Goal: Information Seeking & Learning: Compare options

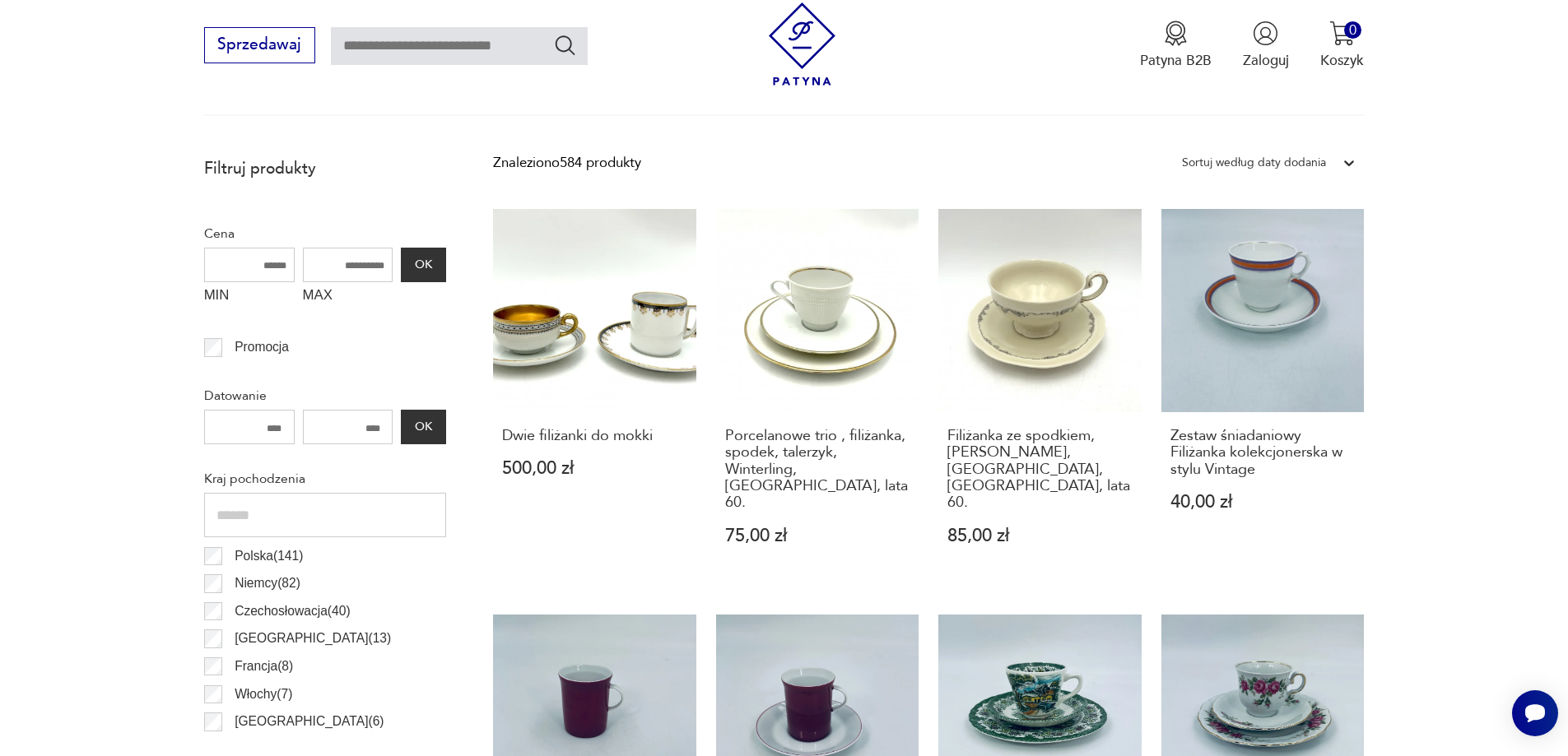
scroll to position [665, 0]
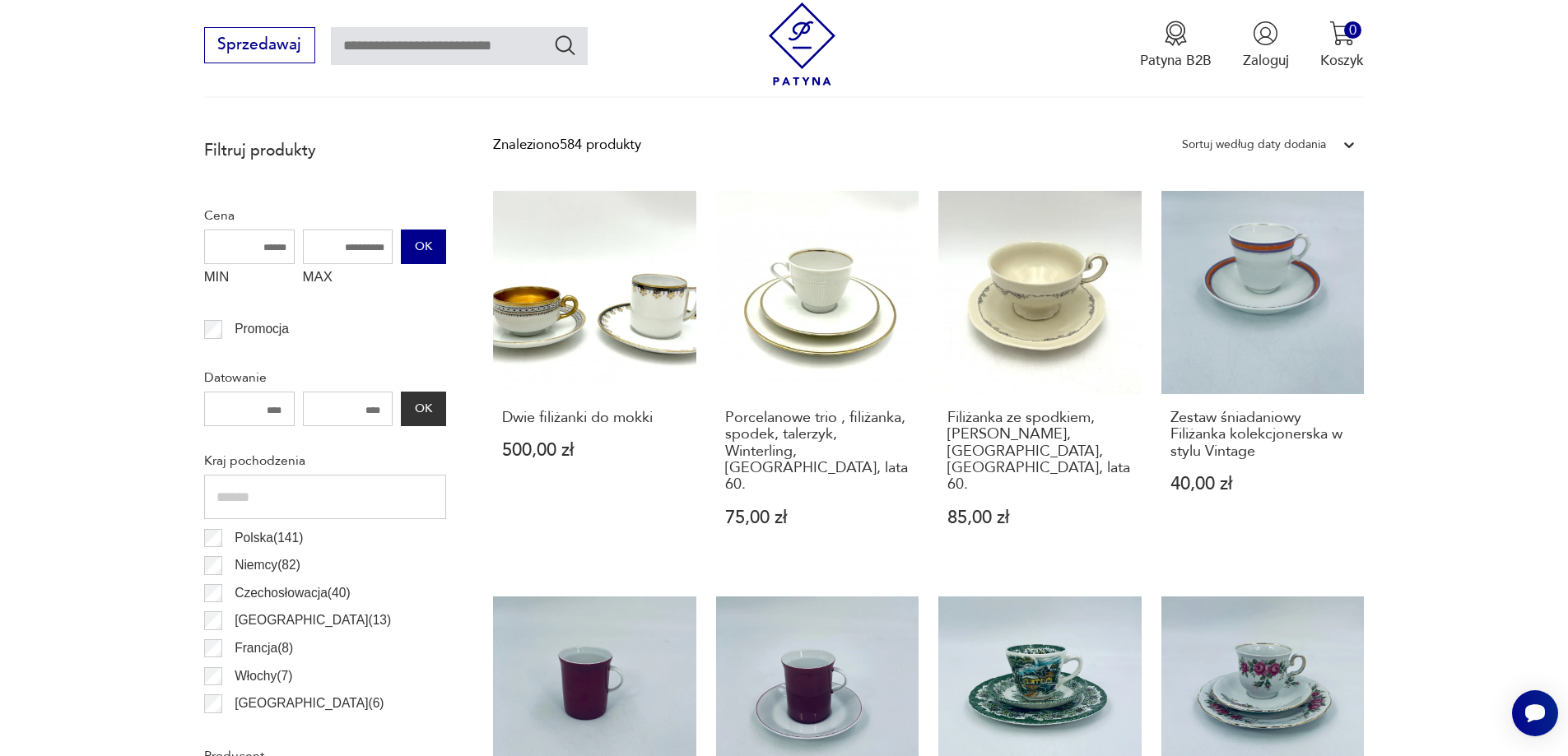
click at [416, 243] on button "OK" at bounding box center [423, 246] width 45 height 35
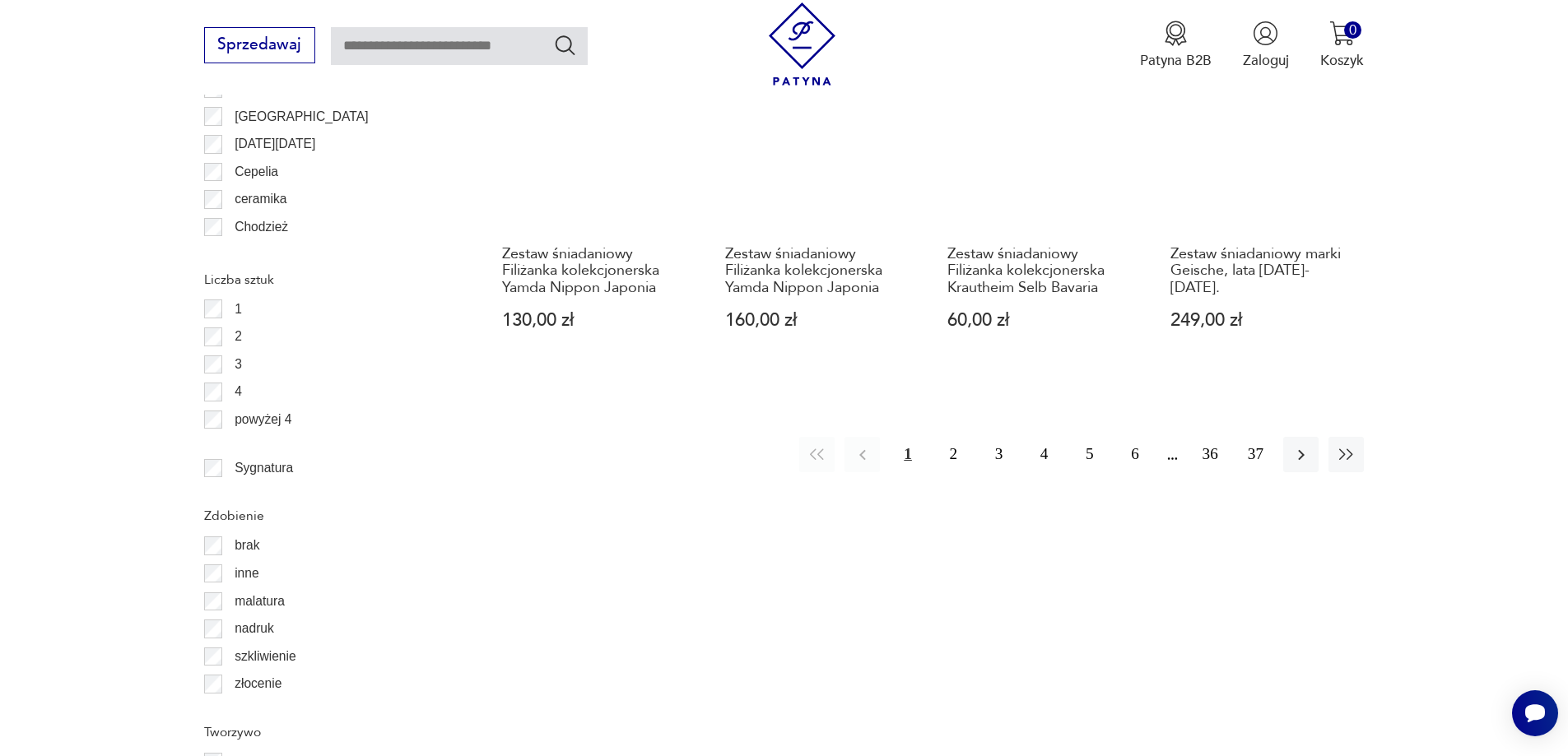
scroll to position [1948, 0]
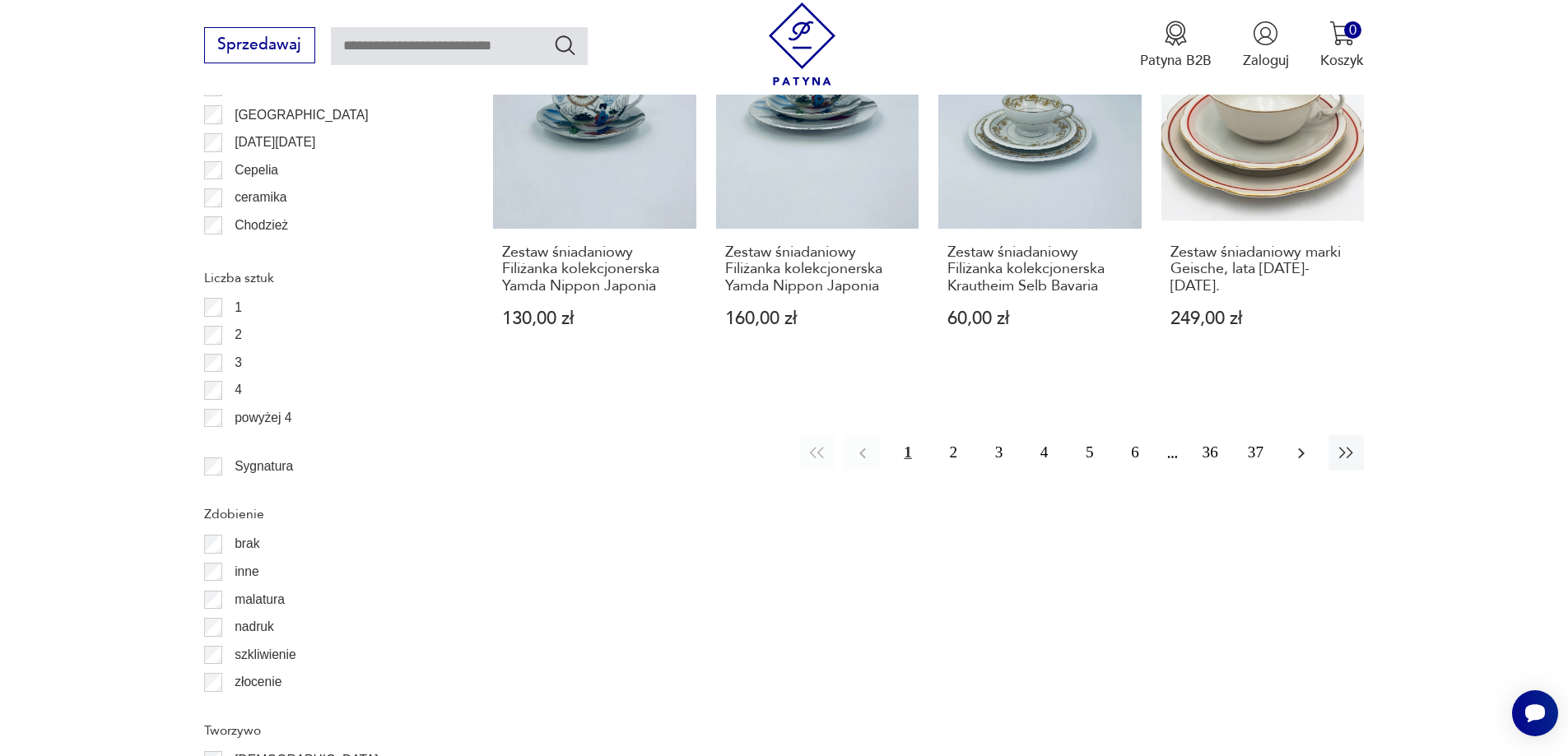
click at [1297, 454] on icon "button" at bounding box center [1301, 453] width 19 height 19
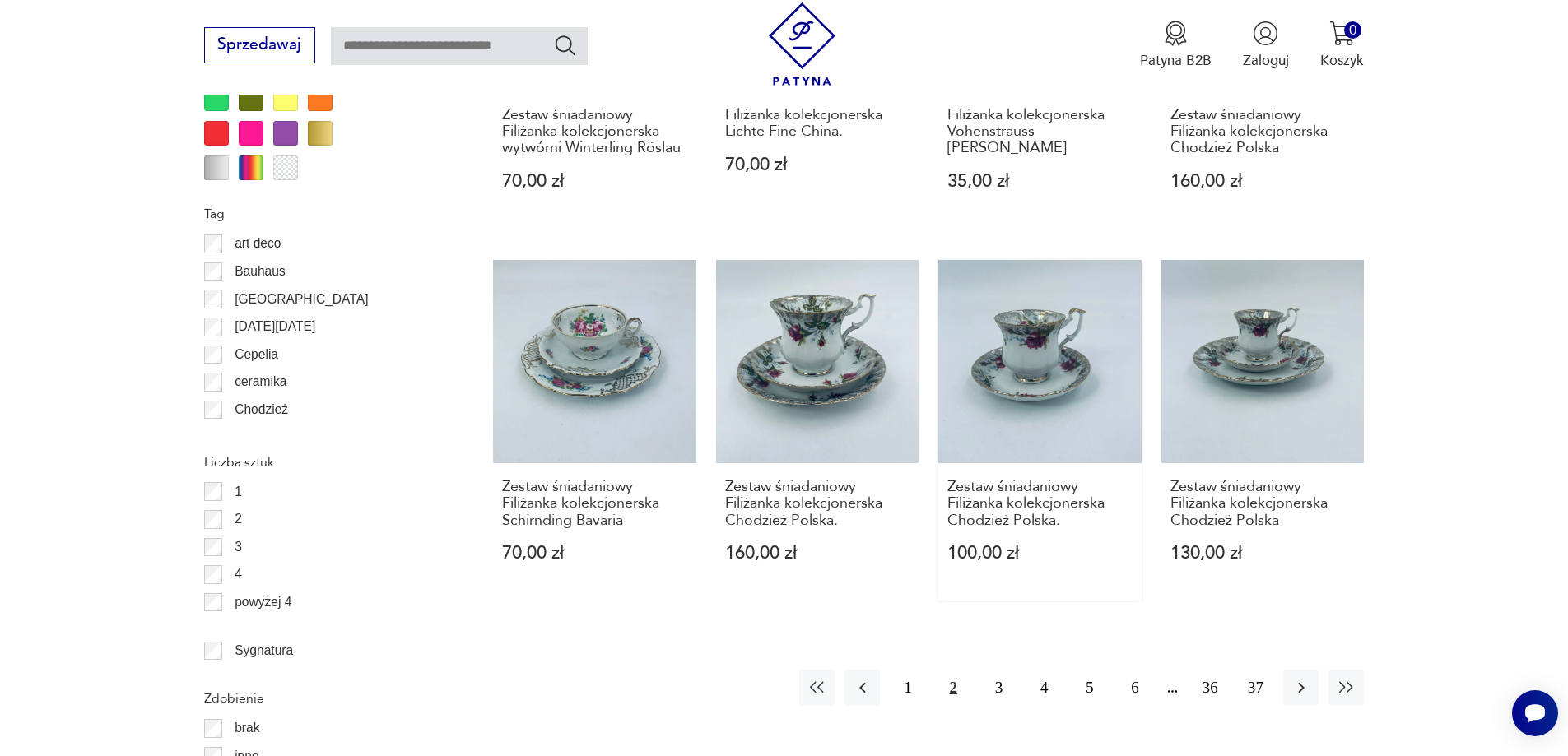
scroll to position [1865, 0]
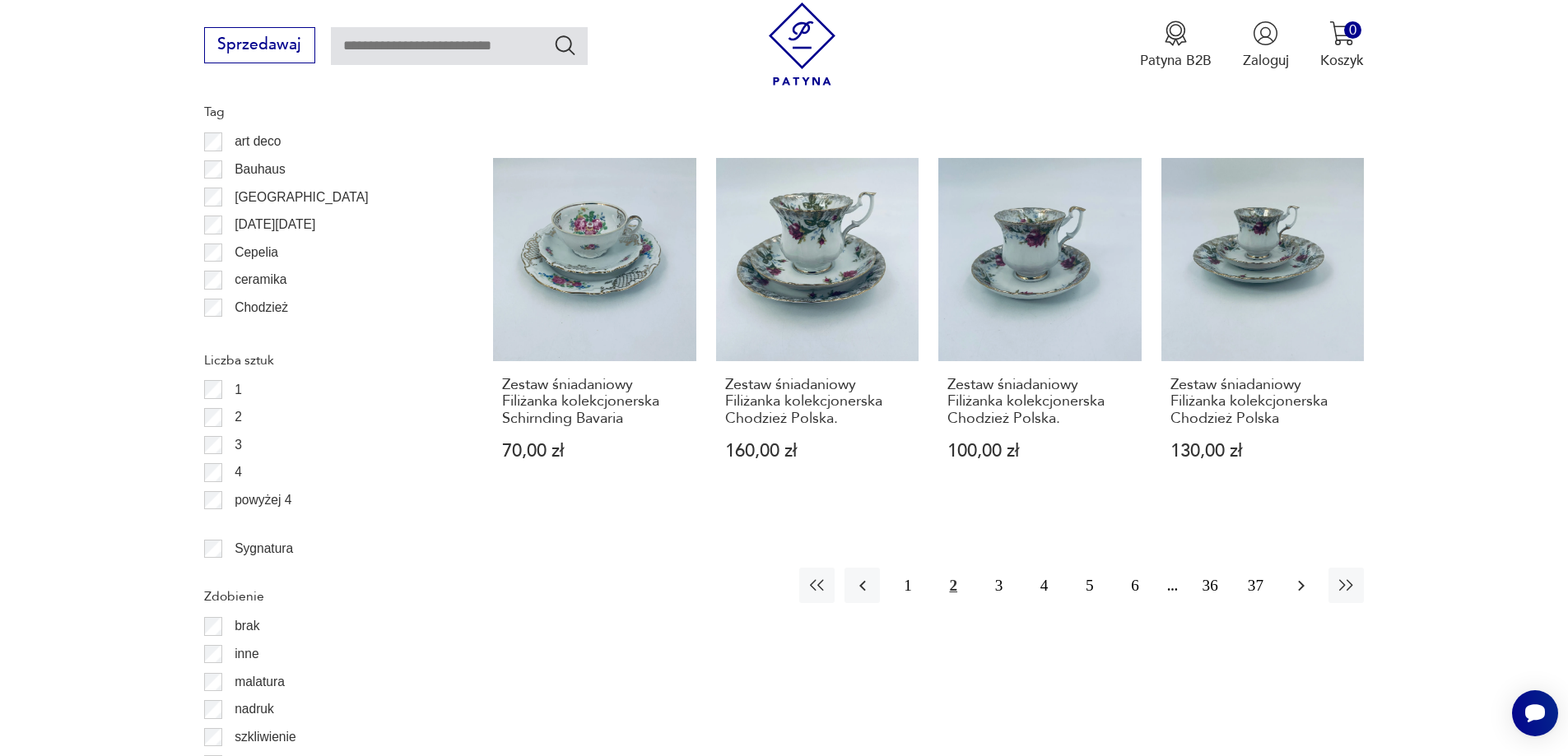
click at [1295, 576] on icon "button" at bounding box center [1301, 586] width 19 height 19
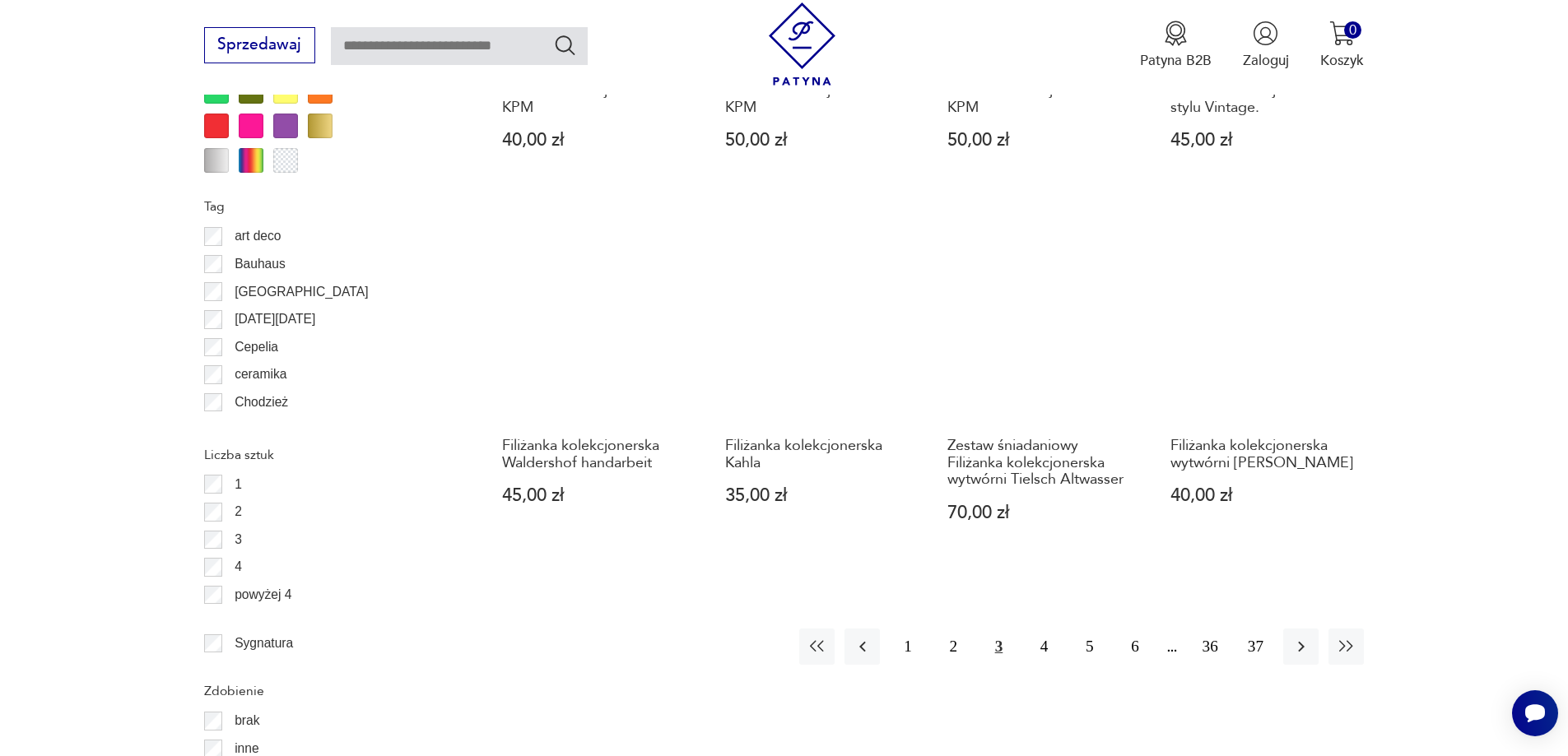
scroll to position [1865, 0]
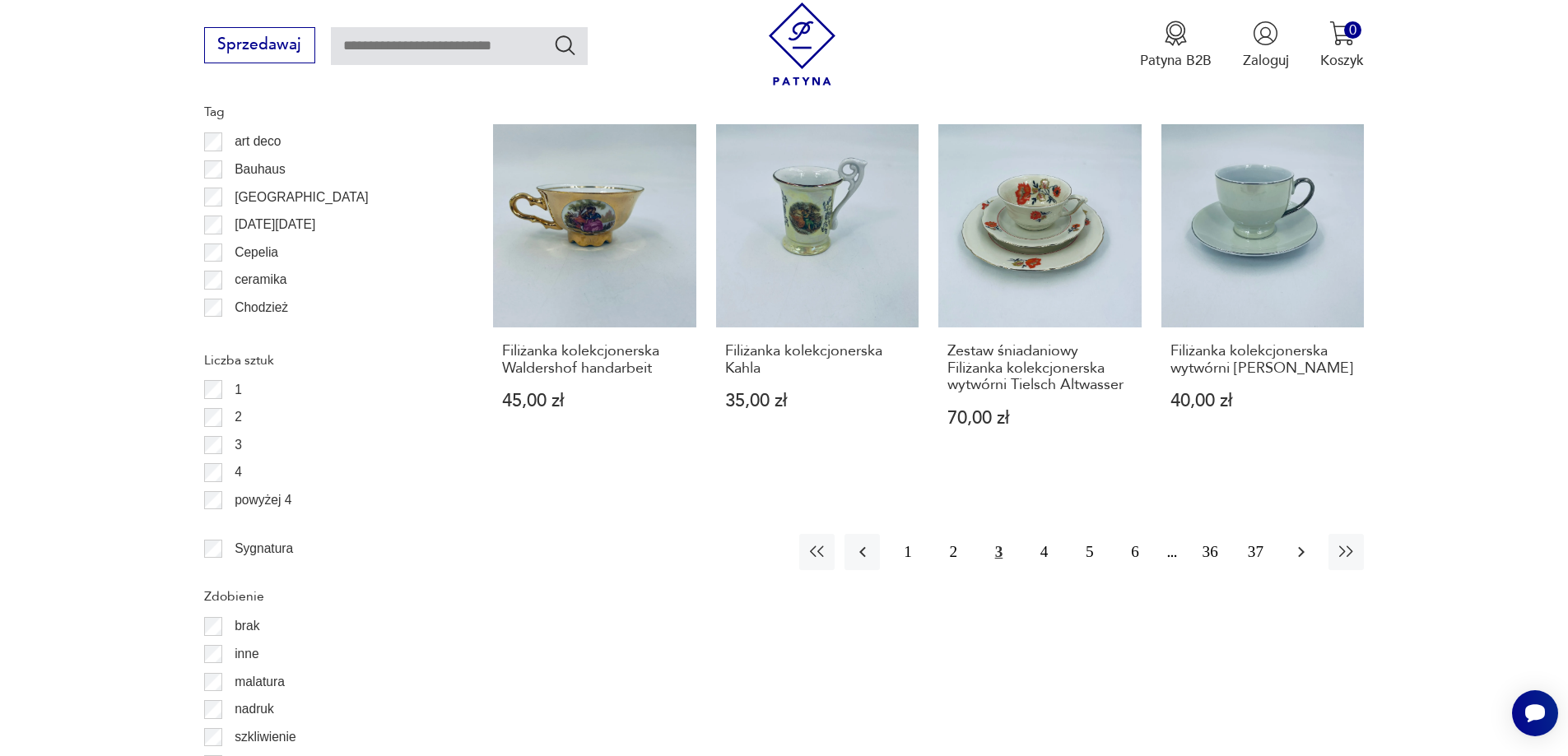
click at [1305, 551] on icon "button" at bounding box center [1301, 552] width 19 height 19
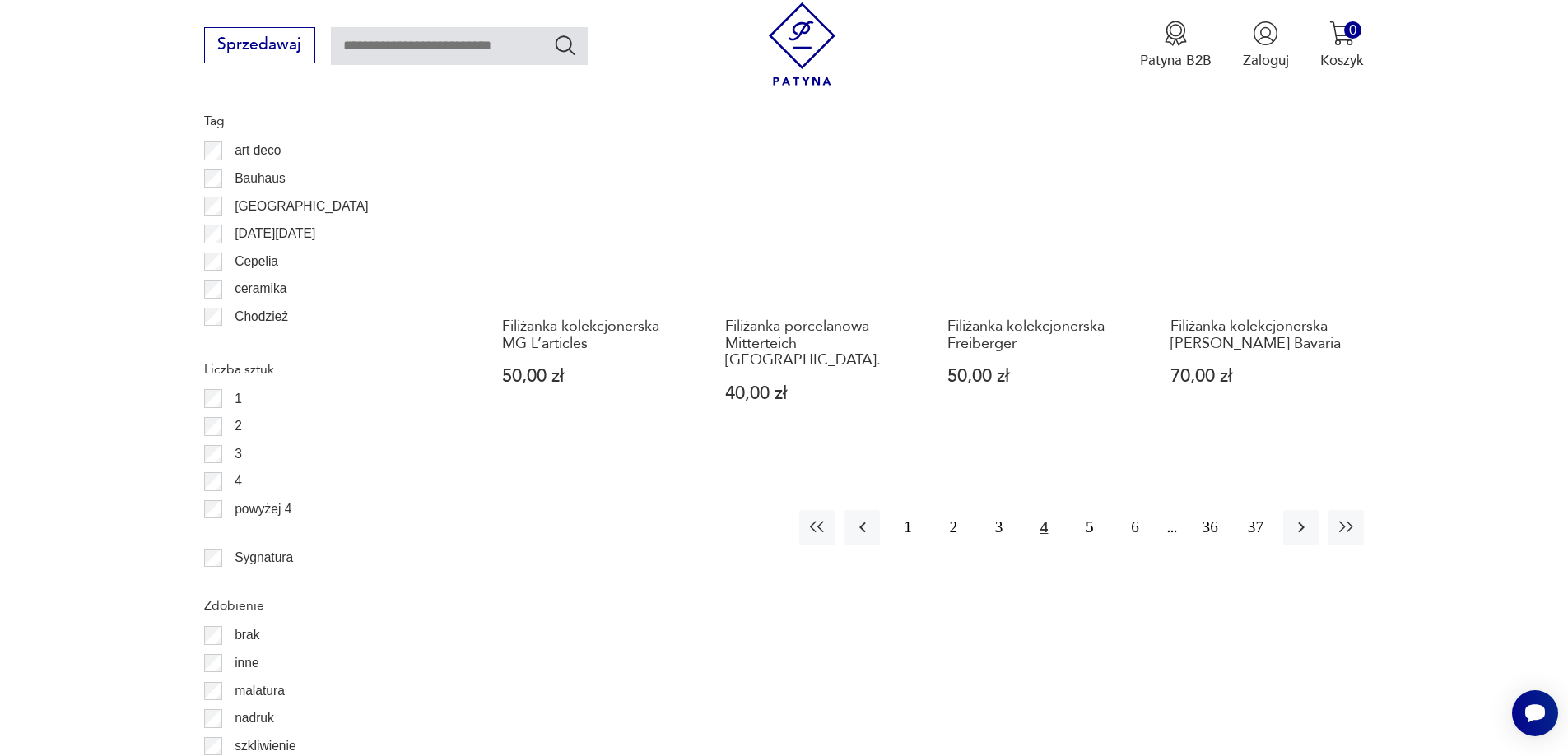
scroll to position [1865, 0]
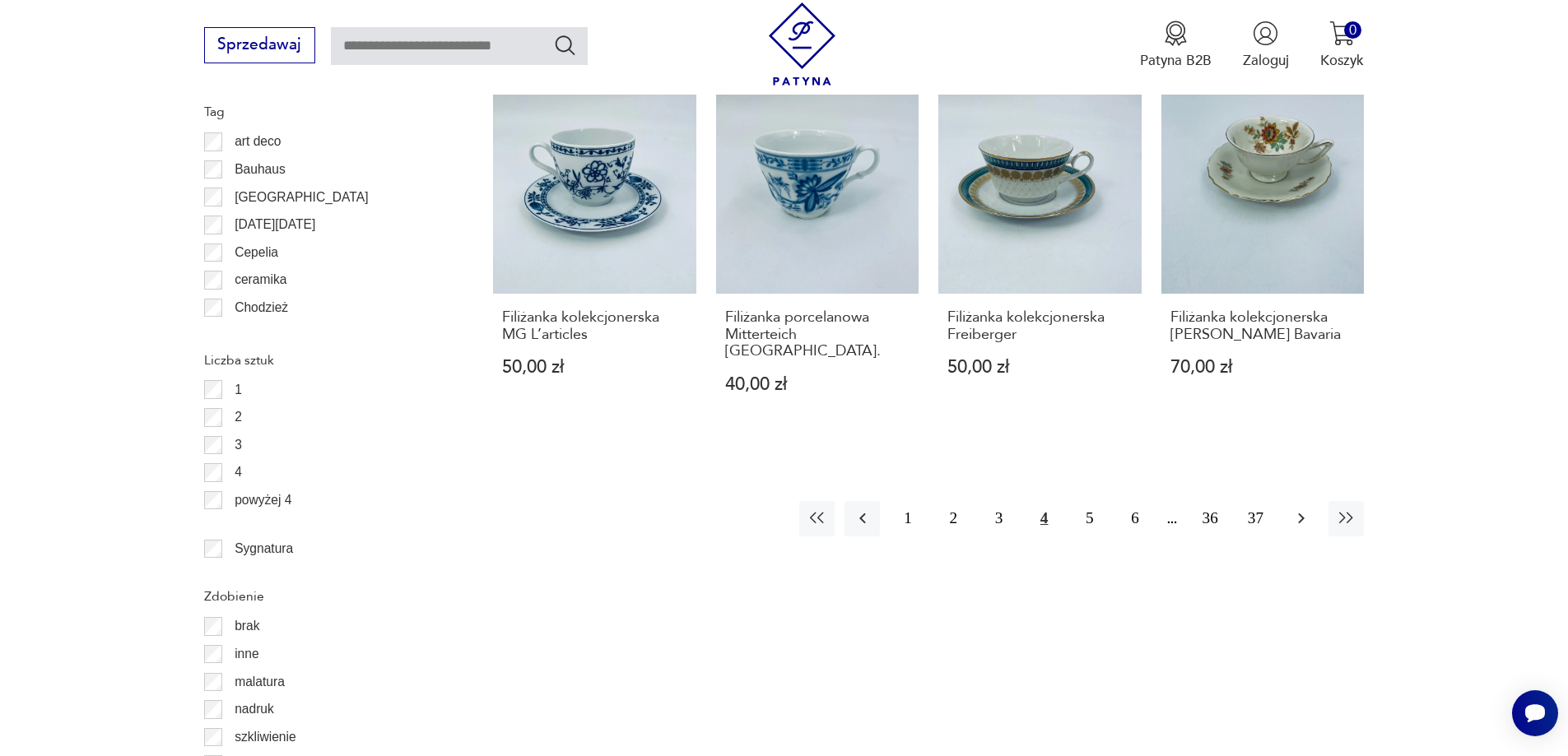
click at [1301, 513] on icon "button" at bounding box center [1302, 518] width 7 height 11
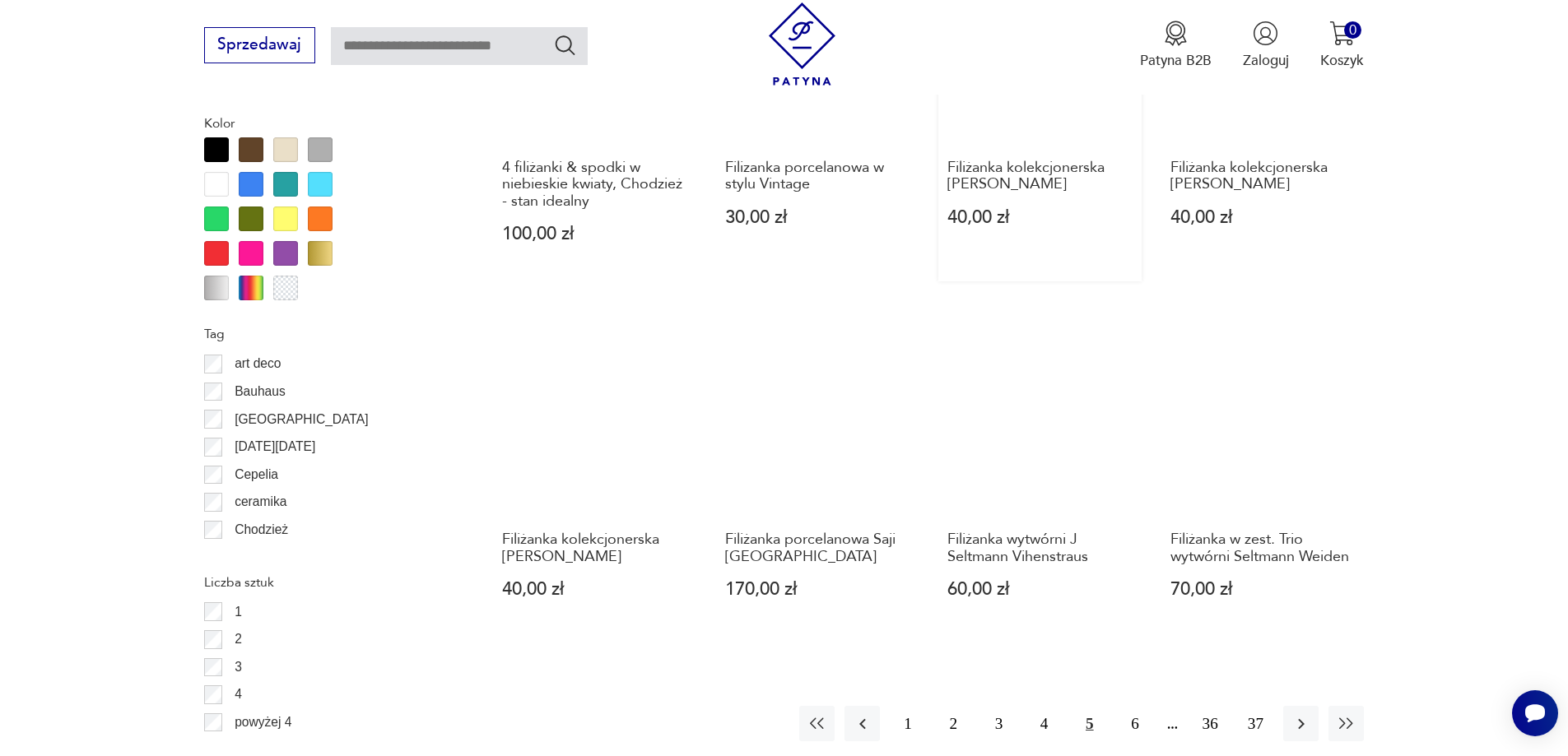
scroll to position [1783, 0]
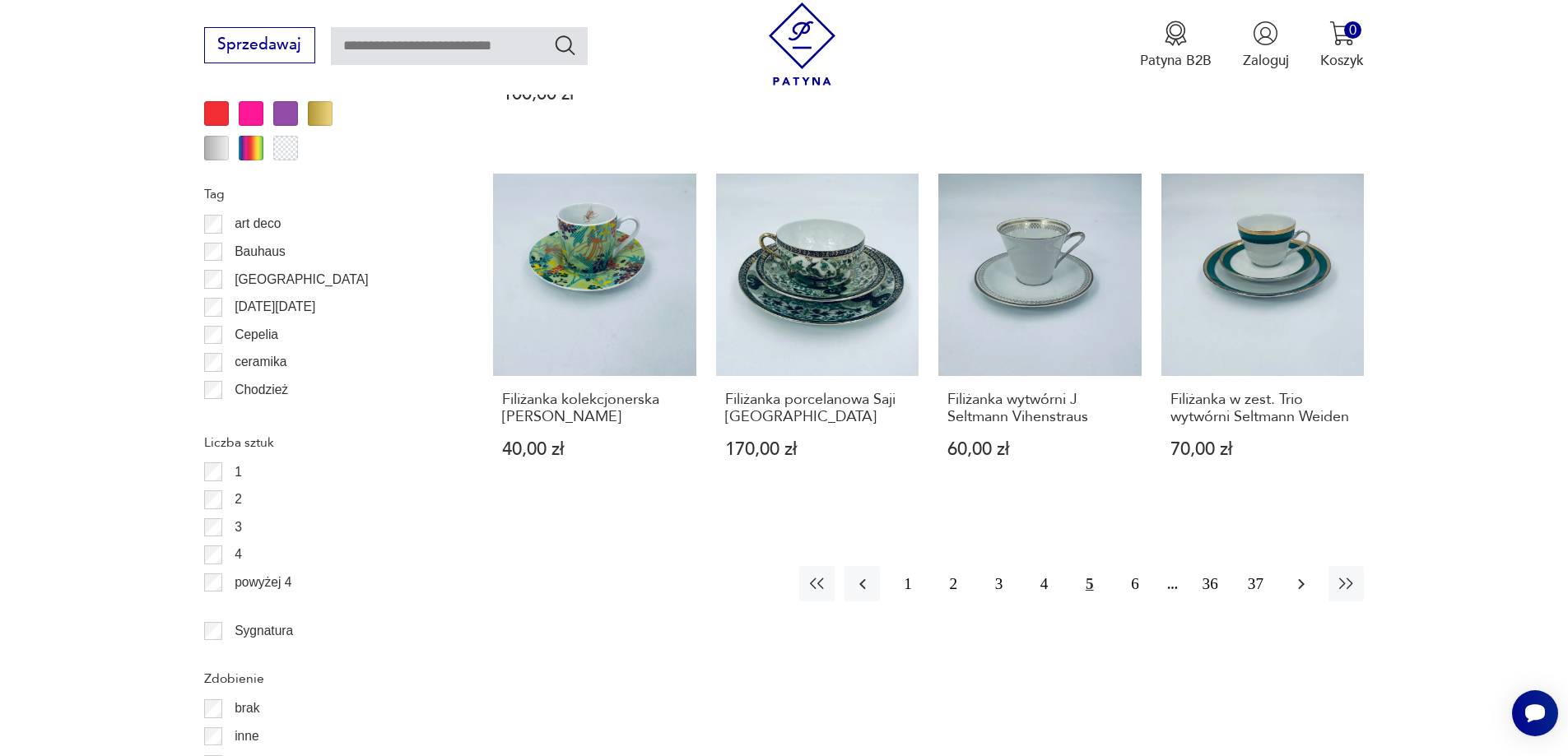
click at [1301, 584] on icon "button" at bounding box center [1301, 584] width 19 height 19
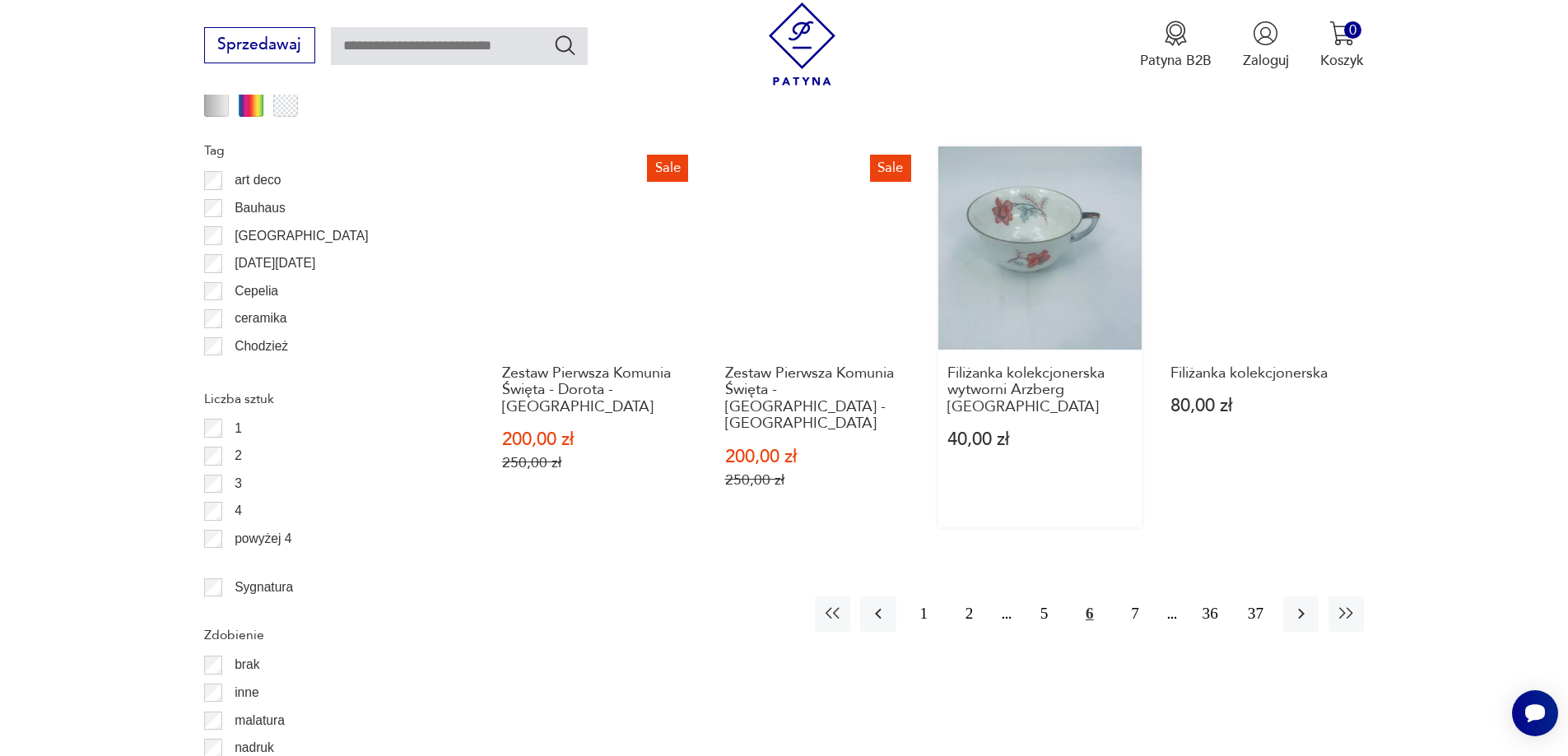
scroll to position [1865, 0]
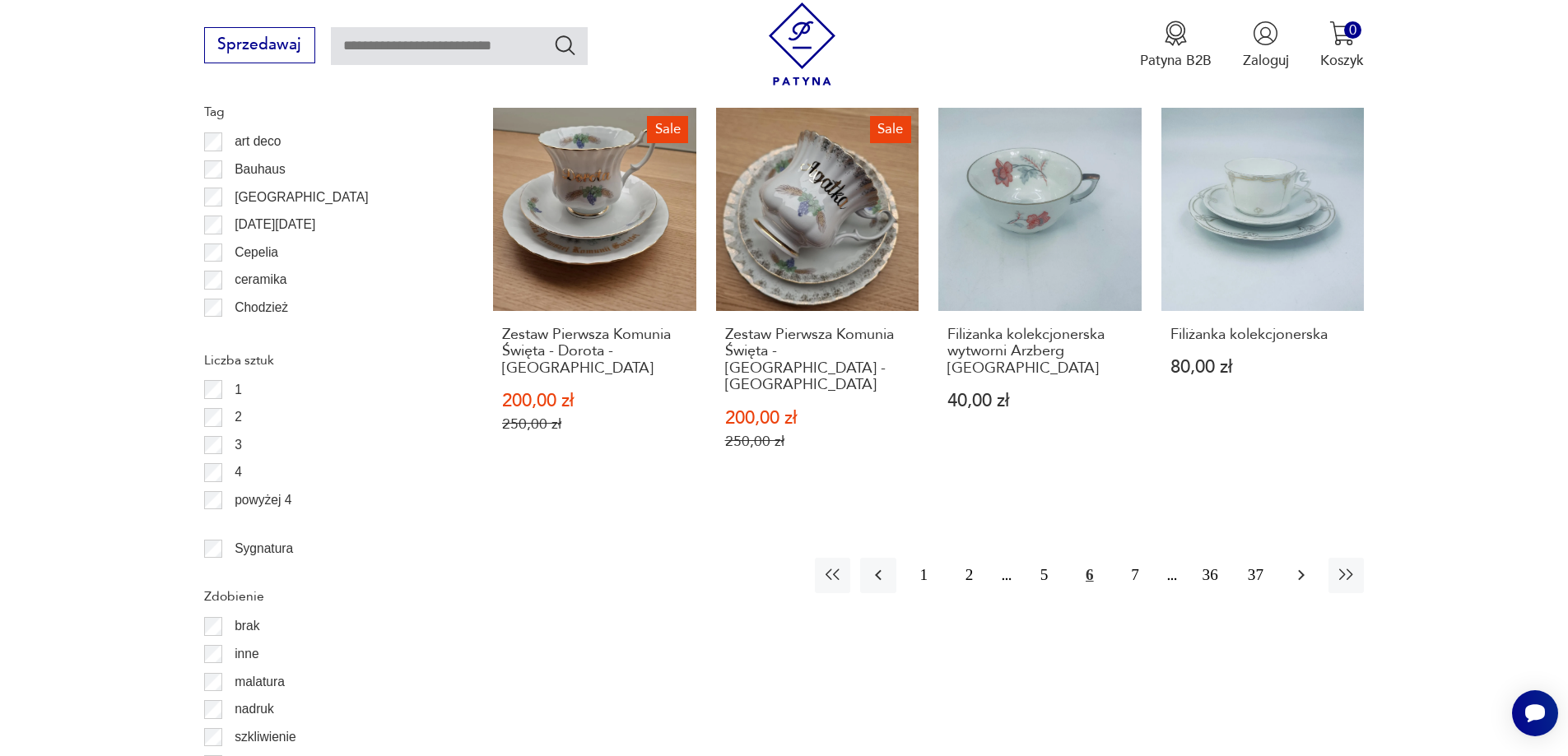
click at [1301, 566] on icon "button" at bounding box center [1301, 575] width 19 height 19
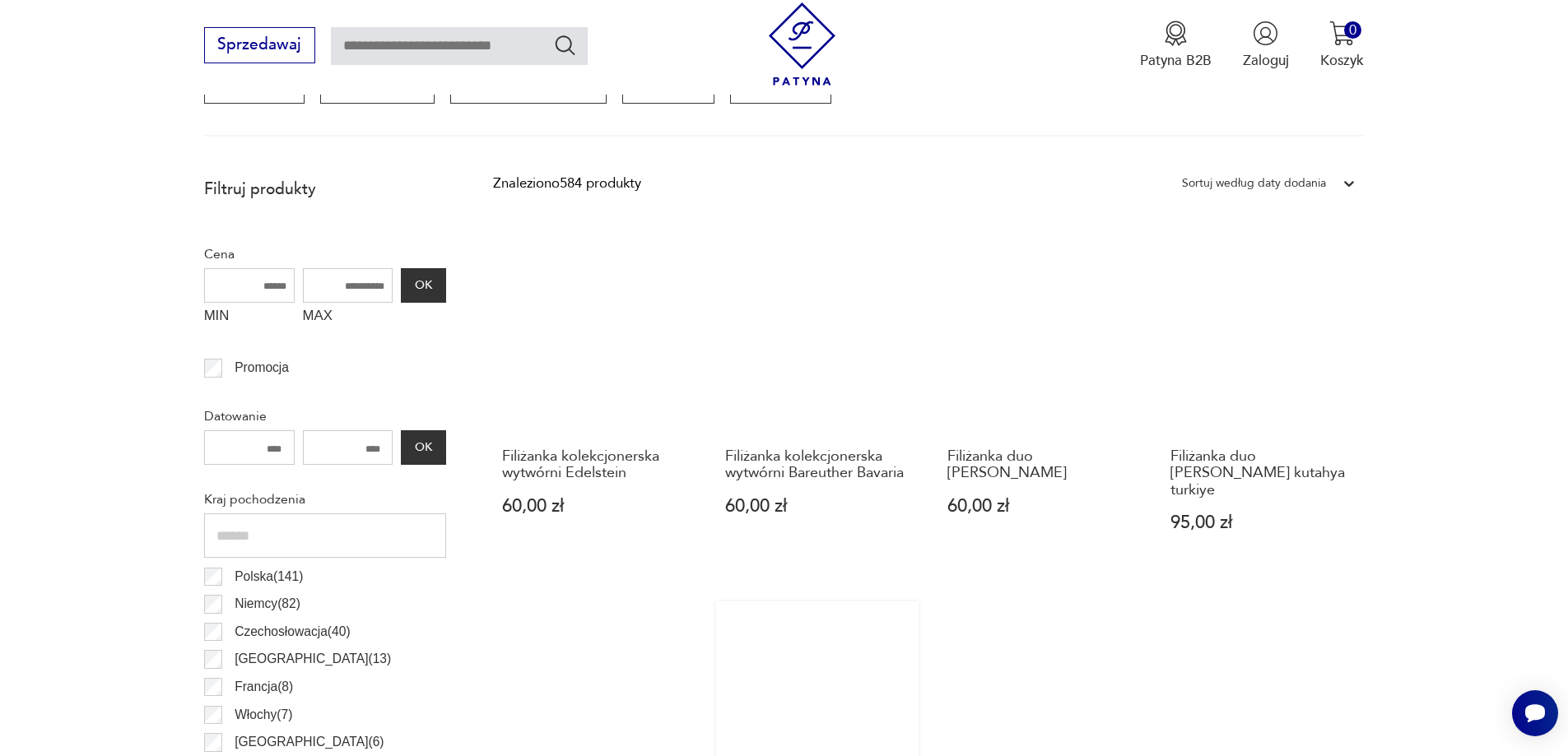
scroll to position [877, 0]
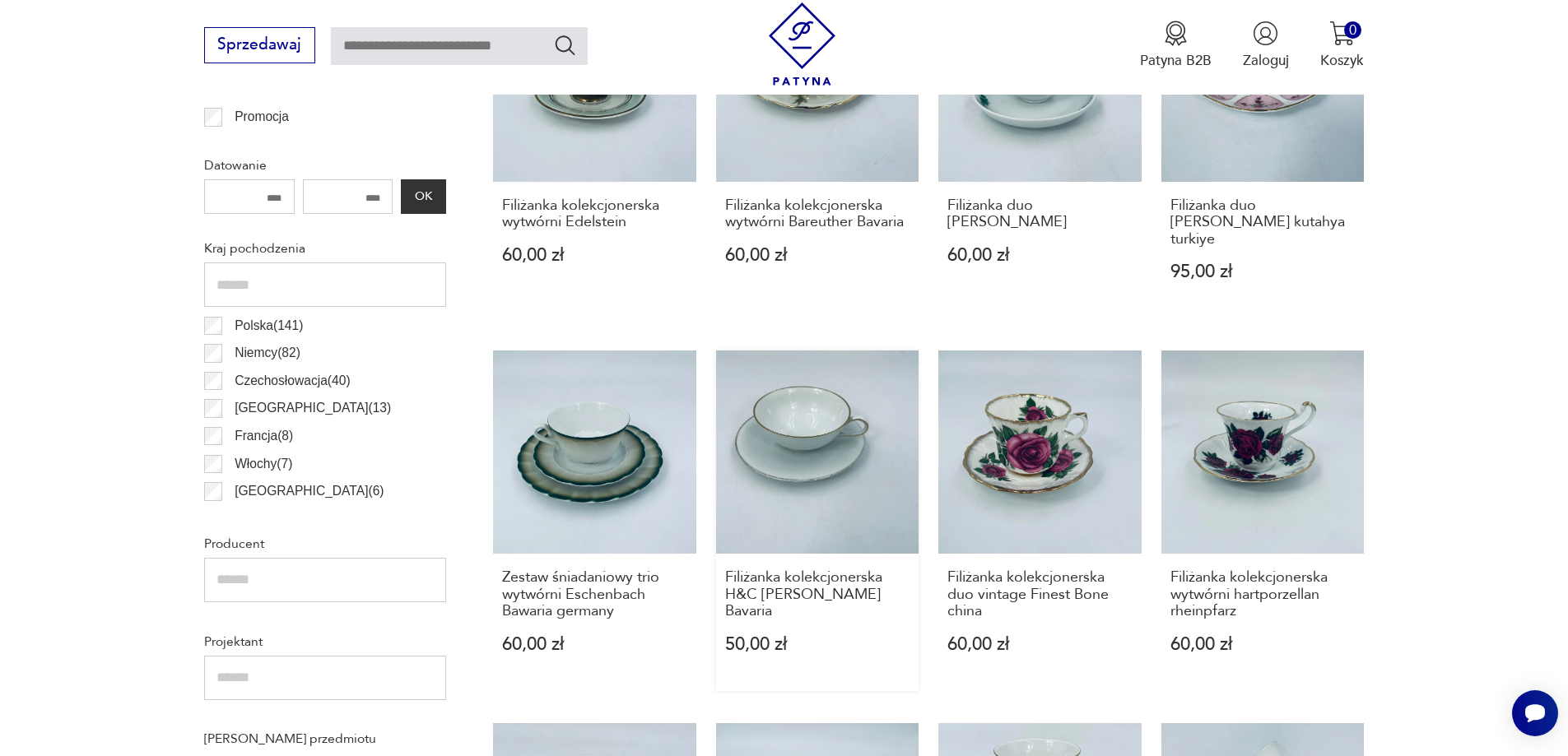
click at [816, 432] on link "Filiżanka kolekcjonerska H&C [PERSON_NAME] Bavaria 50,00 zł" at bounding box center [818, 521] width 203 height 340
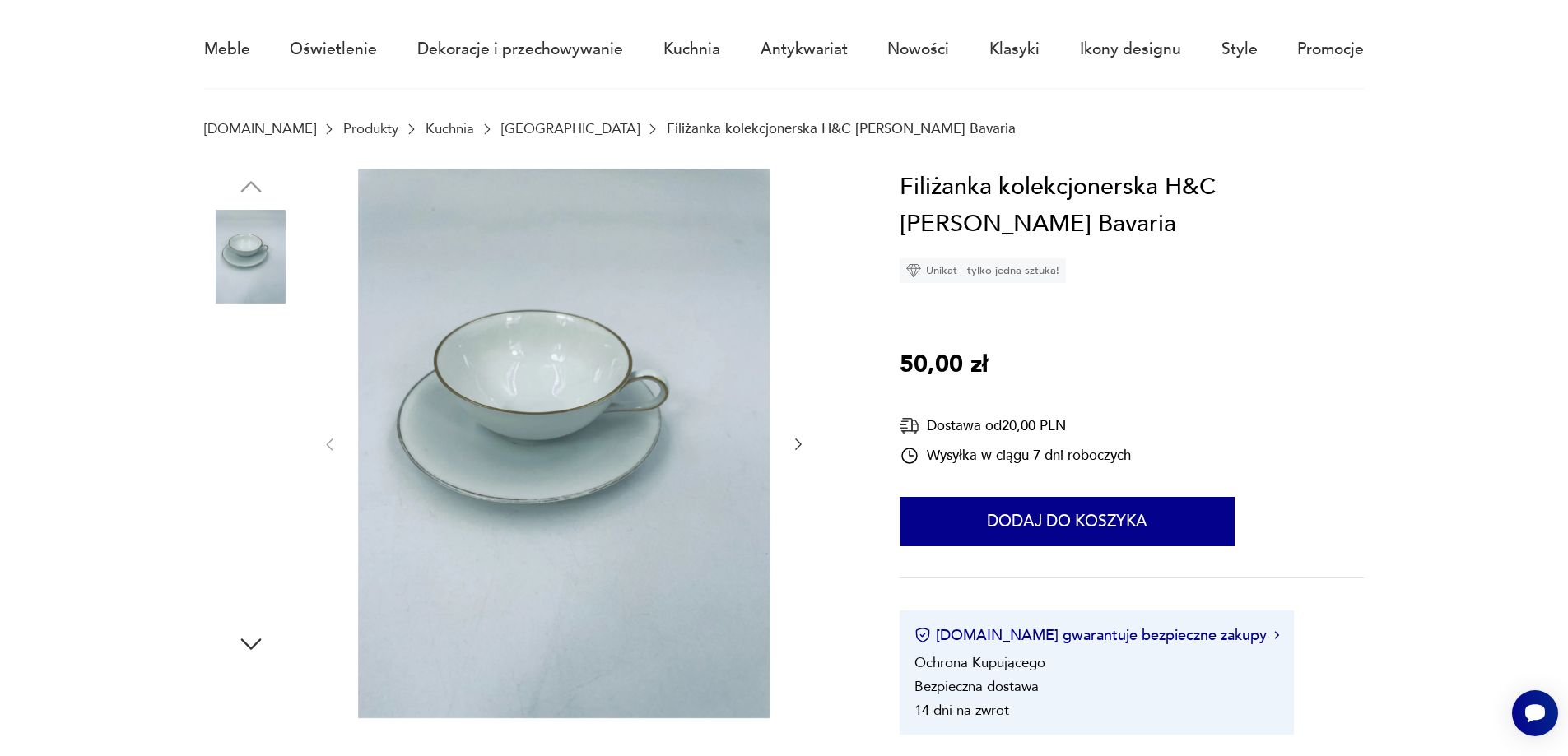
scroll to position [164, 0]
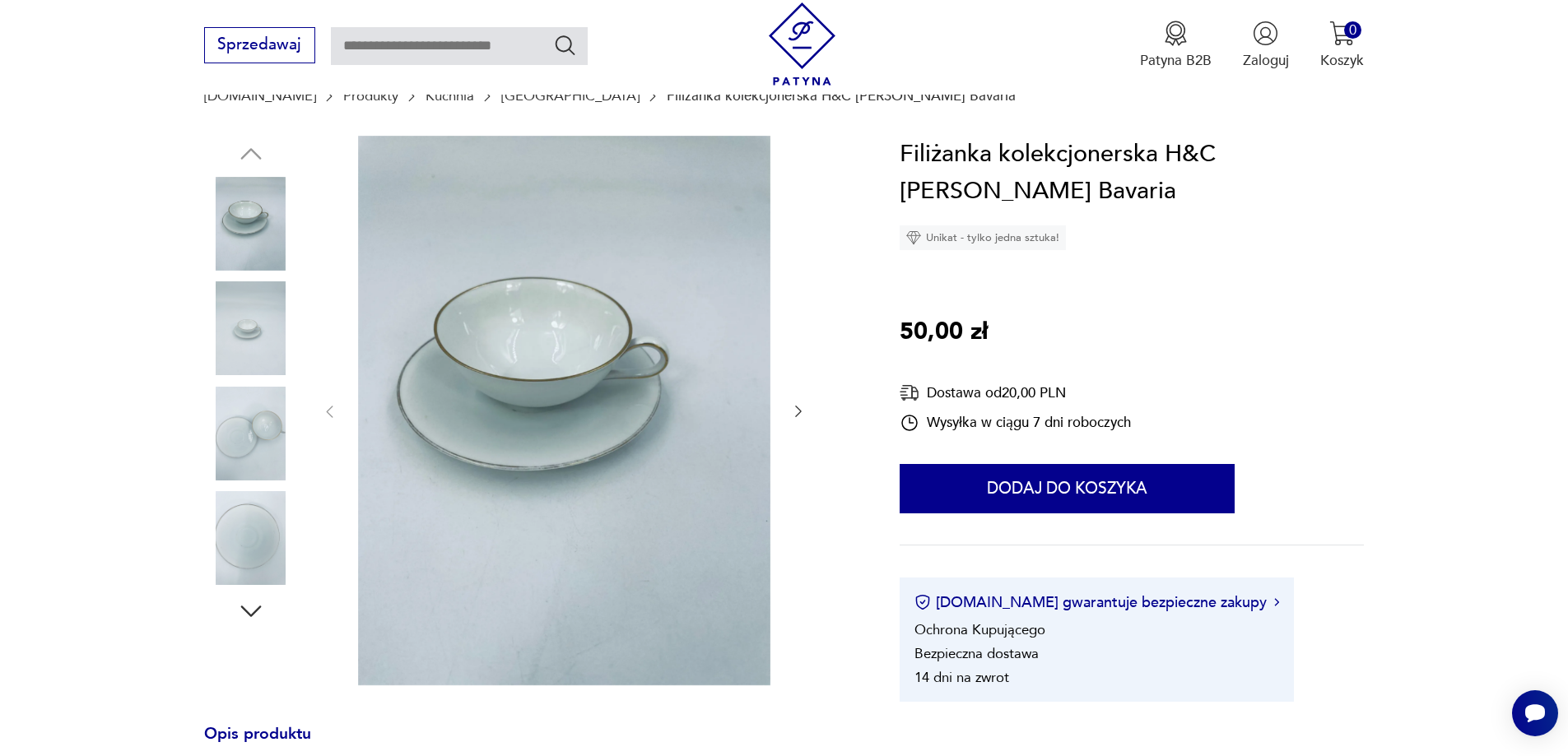
click at [262, 324] on img at bounding box center [250, 328] width 94 height 94
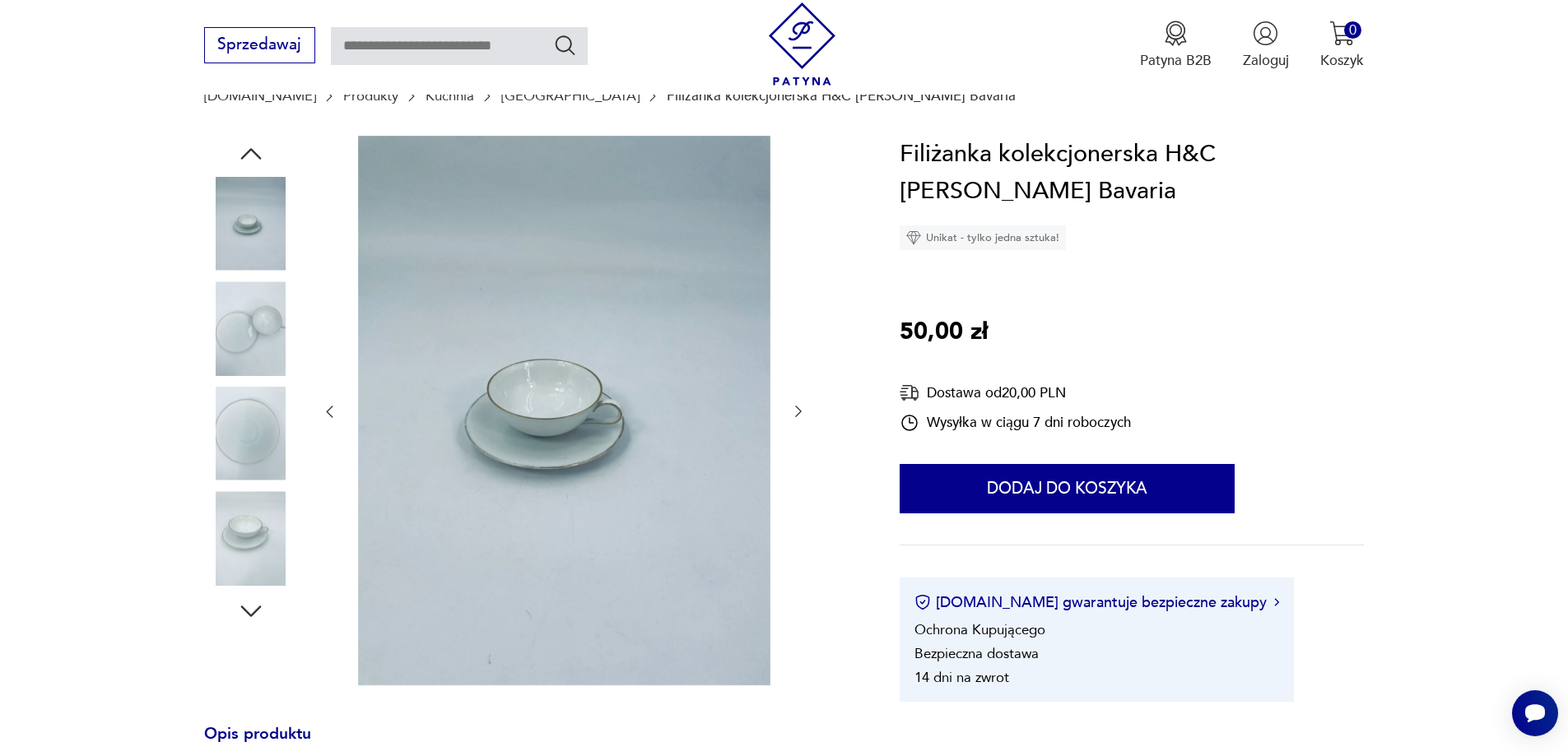
click at [241, 383] on div at bounding box center [250, 277] width 94 height 411
click at [250, 417] on img at bounding box center [250, 433] width 94 height 94
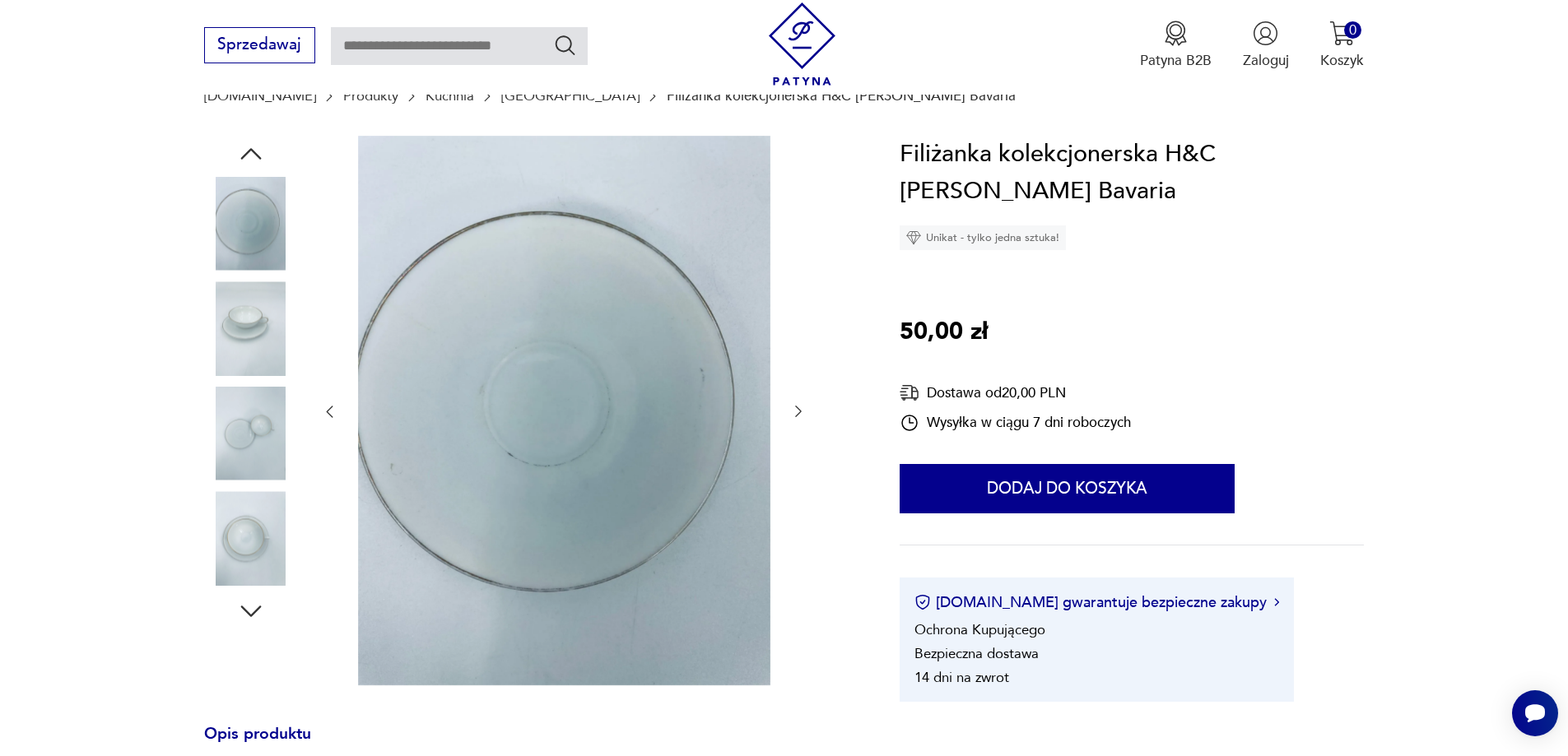
click at [238, 519] on img at bounding box center [250, 538] width 94 height 94
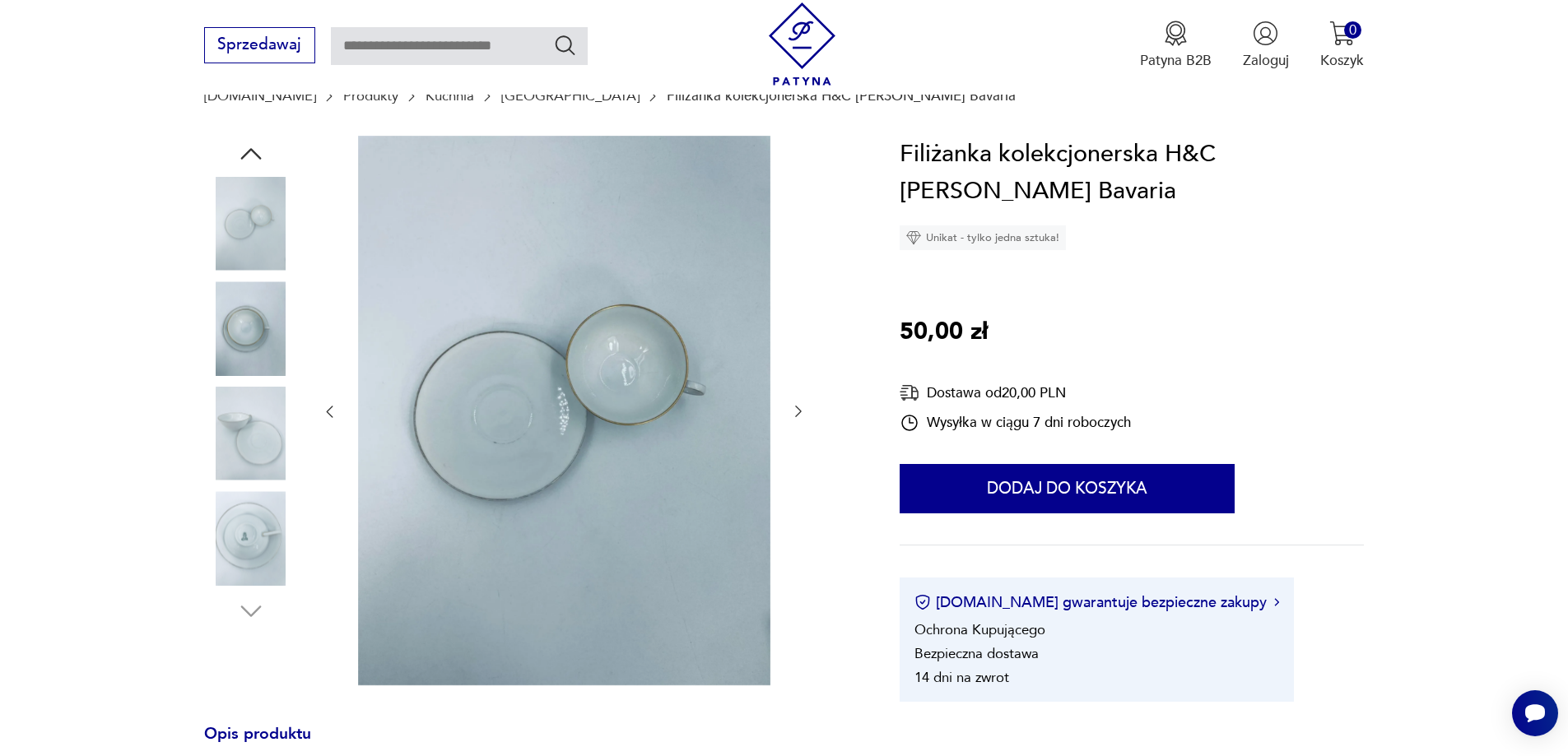
click at [255, 401] on img at bounding box center [250, 433] width 94 height 94
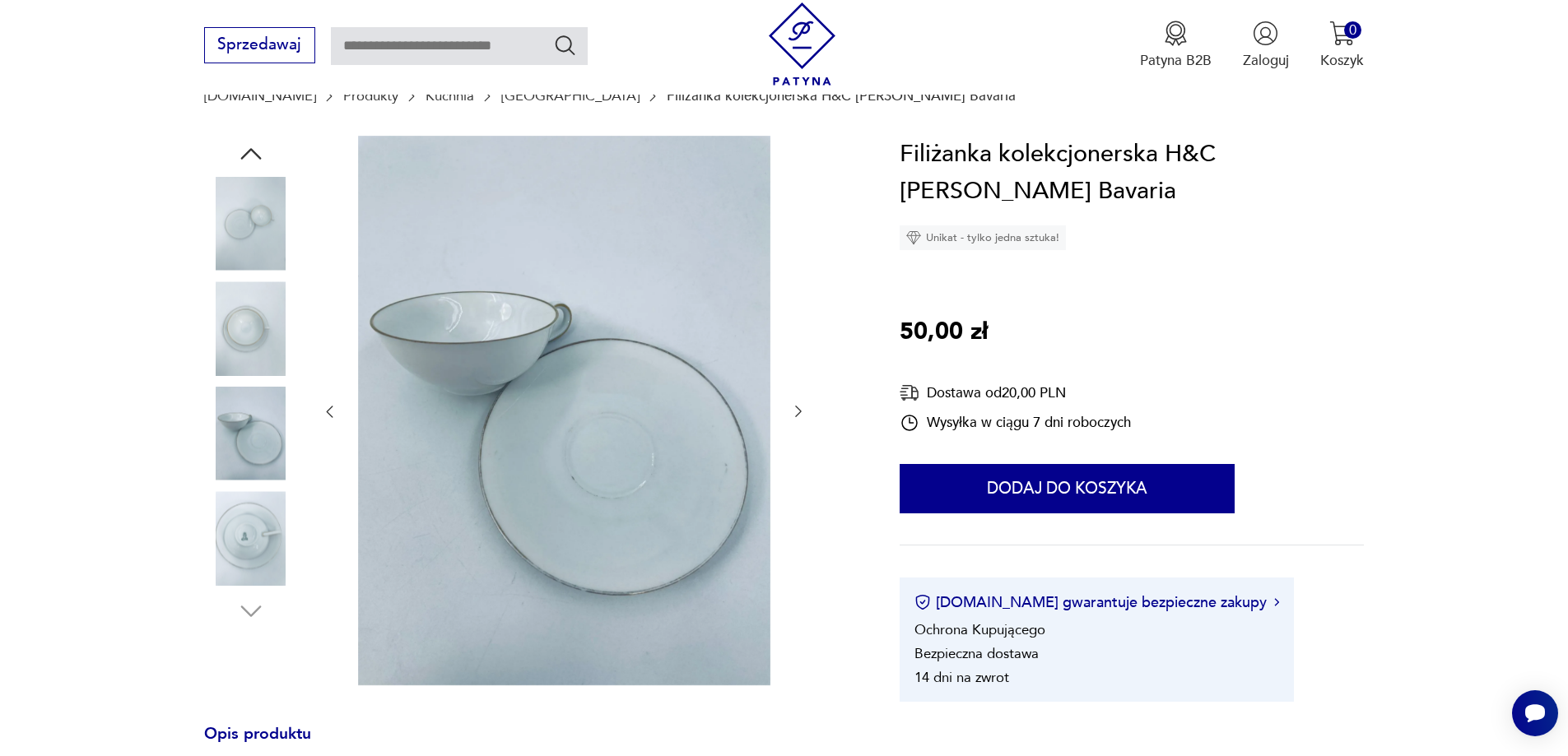
click at [256, 355] on img at bounding box center [250, 328] width 94 height 94
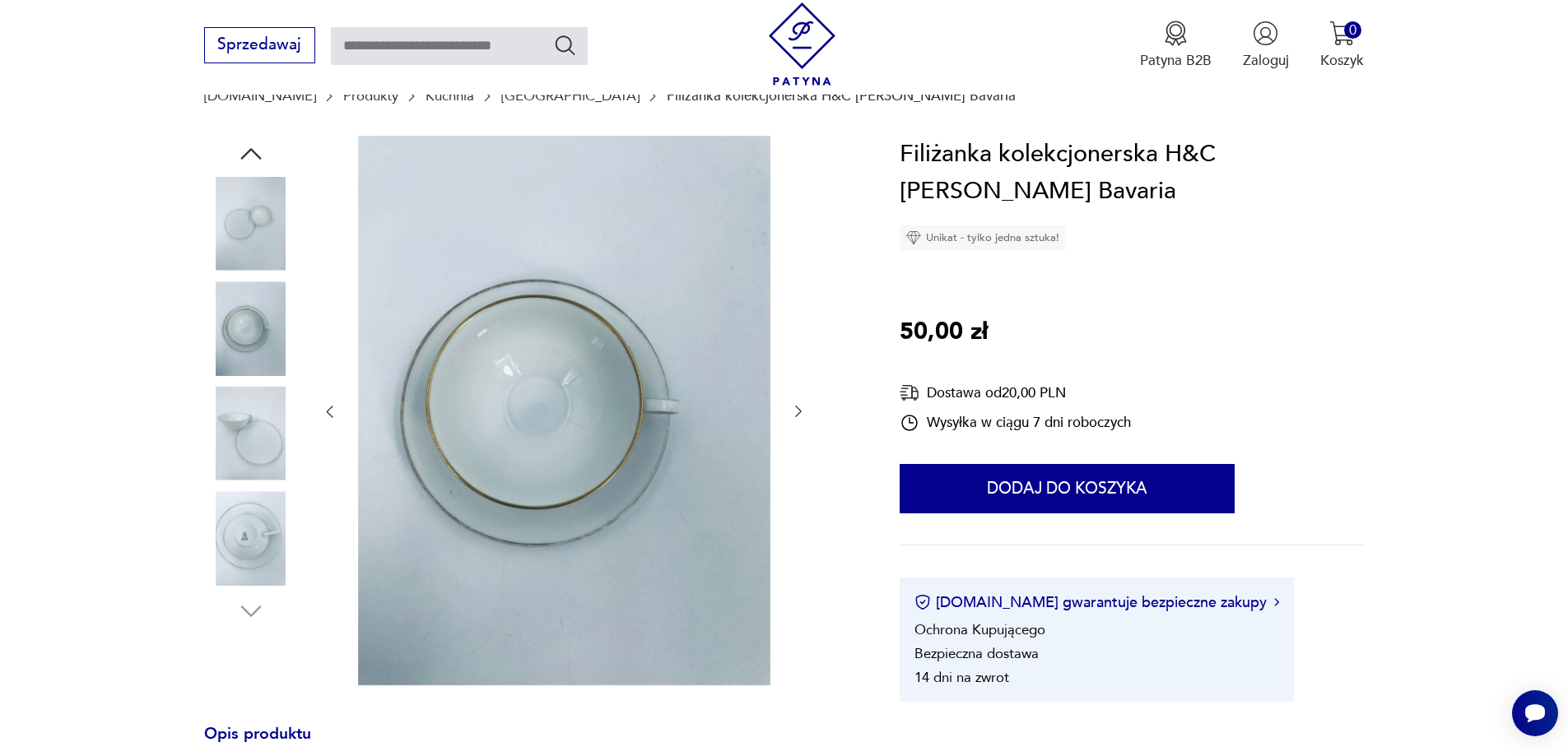
click at [260, 291] on img at bounding box center [250, 328] width 94 height 94
click at [260, 251] on img at bounding box center [250, 223] width 94 height 94
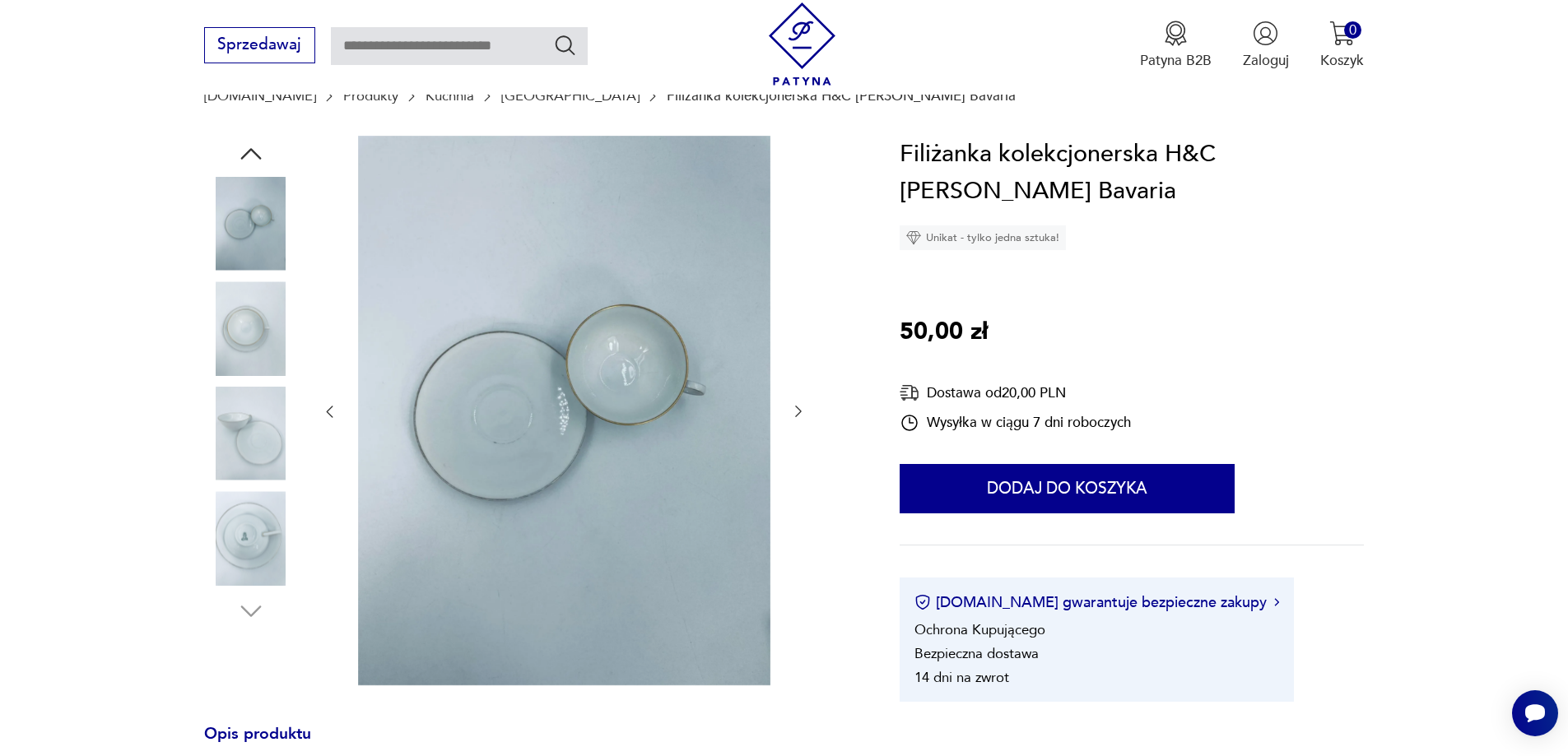
click at [241, 451] on img at bounding box center [250, 433] width 94 height 94
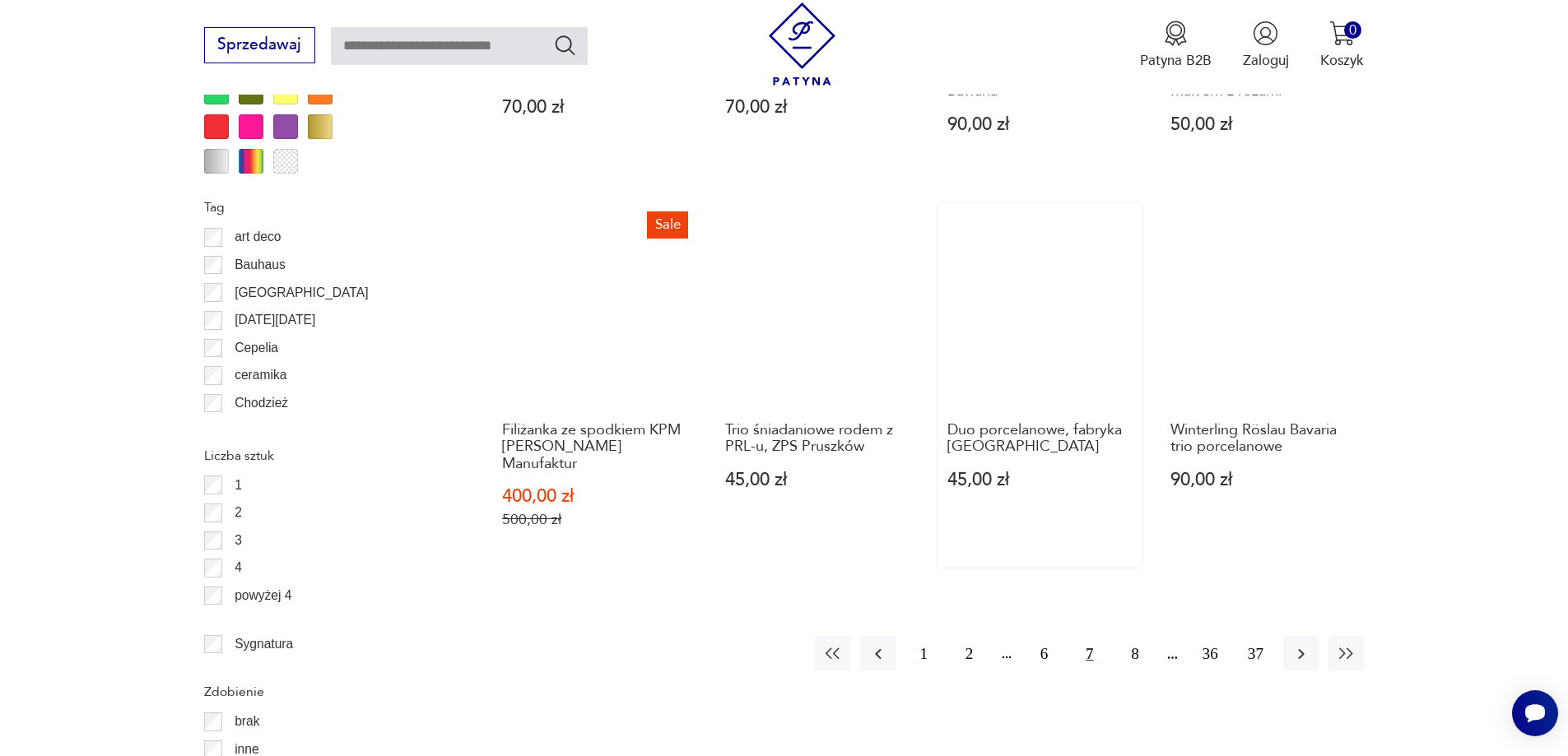
scroll to position [1863, 0]
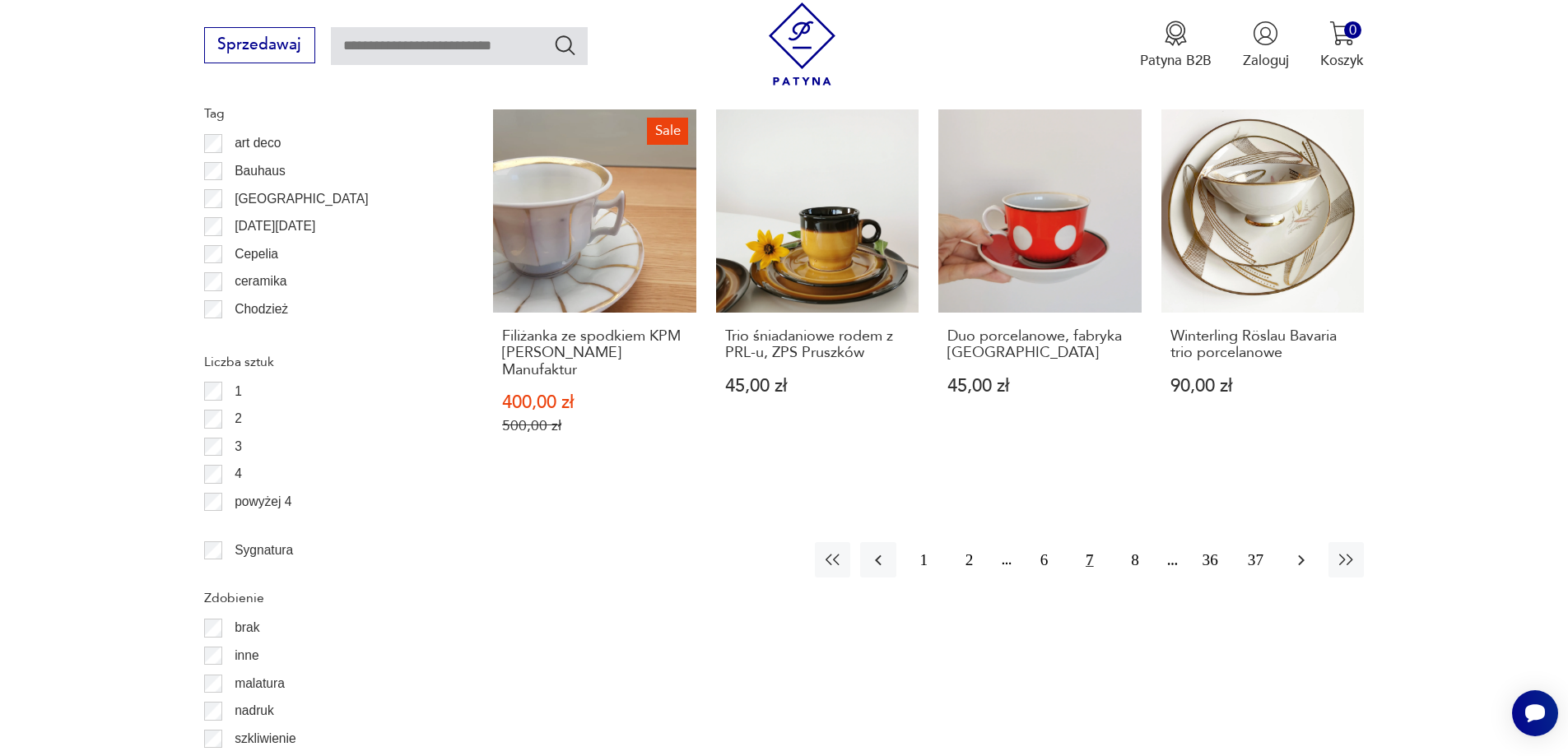
click at [1303, 555] on icon "button" at bounding box center [1302, 560] width 7 height 11
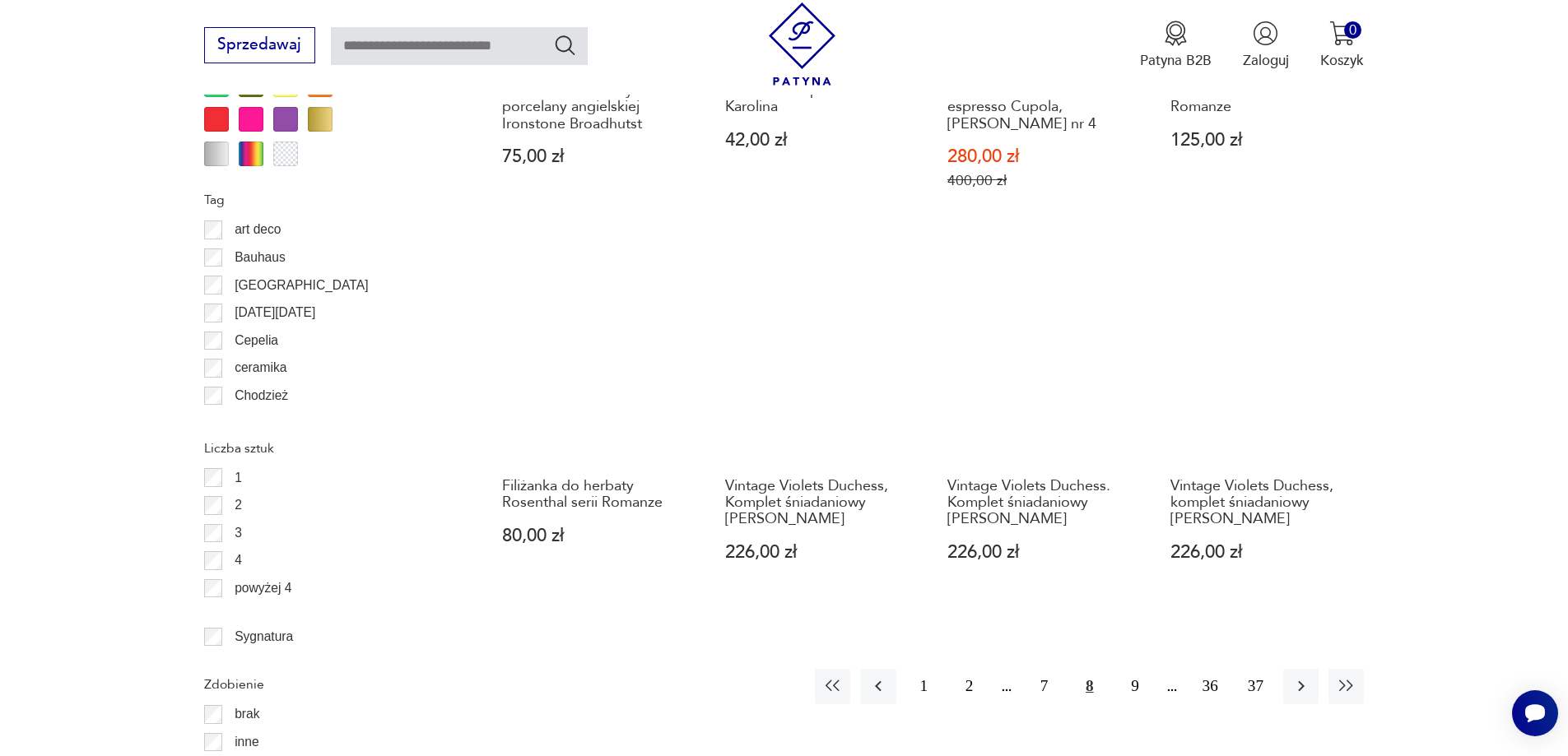
scroll to position [2029, 0]
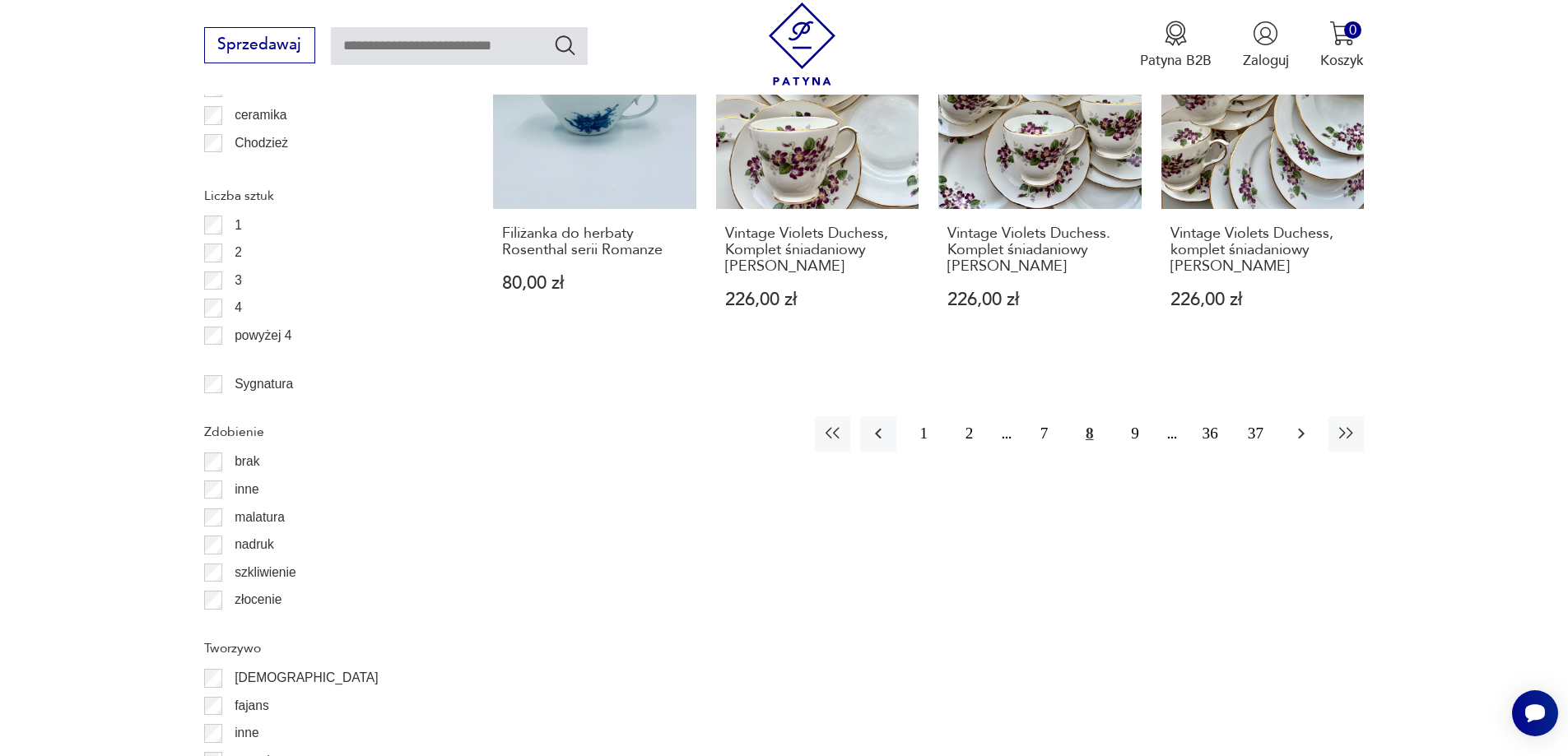
click at [1302, 437] on icon "button" at bounding box center [1302, 434] width 7 height 11
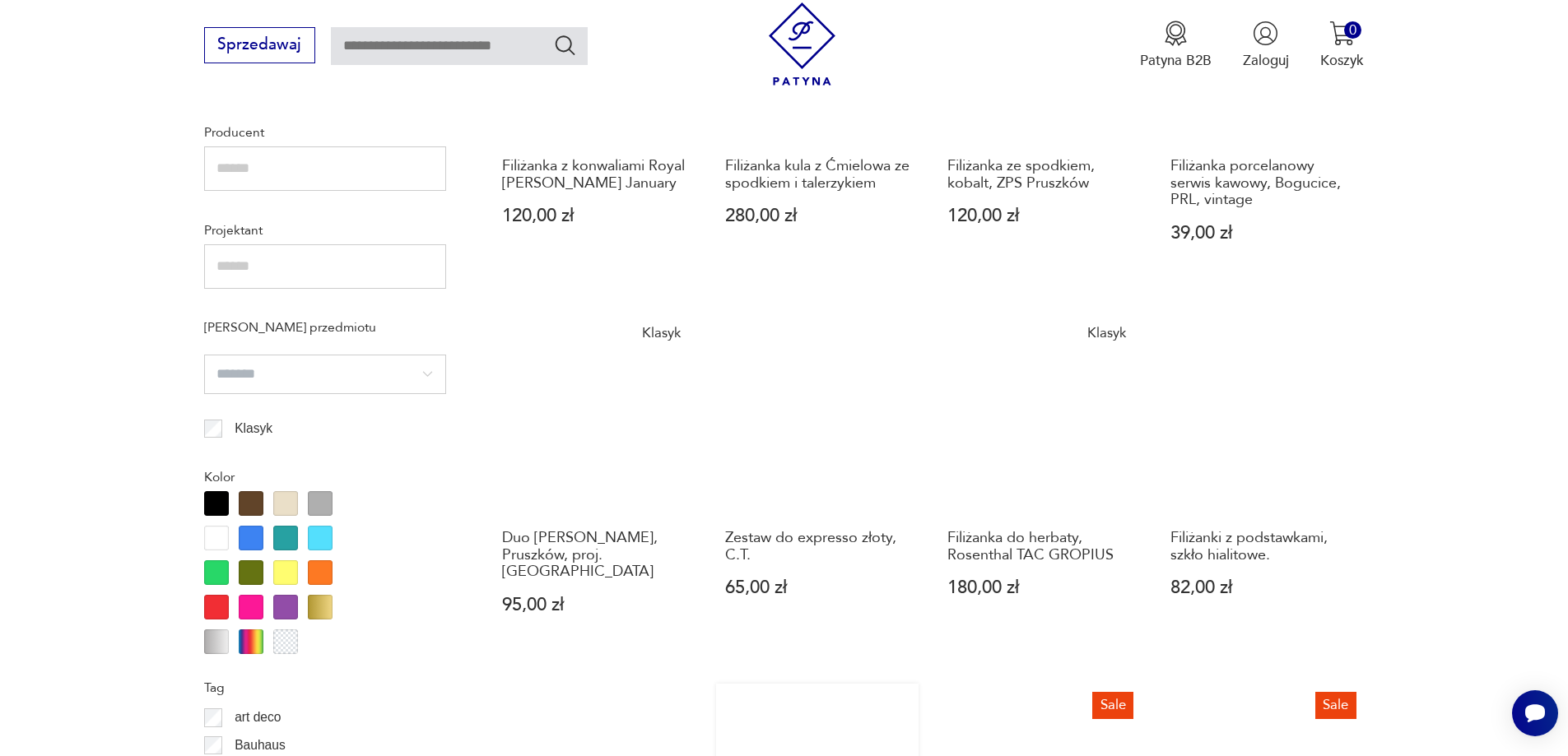
scroll to position [1783, 0]
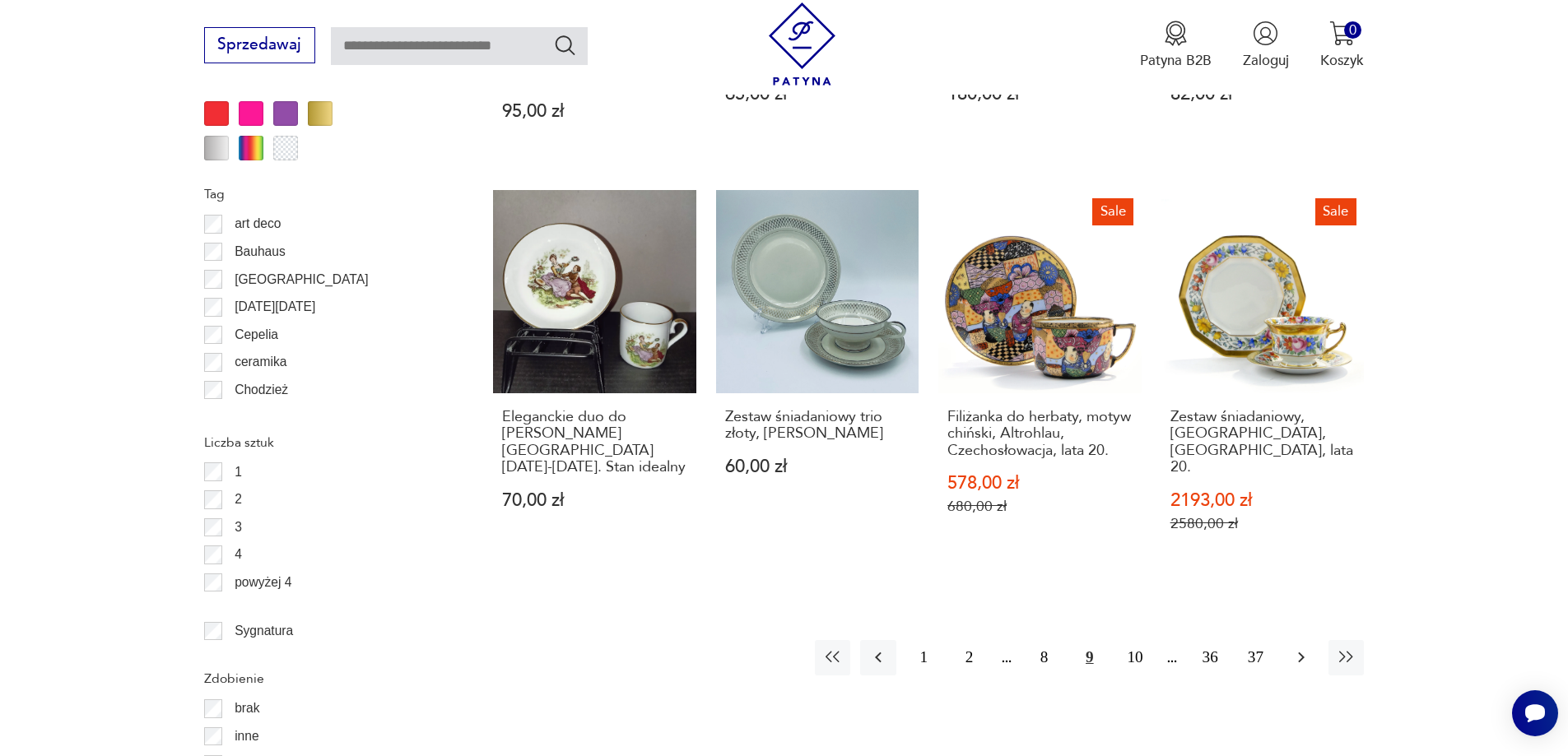
click at [1302, 652] on icon "button" at bounding box center [1302, 657] width 7 height 11
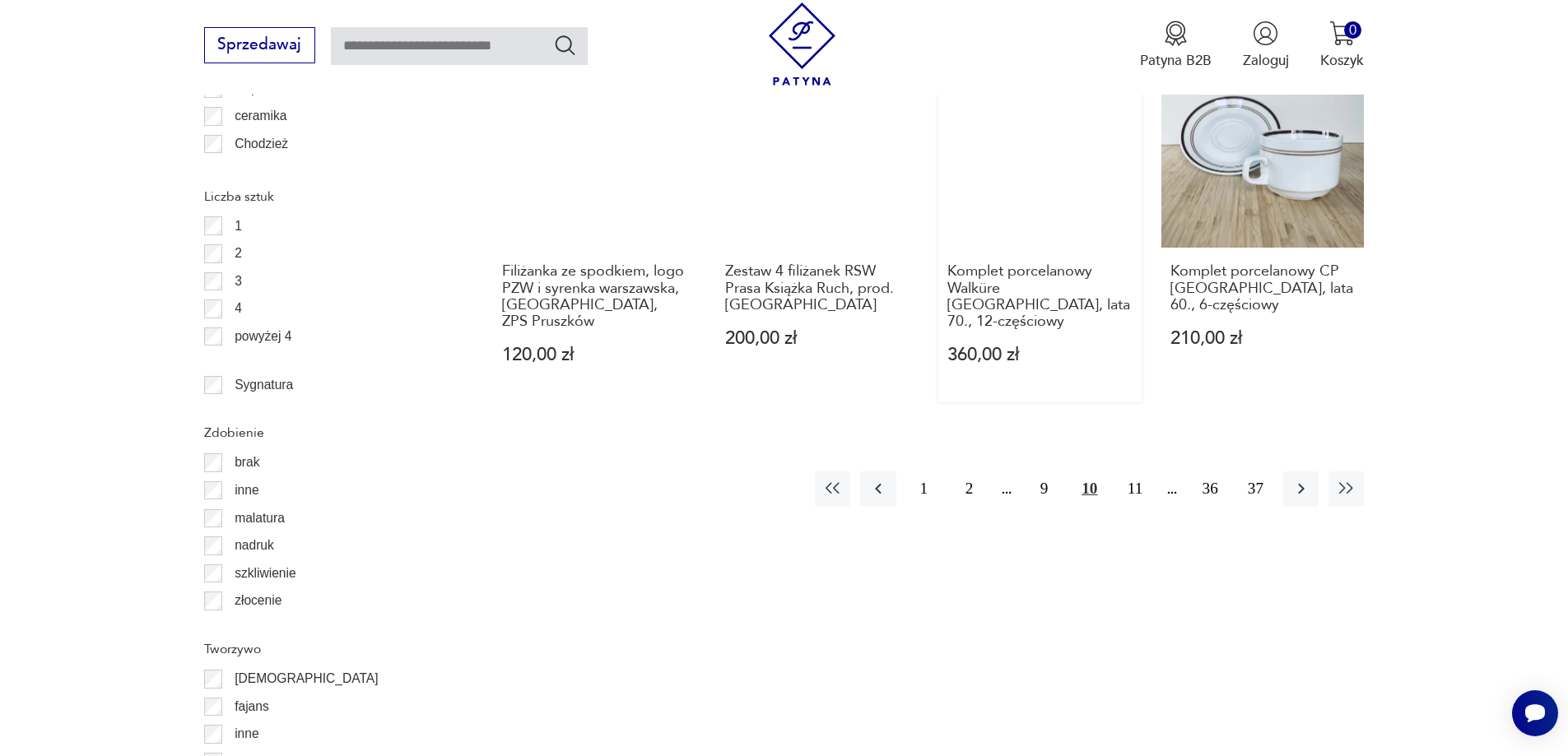
scroll to position [2029, 0]
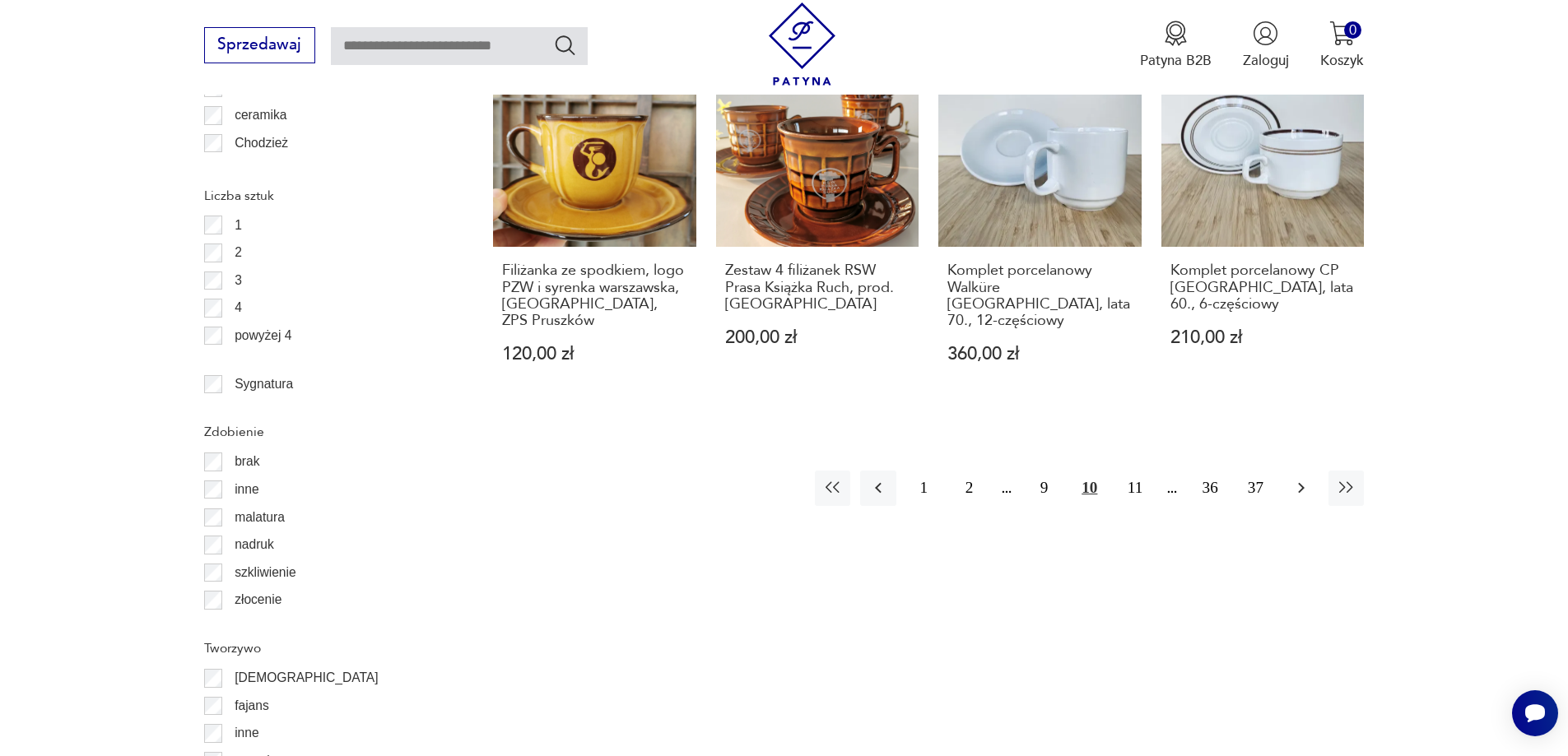
click at [1307, 478] on icon "button" at bounding box center [1301, 487] width 19 height 19
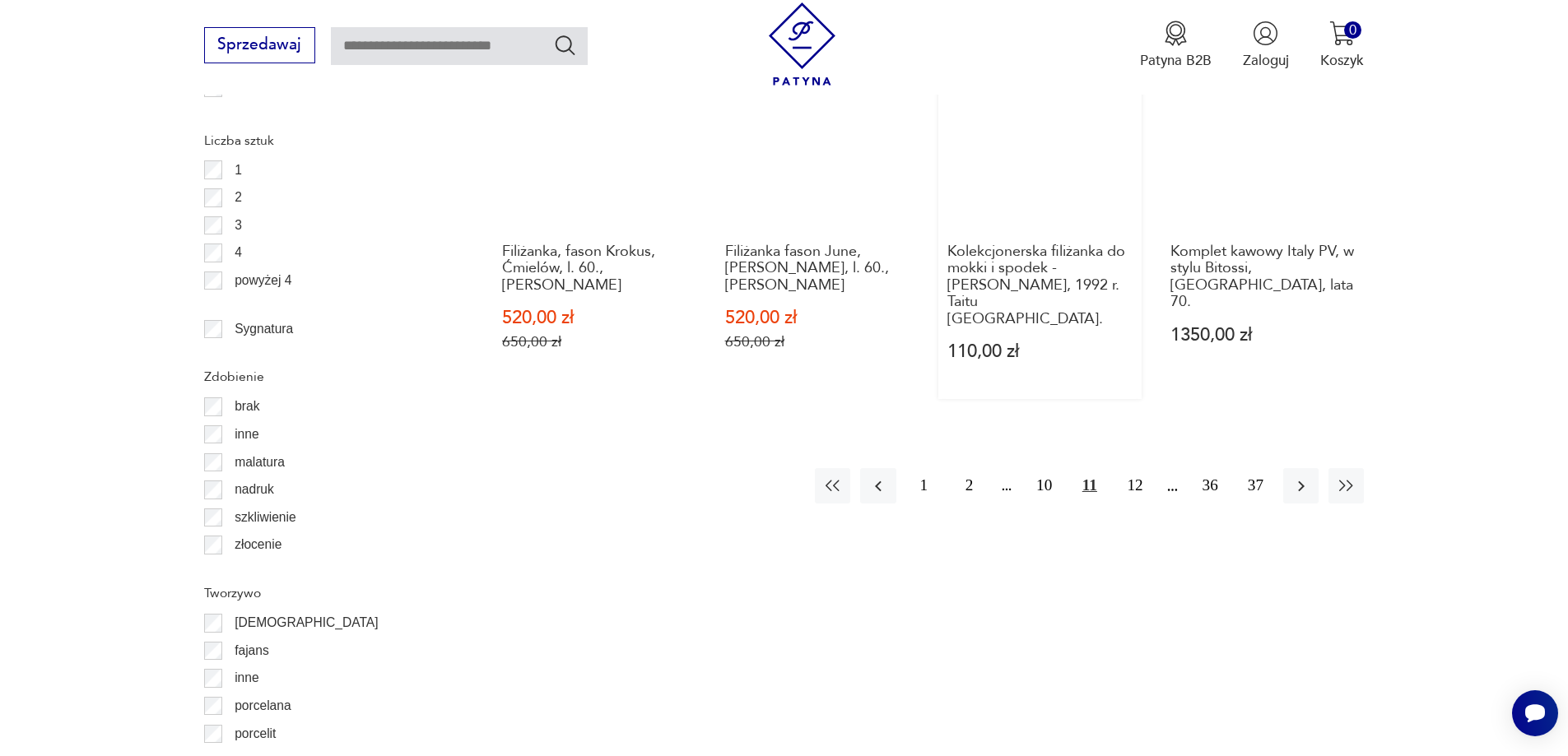
scroll to position [2112, 0]
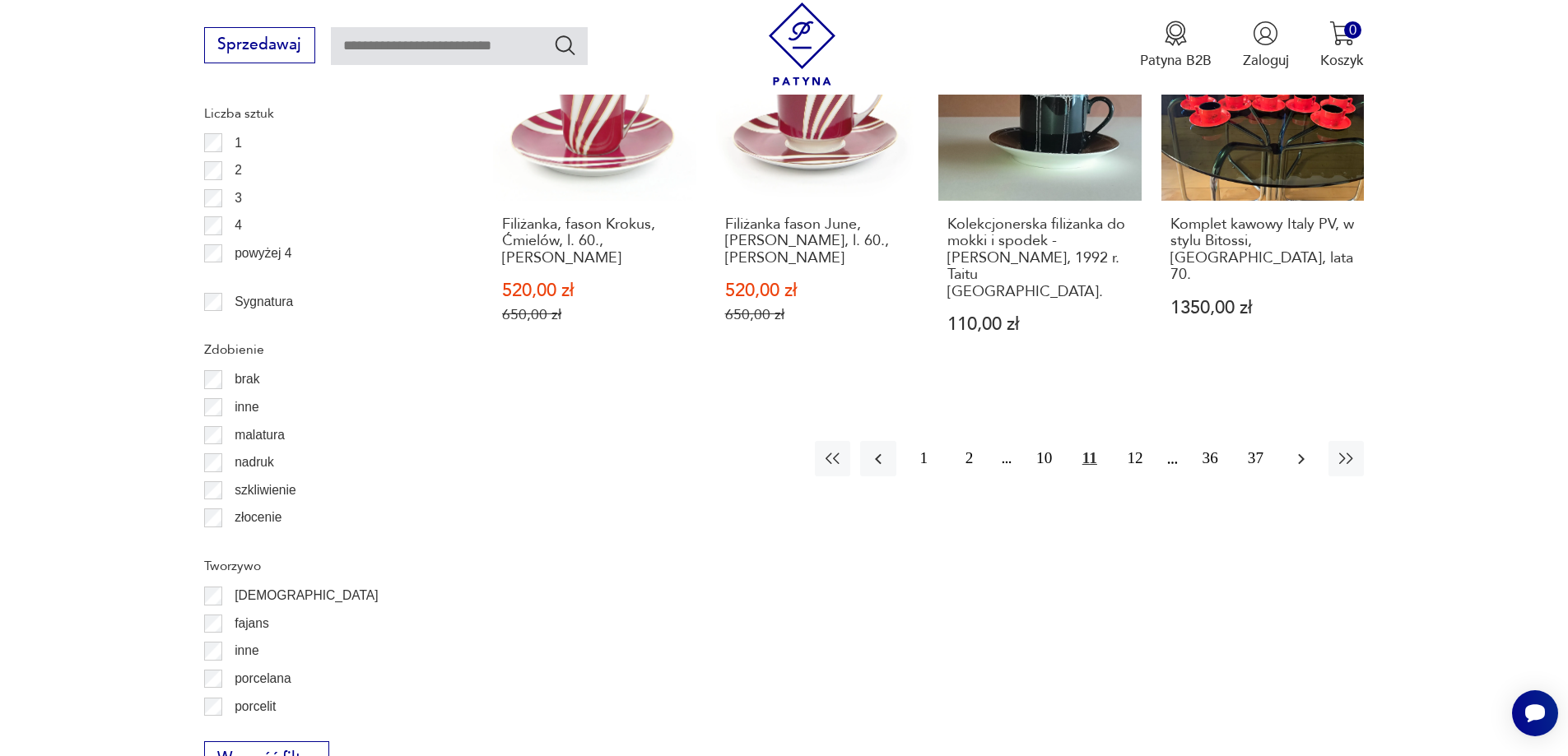
click at [1300, 449] on icon "button" at bounding box center [1301, 458] width 19 height 19
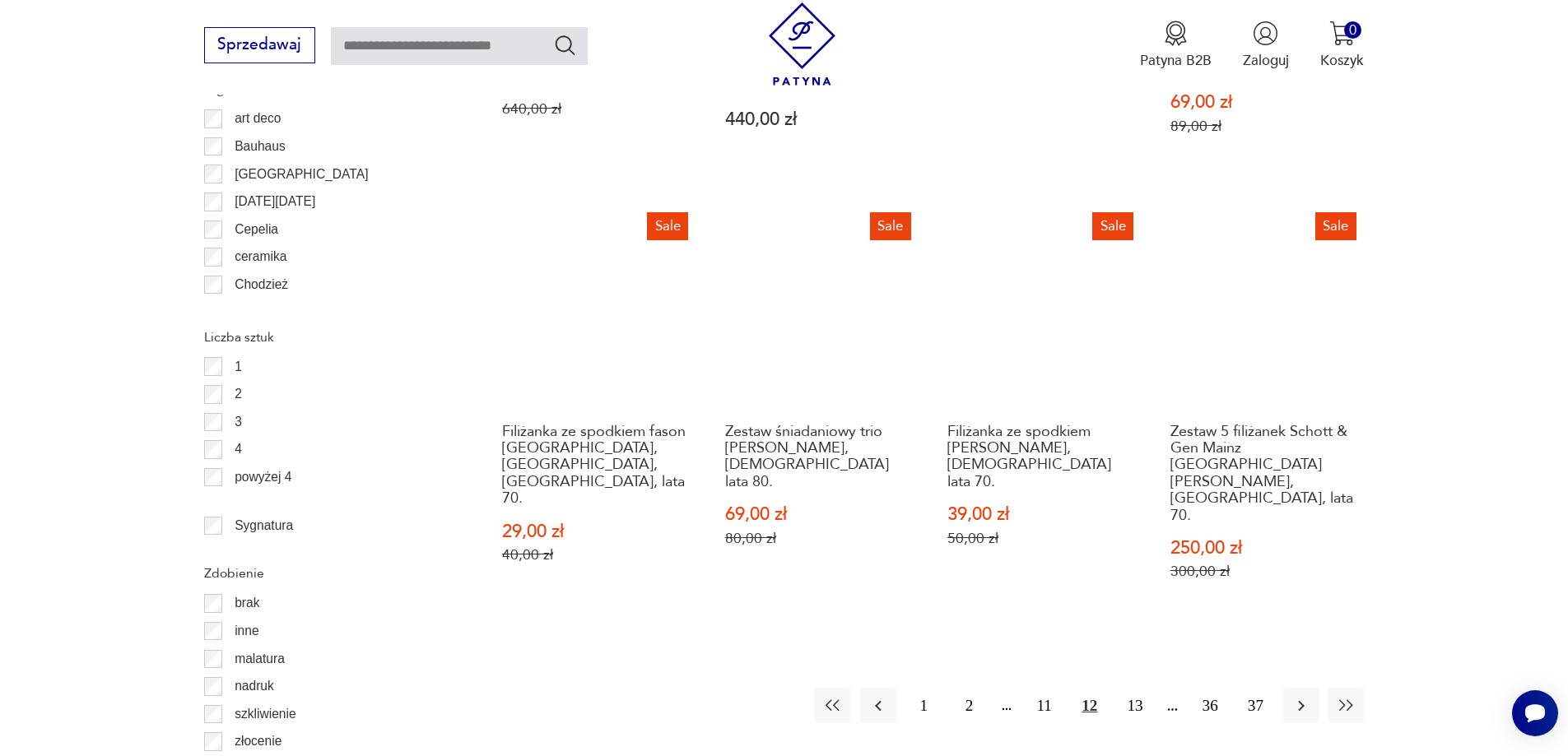
scroll to position [2029, 0]
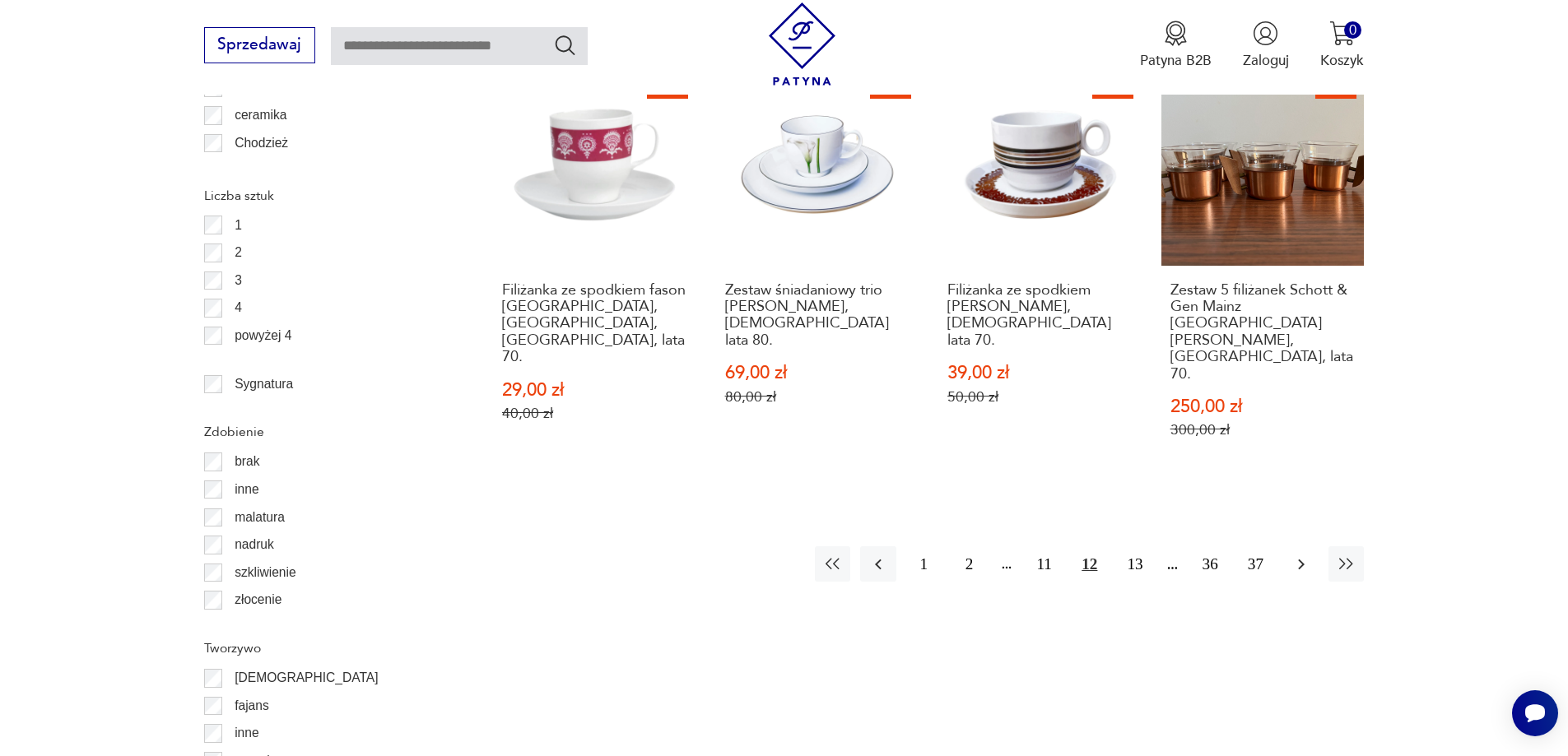
click at [1303, 555] on icon "button" at bounding box center [1301, 564] width 19 height 19
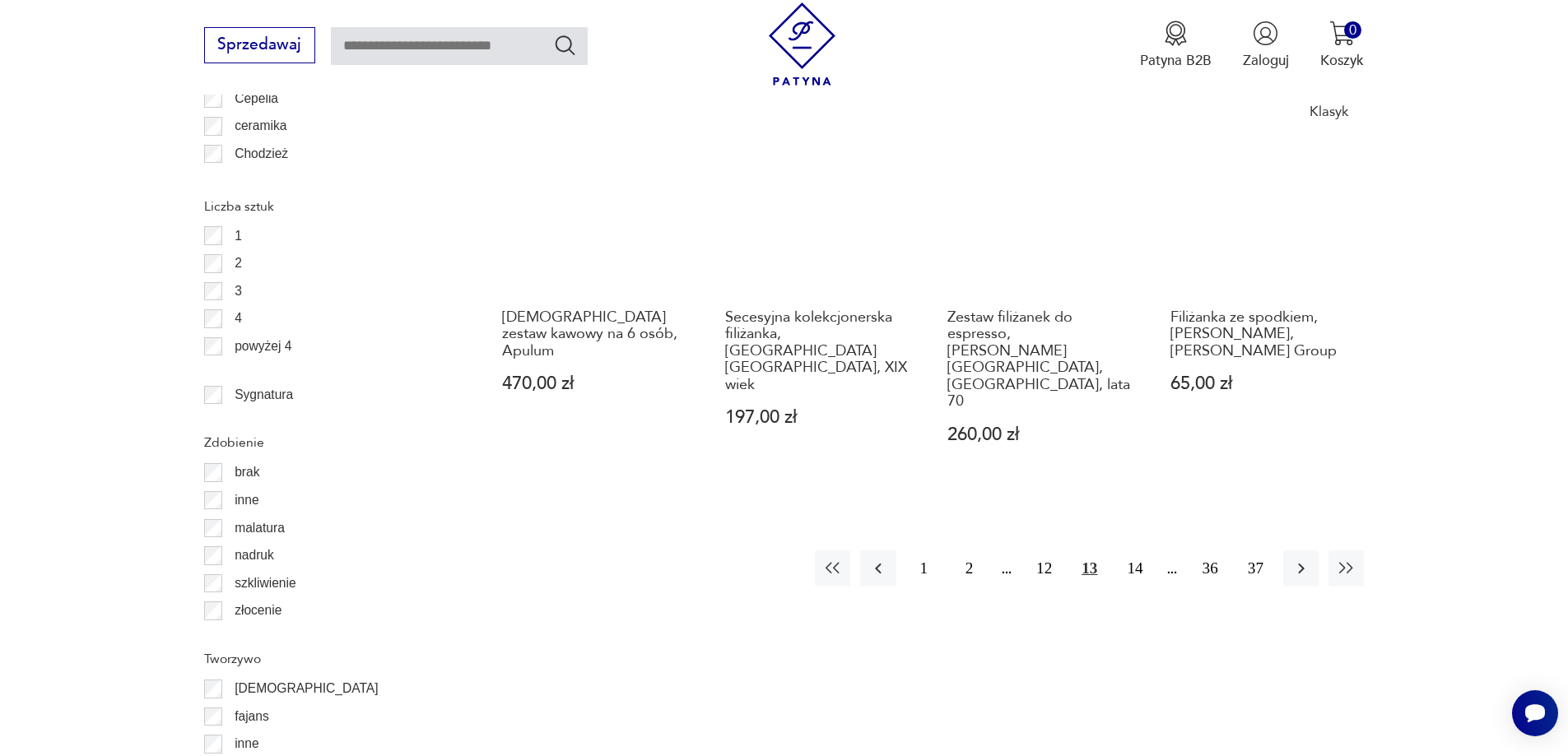
scroll to position [2029, 0]
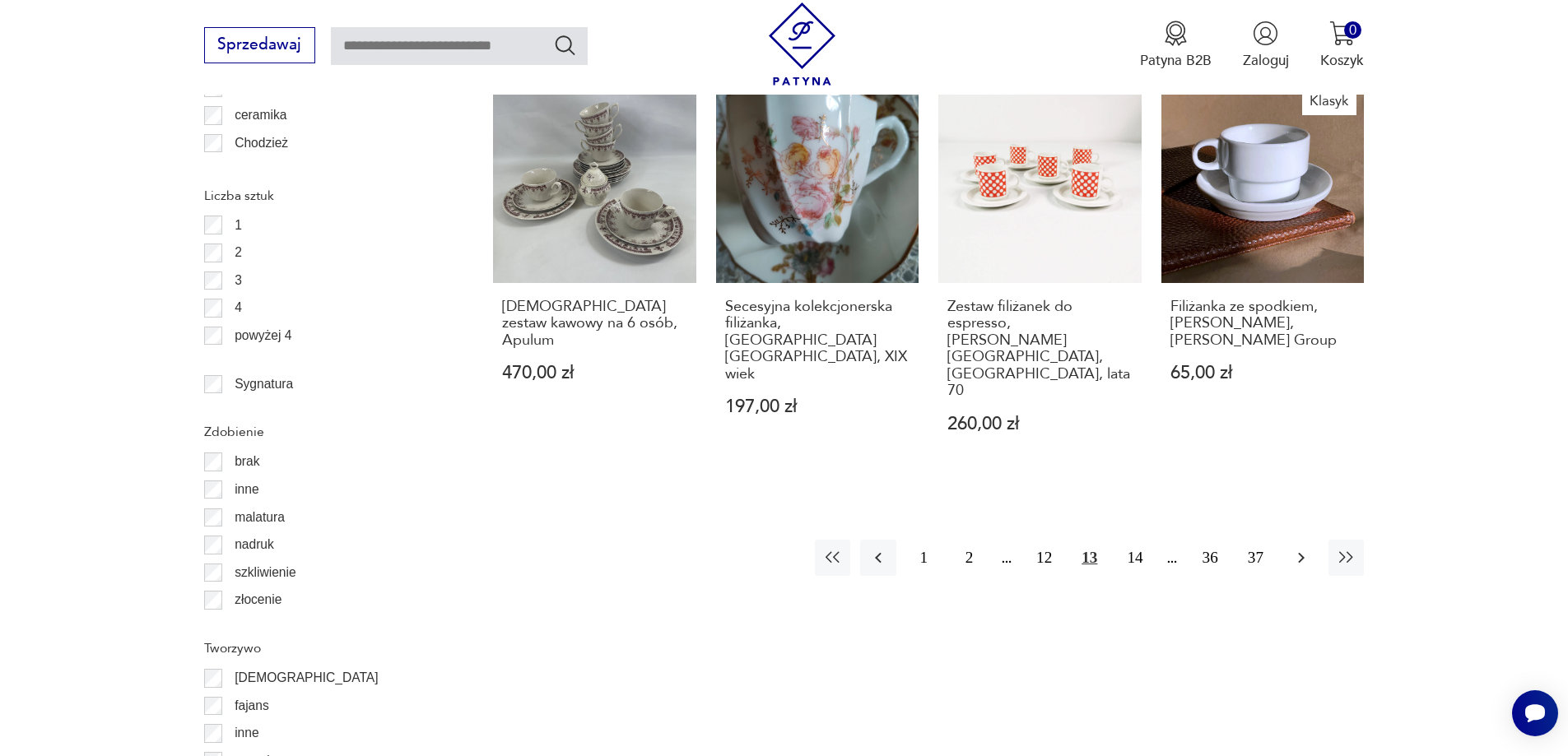
click at [1291, 548] on icon "button" at bounding box center [1301, 557] width 19 height 19
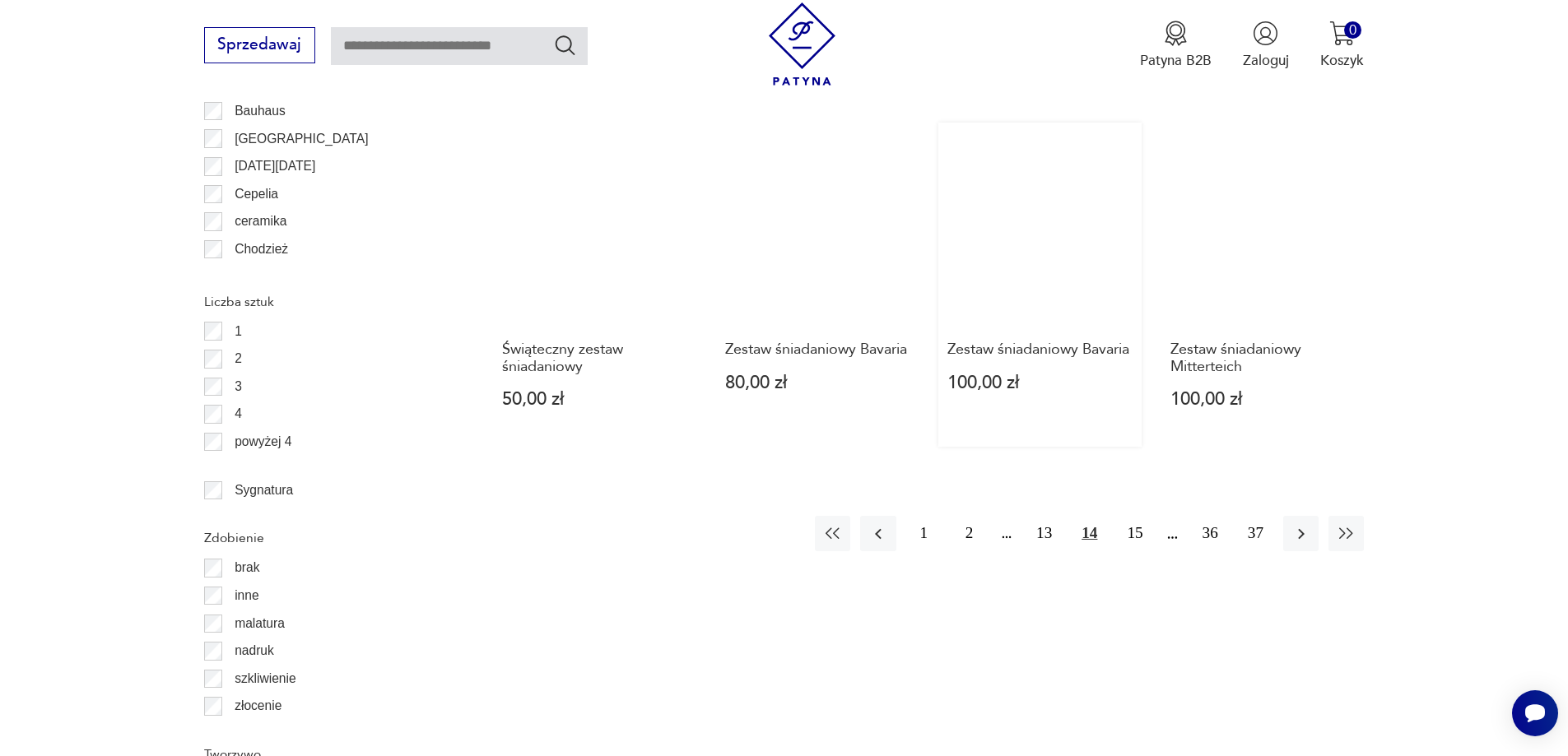
scroll to position [1948, 0]
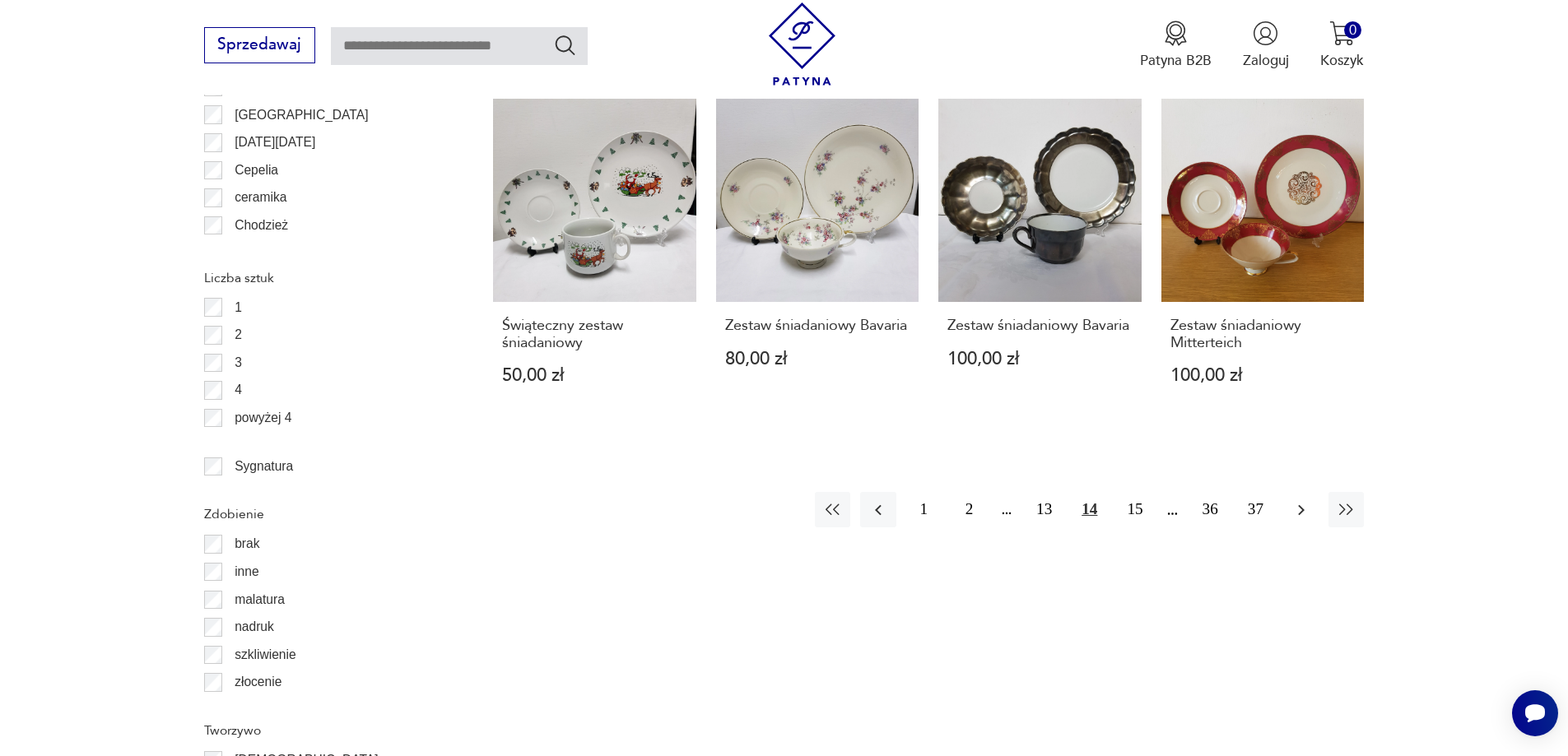
click at [1303, 505] on icon "button" at bounding box center [1302, 510] width 7 height 11
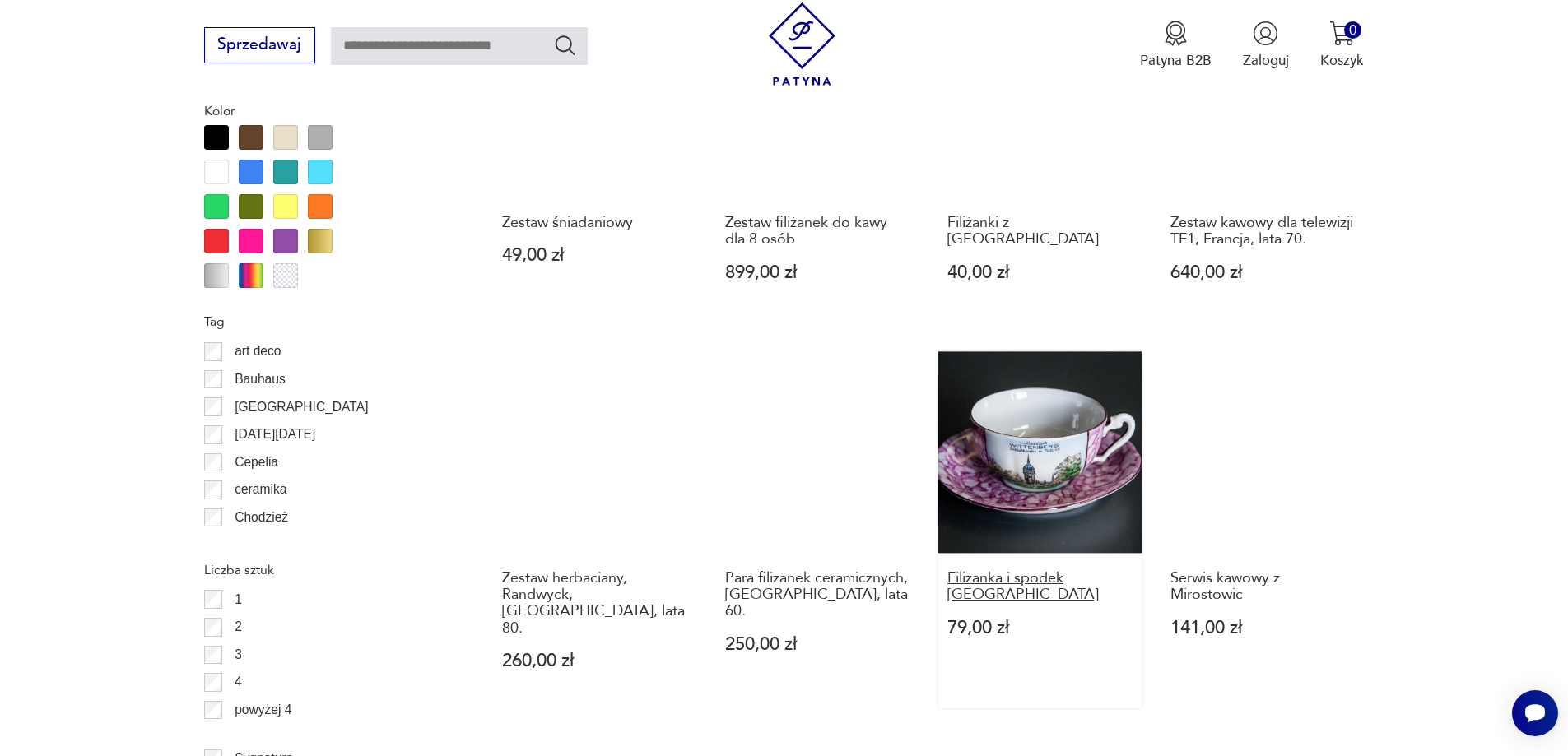
scroll to position [1948, 0]
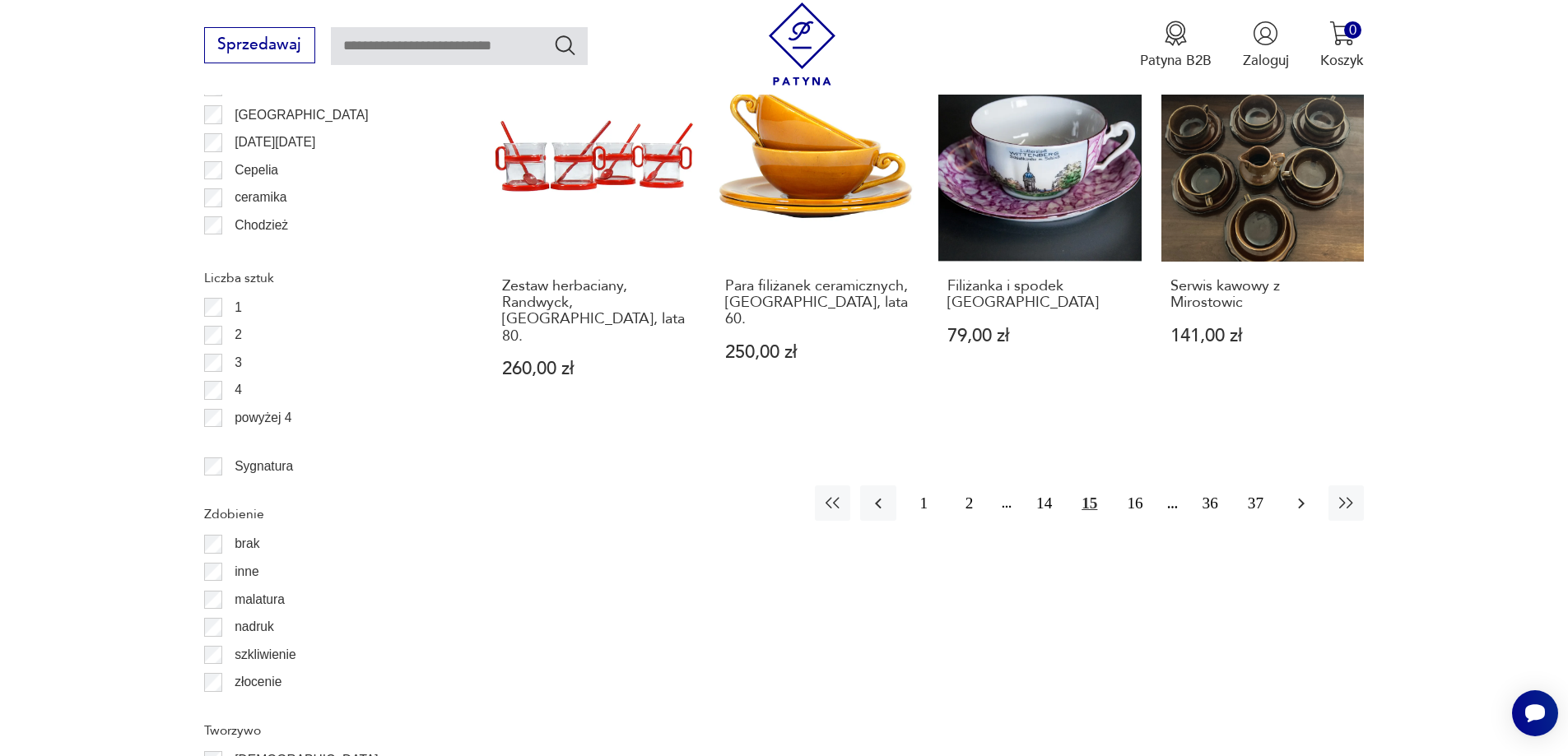
click at [1299, 494] on icon "button" at bounding box center [1301, 503] width 19 height 19
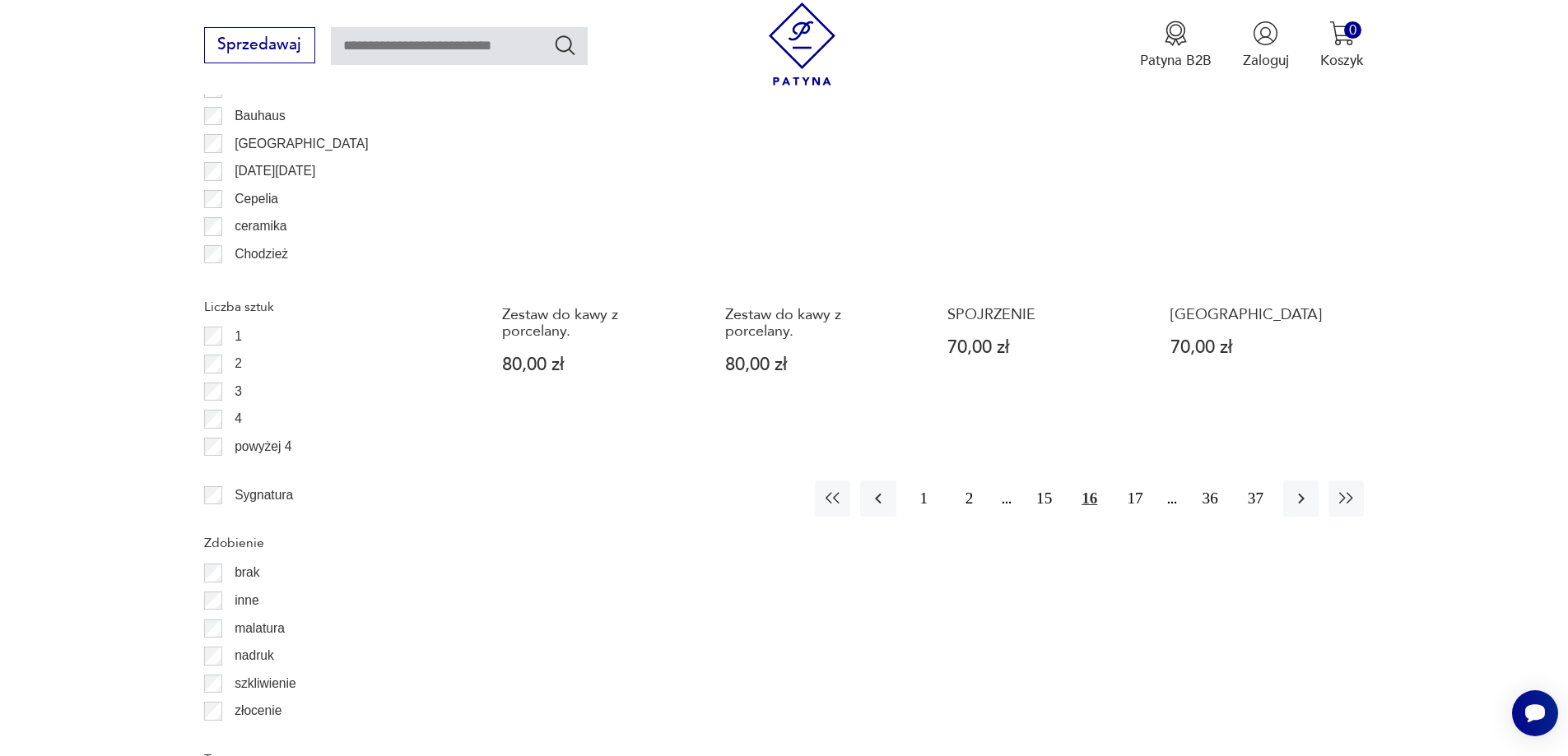
scroll to position [1948, 0]
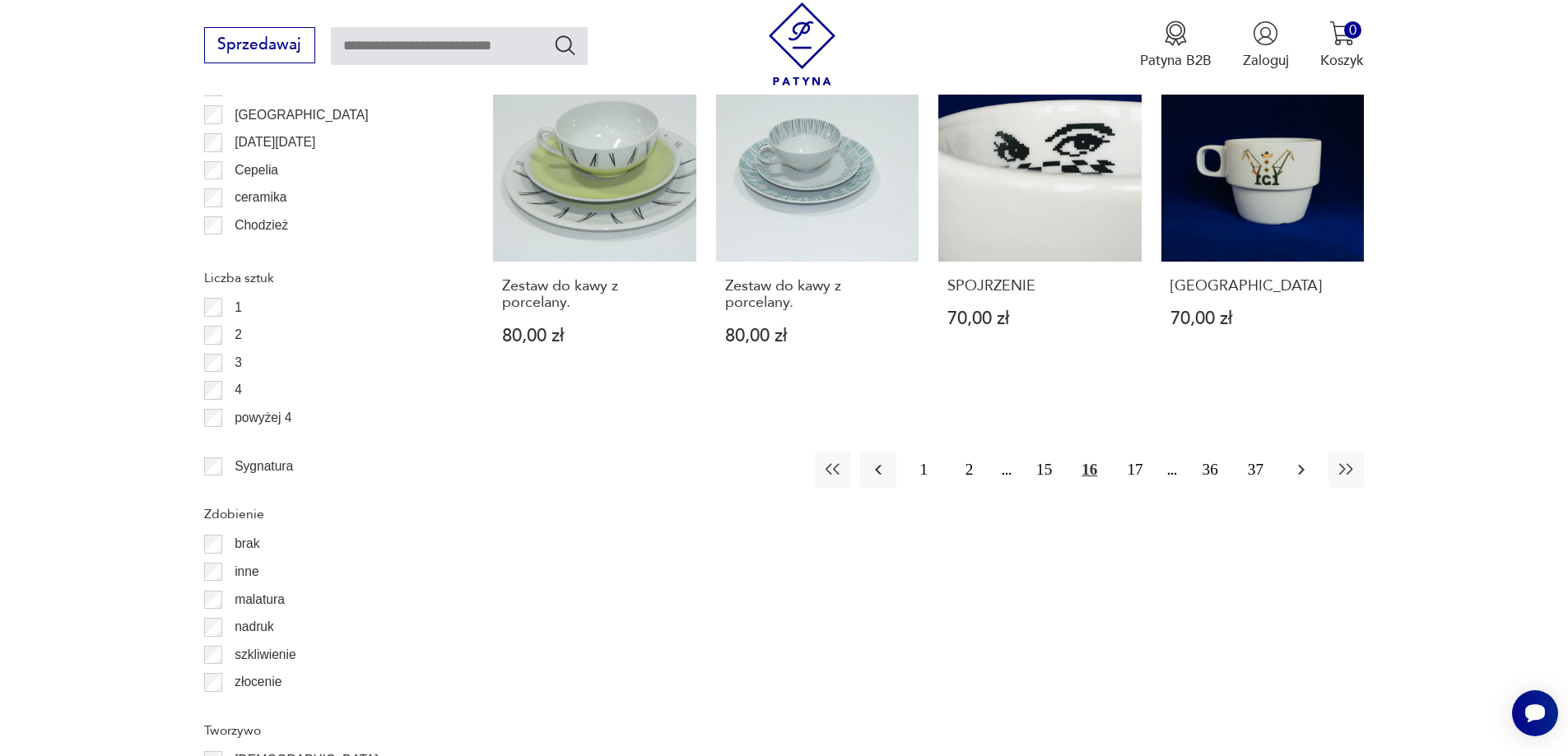
click at [1300, 465] on icon "button" at bounding box center [1302, 470] width 7 height 11
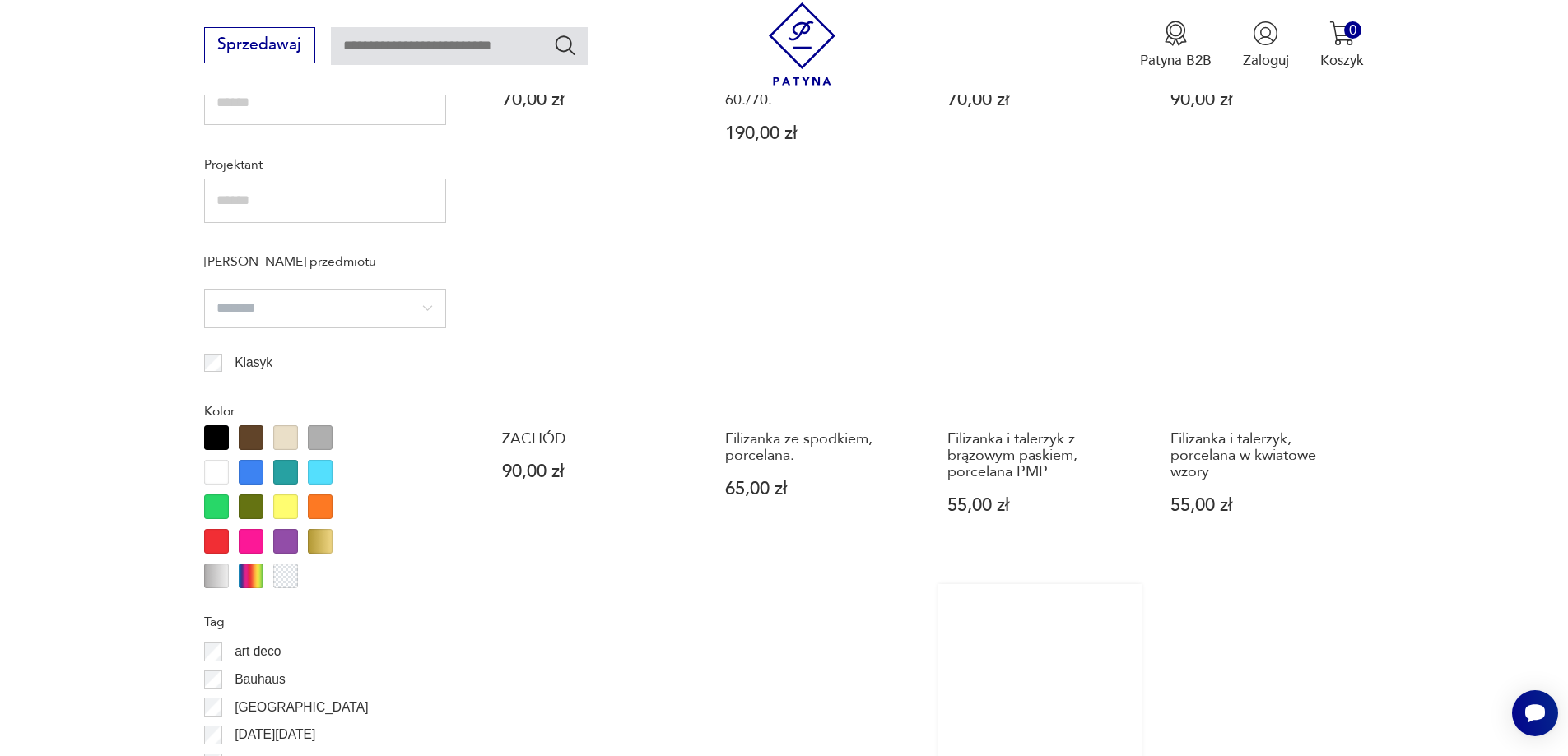
scroll to position [1124, 0]
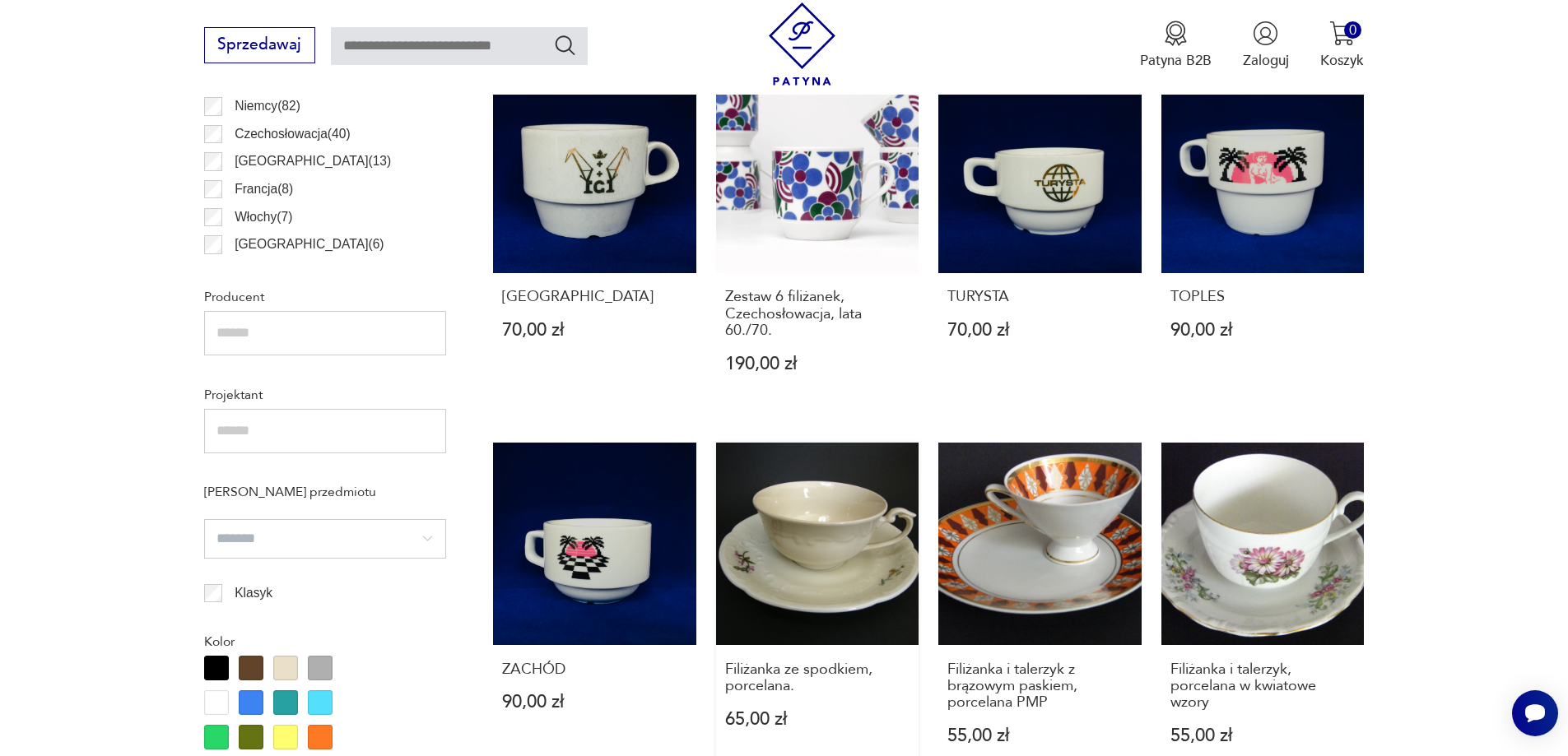
click at [797, 542] on link "Filiżanka ze spodkiem, porcelana. 65,00 zł" at bounding box center [818, 613] width 203 height 340
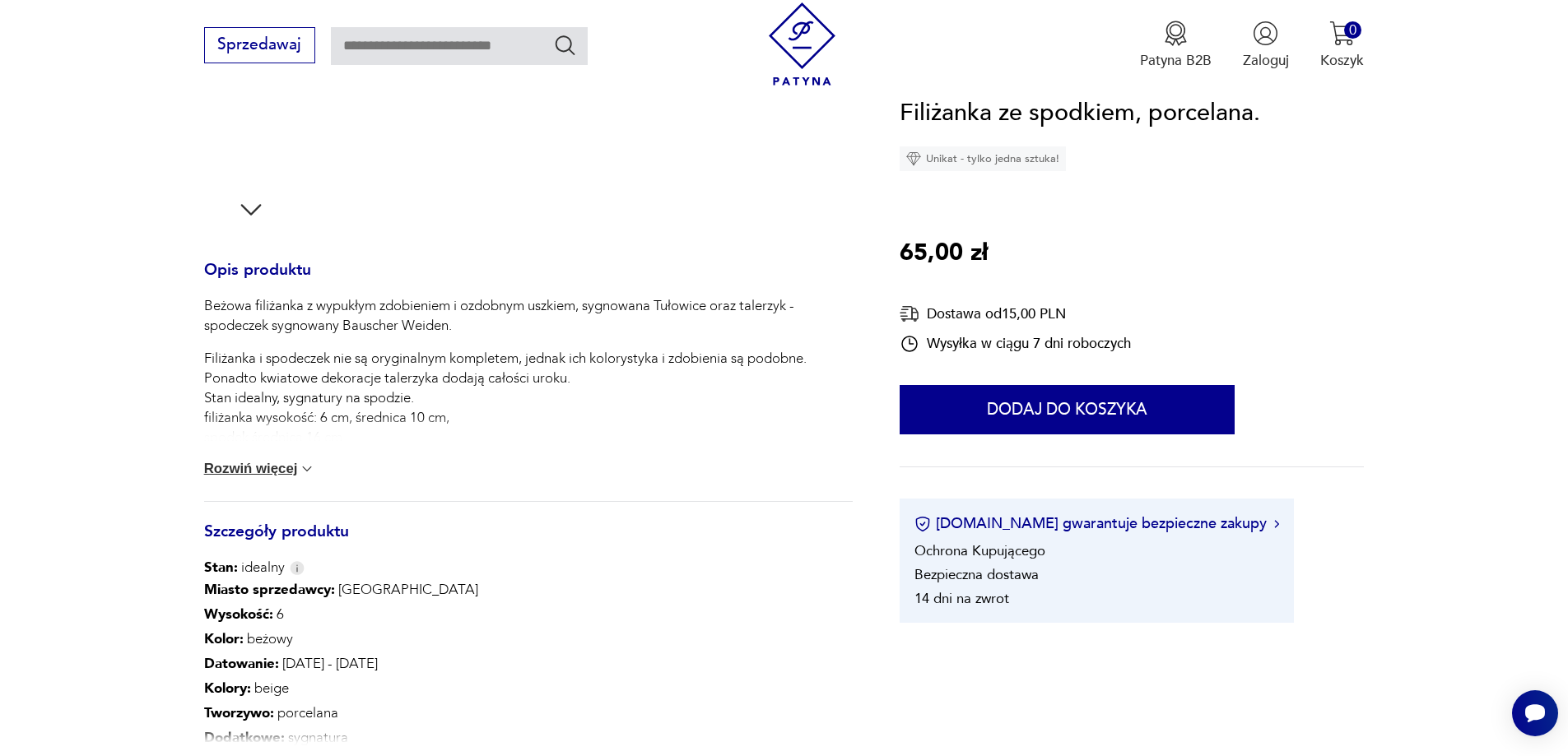
scroll to position [658, 0]
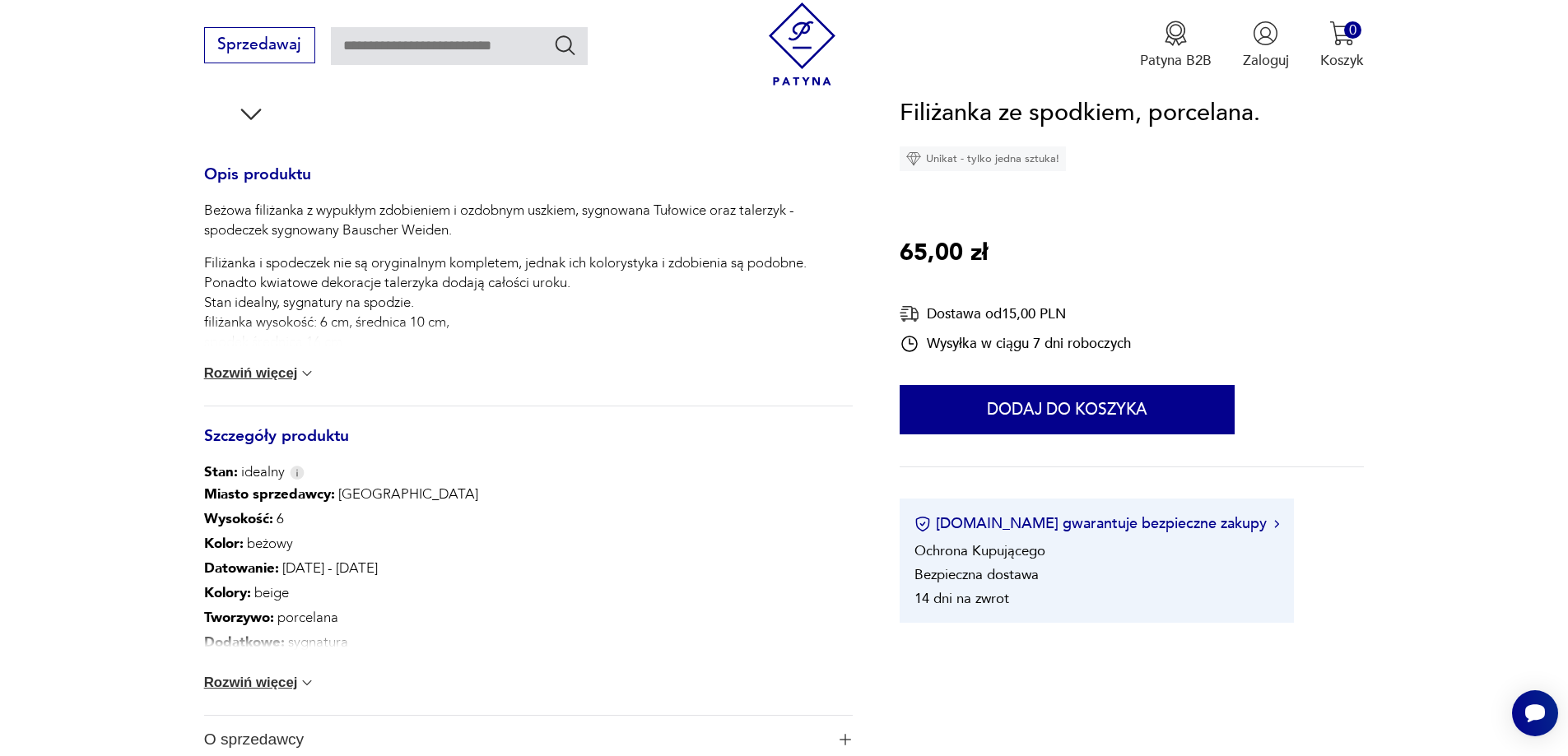
click at [260, 374] on button "Rozwiń więcej" at bounding box center [260, 374] width 112 height 17
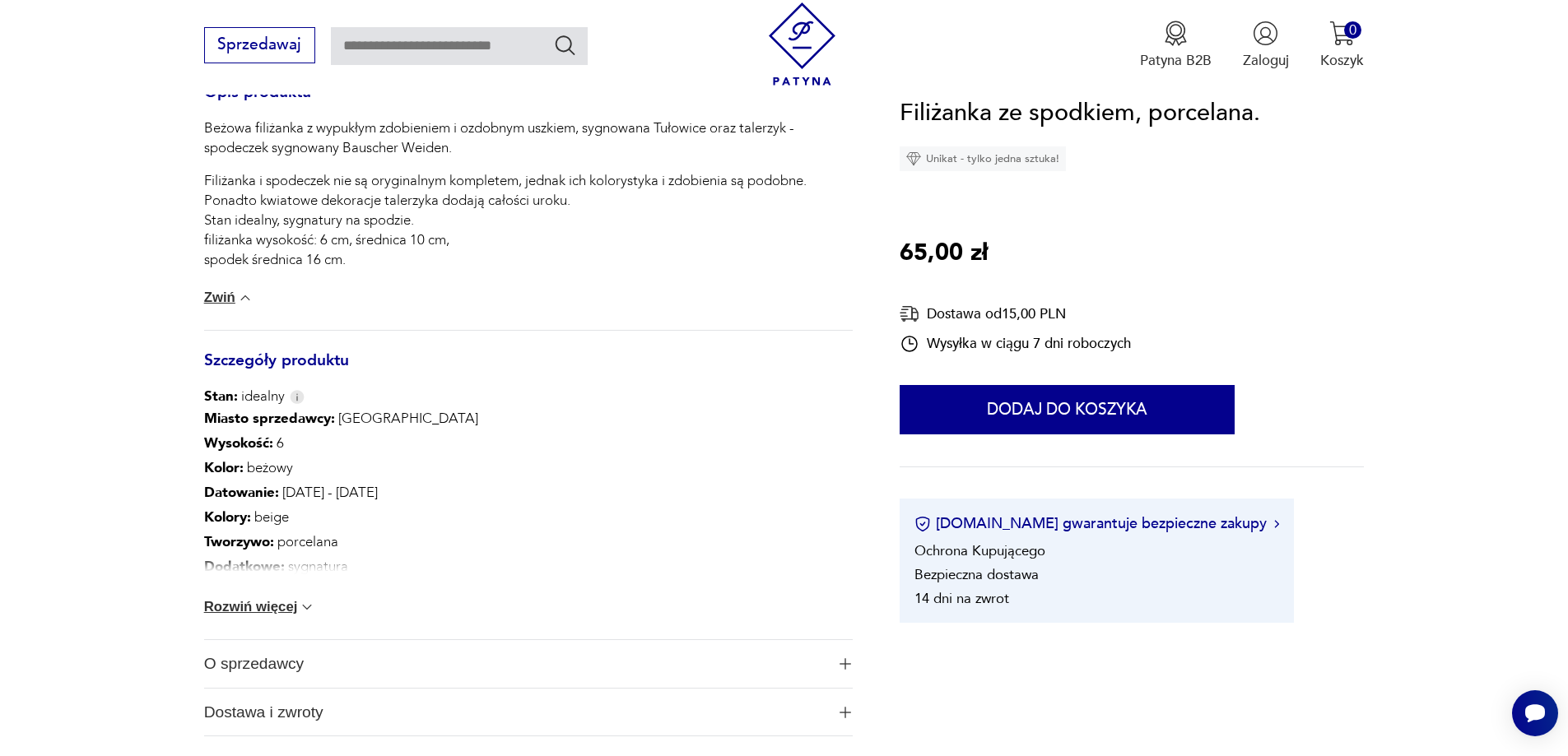
scroll to position [823, 0]
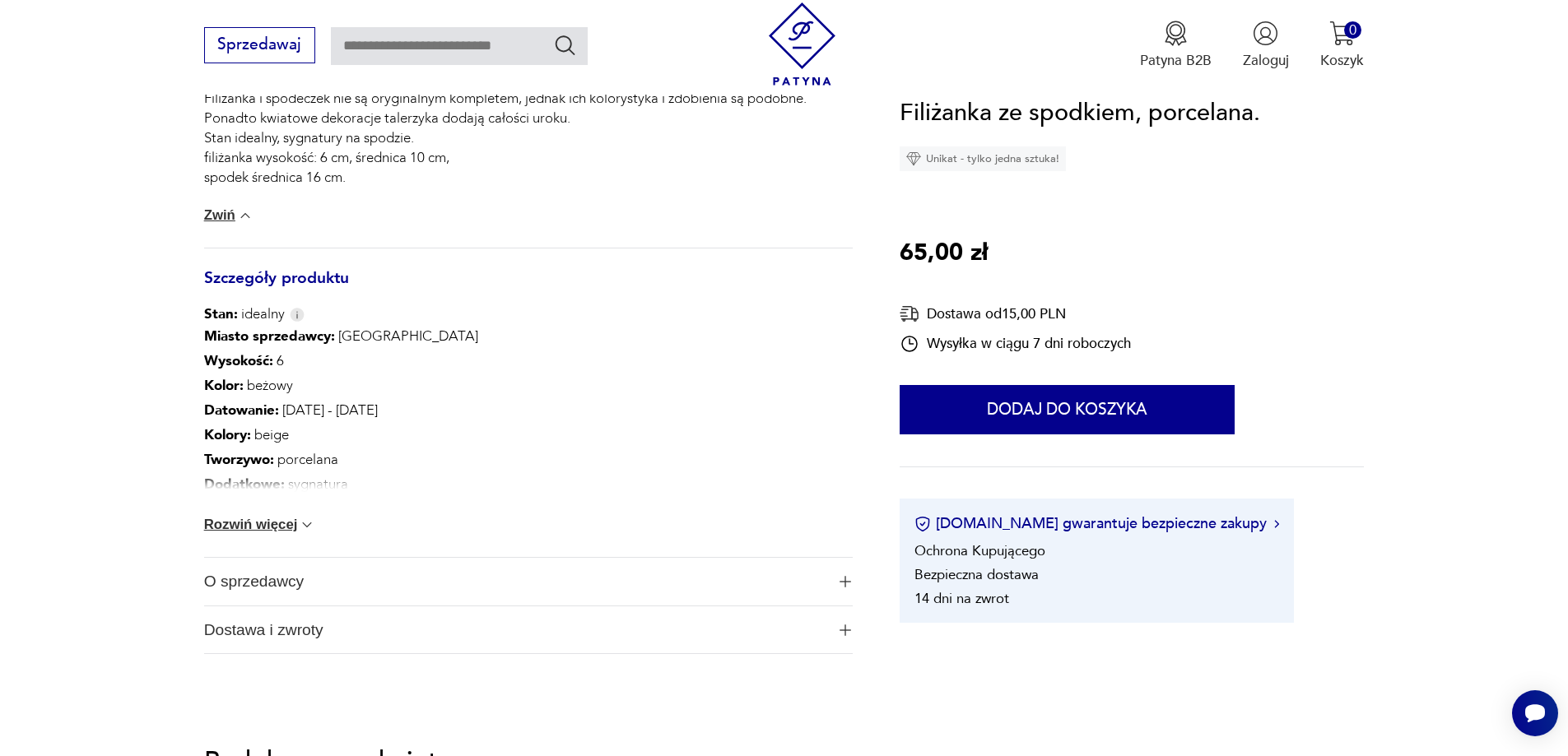
click at [263, 522] on button "Rozwiń więcej" at bounding box center [260, 525] width 112 height 17
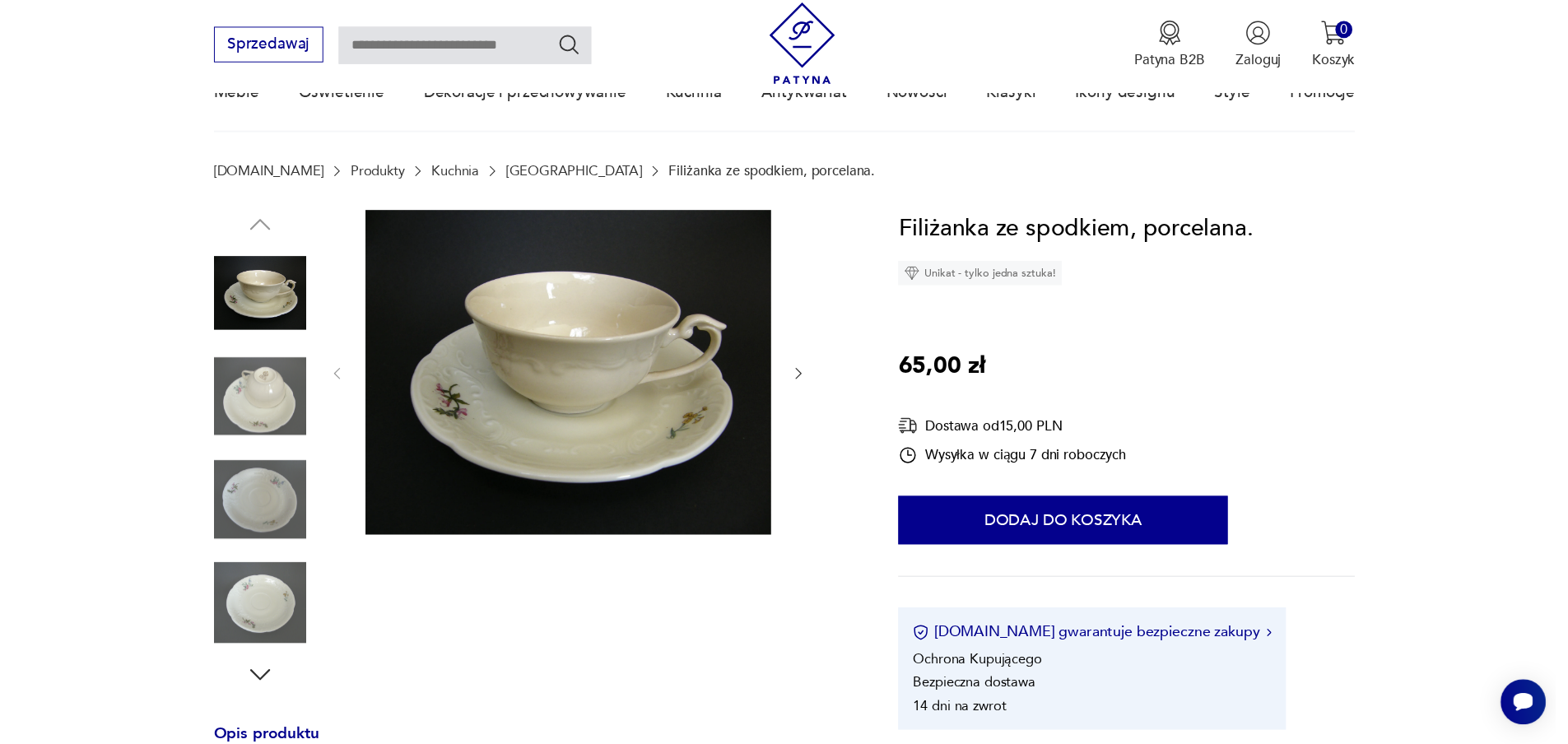
scroll to position [83, 0]
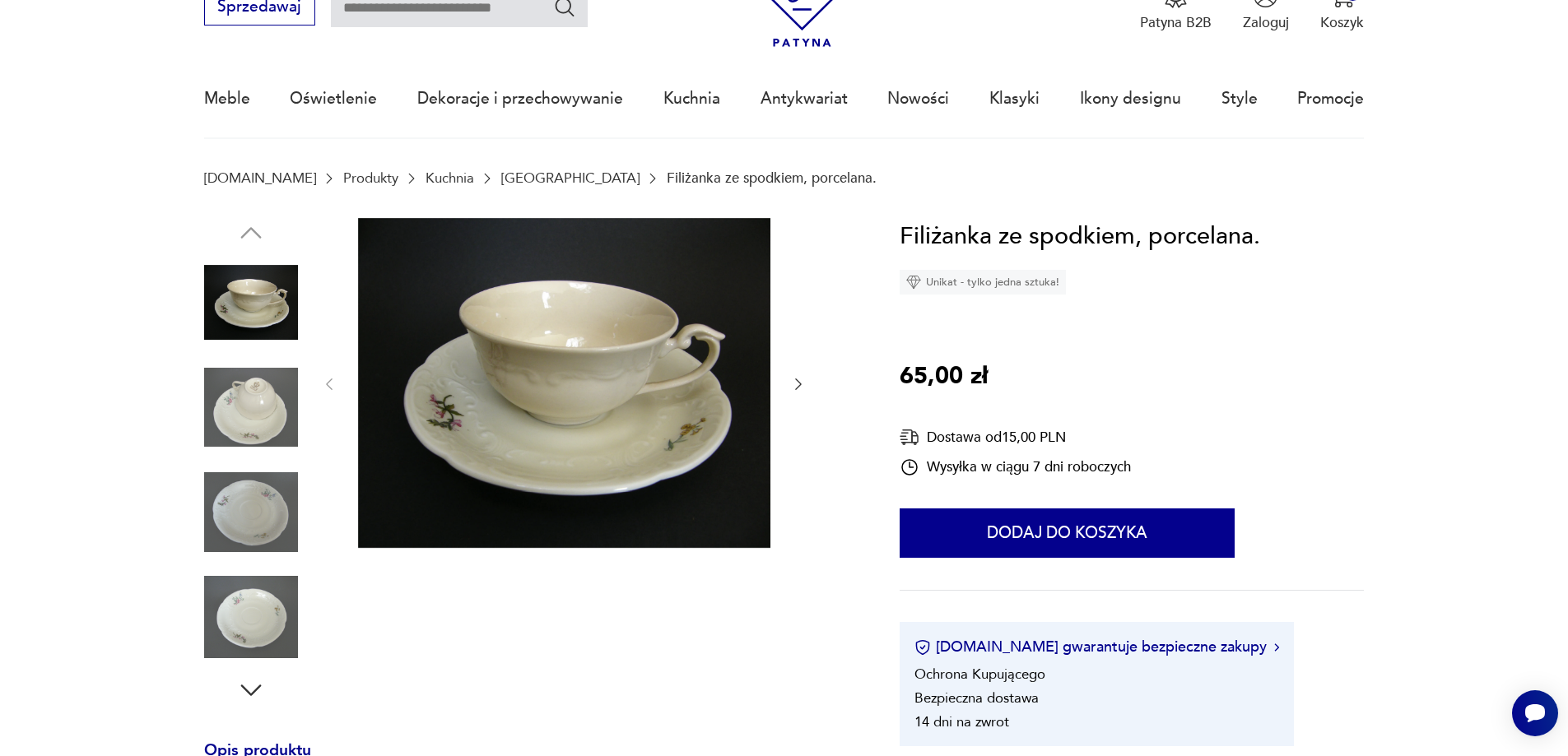
click at [250, 399] on img at bounding box center [250, 407] width 94 height 94
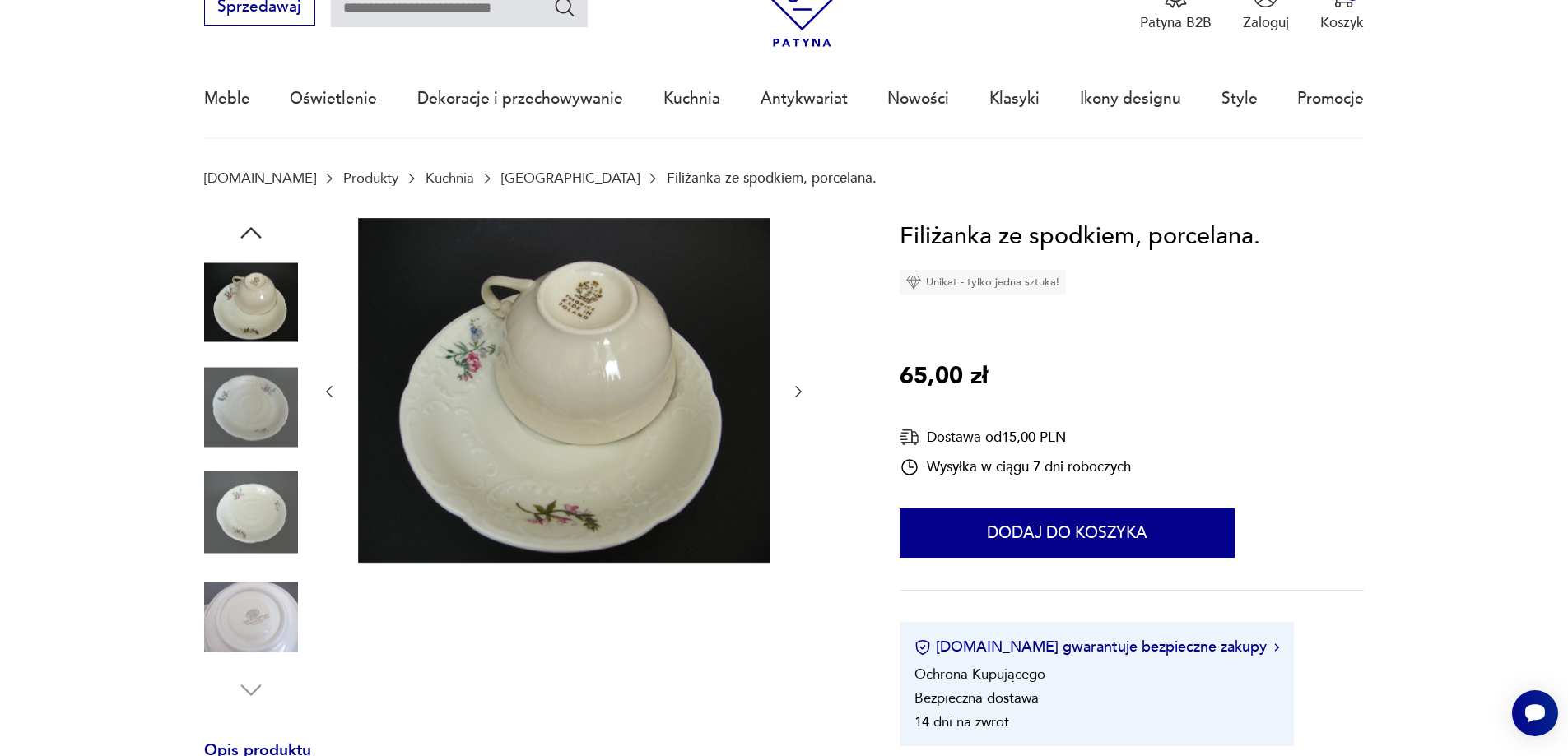
click at [264, 507] on img at bounding box center [250, 512] width 94 height 94
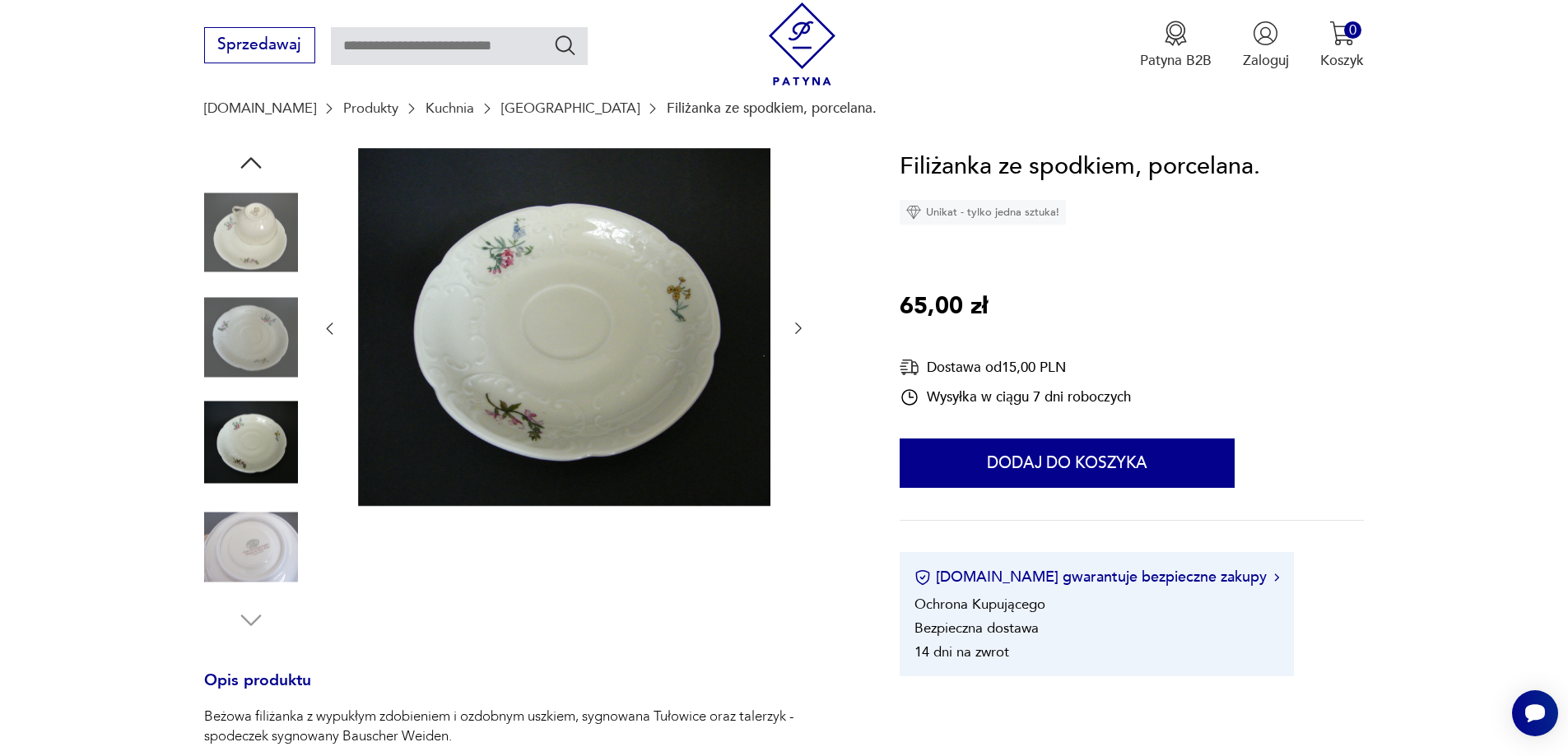
scroll to position [0, 0]
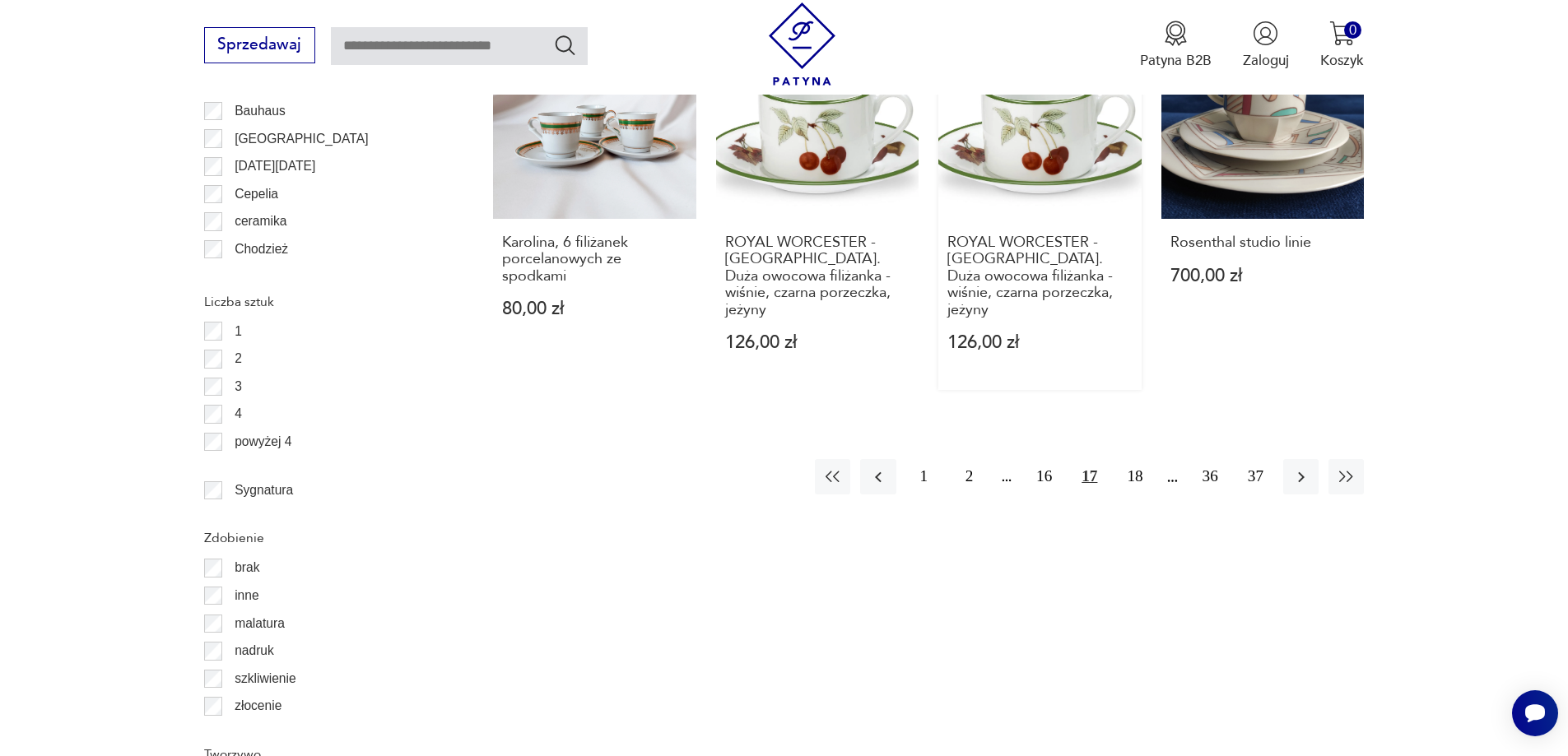
scroll to position [1948, 0]
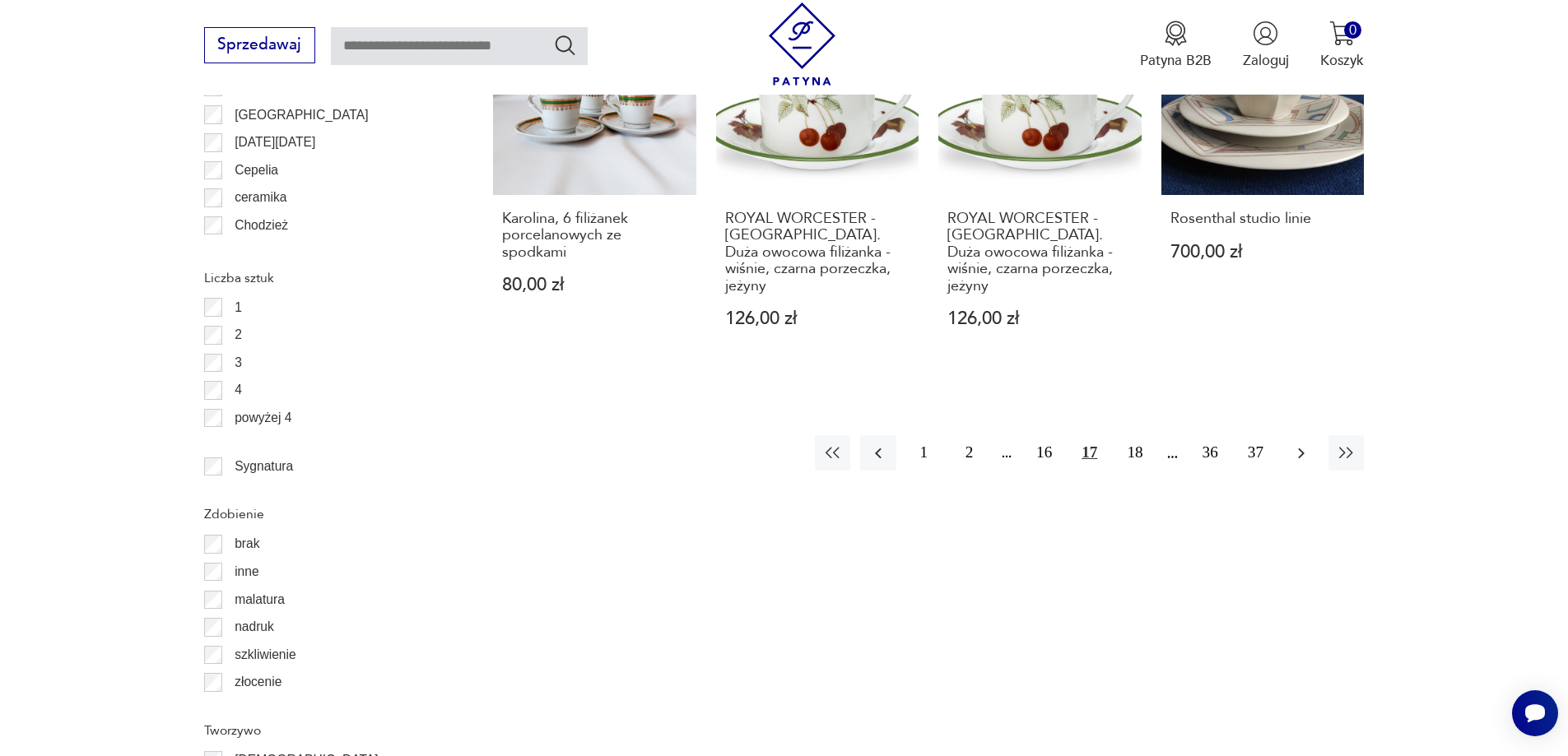
click at [1297, 443] on icon "button" at bounding box center [1301, 453] width 19 height 19
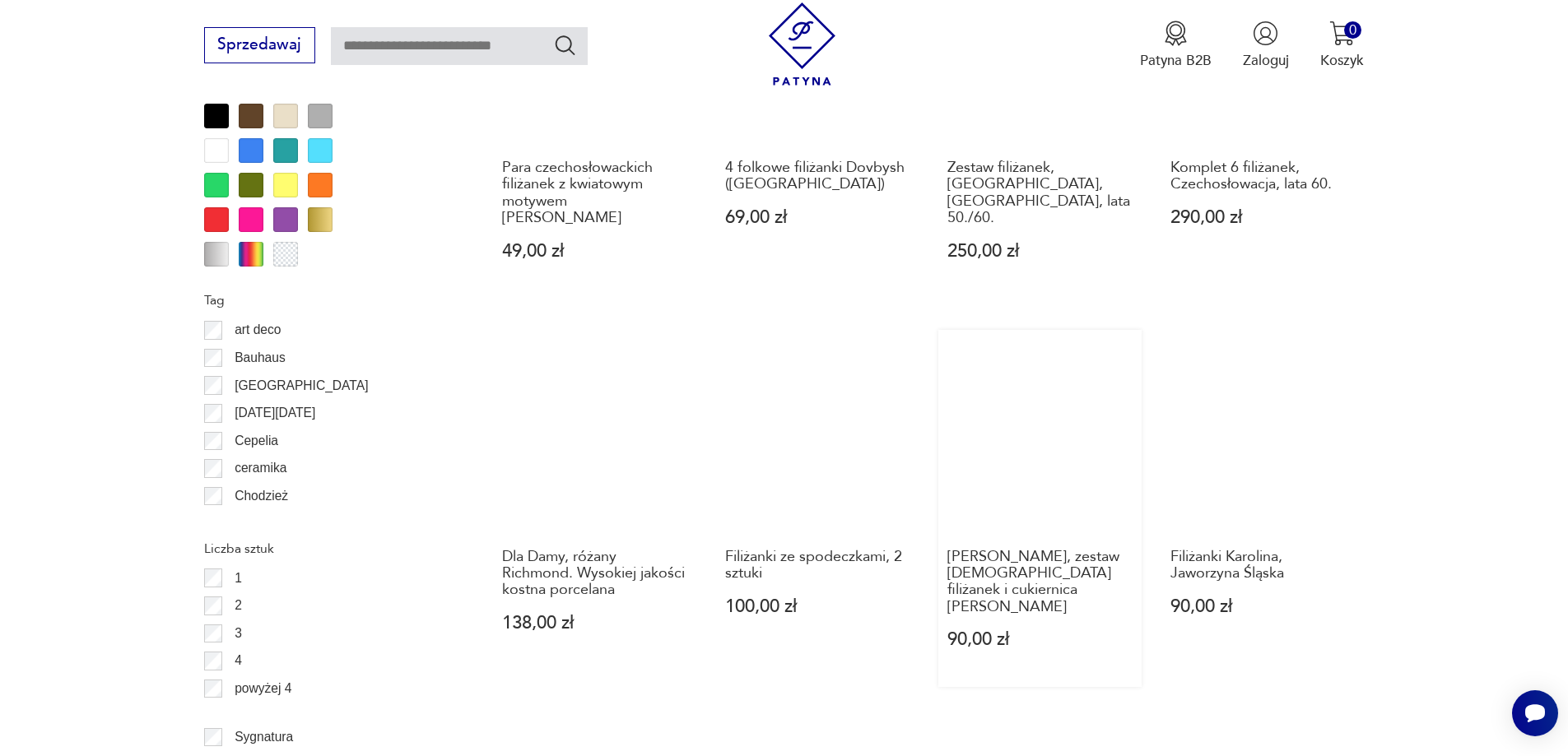
scroll to position [1701, 0]
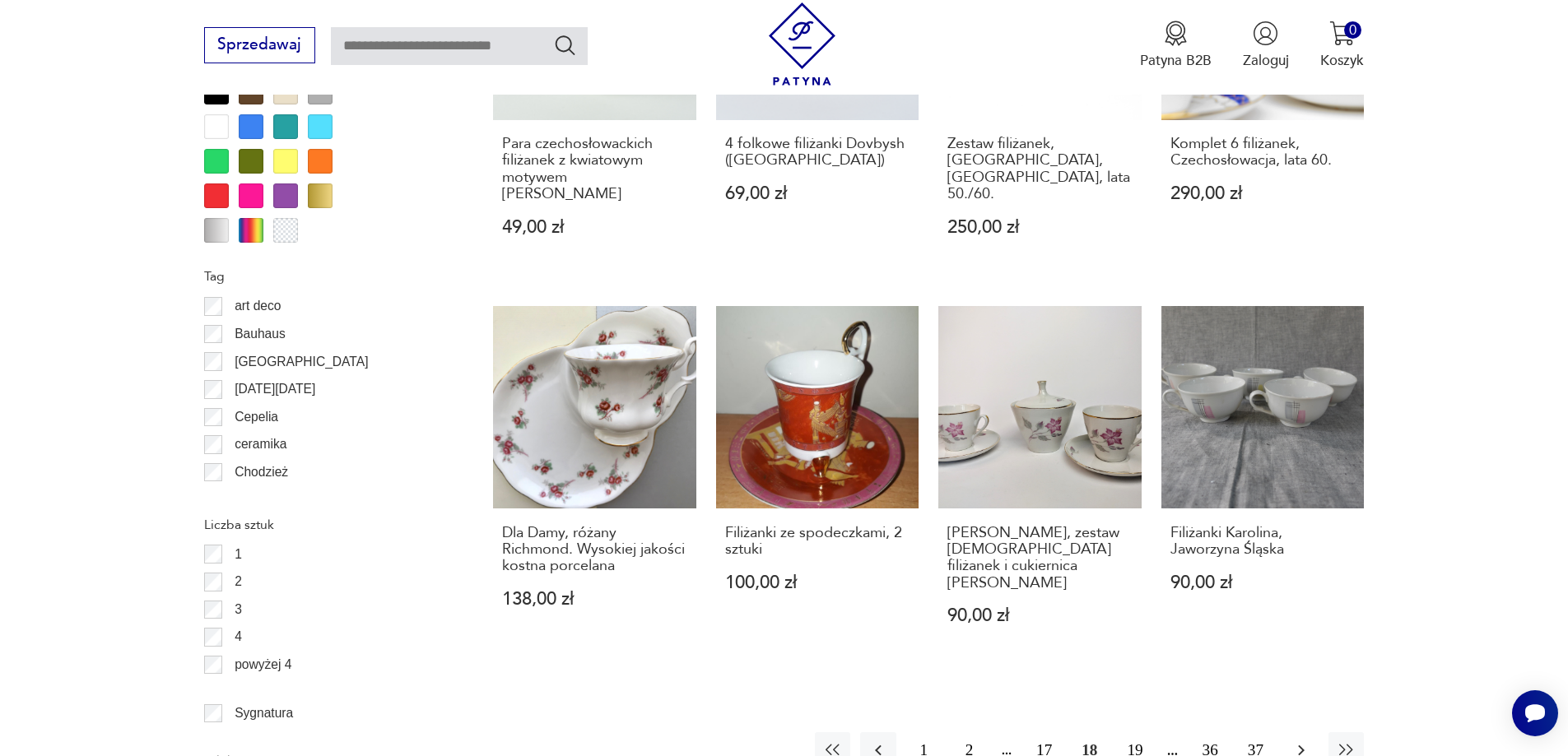
click at [1301, 745] on icon "button" at bounding box center [1302, 750] width 7 height 11
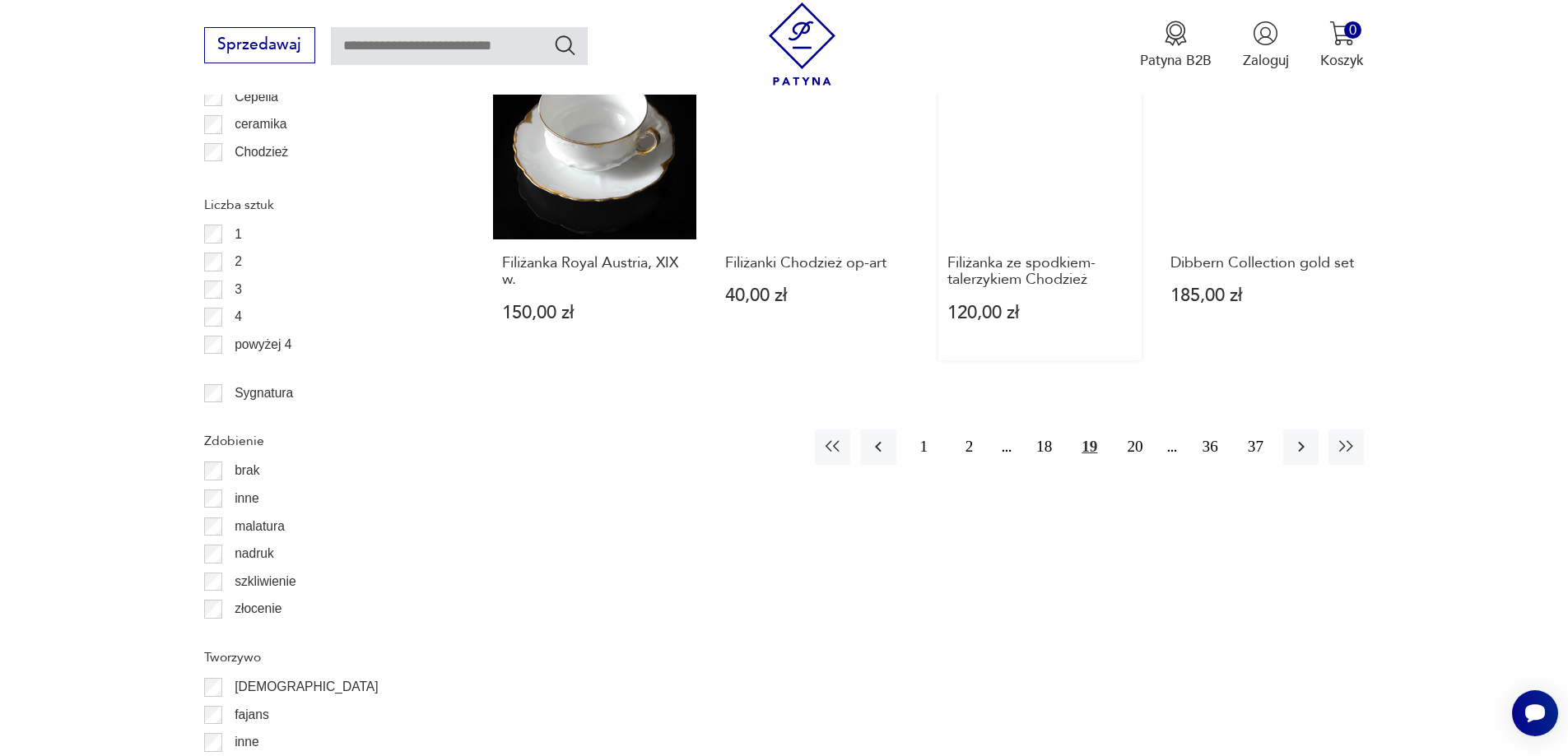
scroll to position [2029, 0]
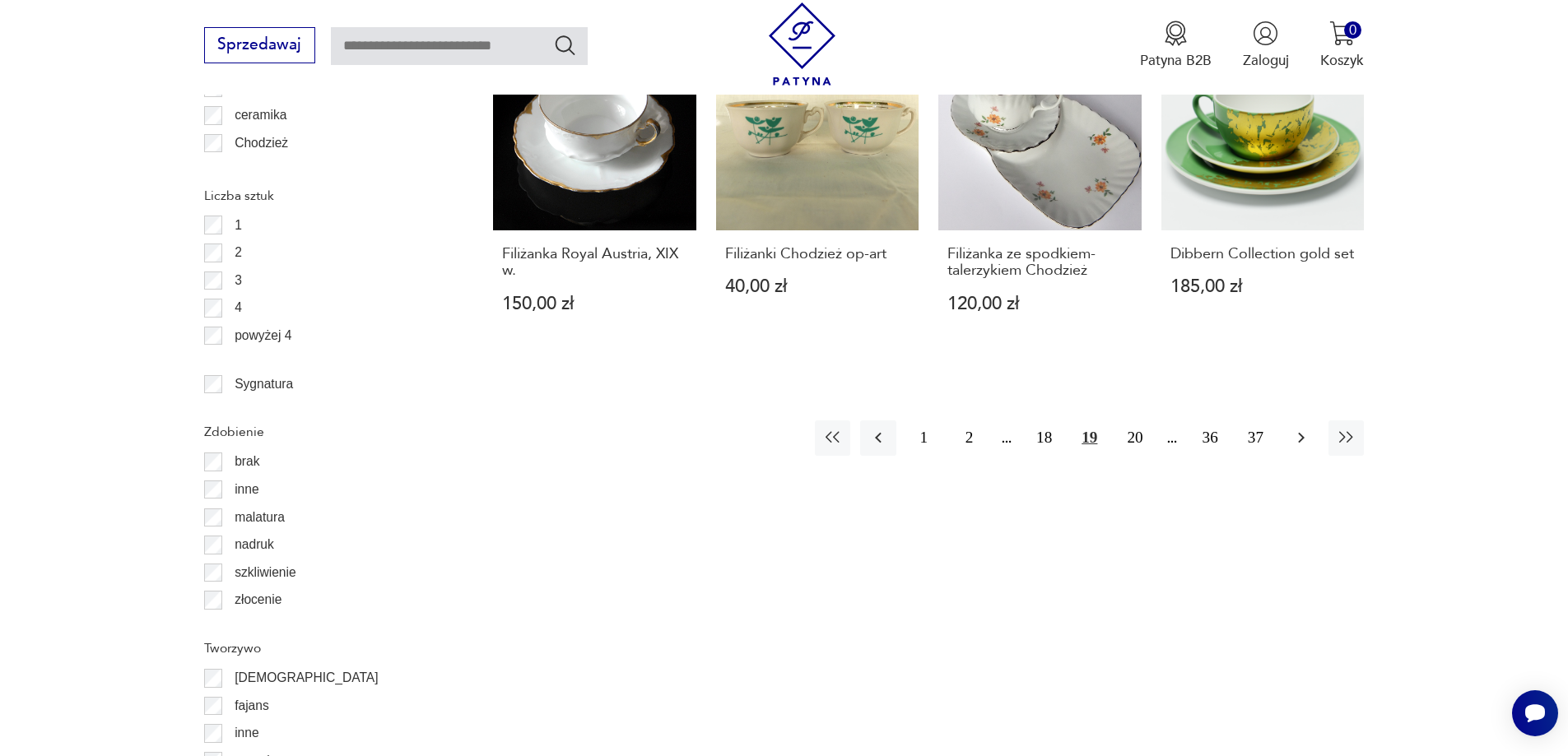
click at [1300, 433] on icon "button" at bounding box center [1302, 438] width 7 height 11
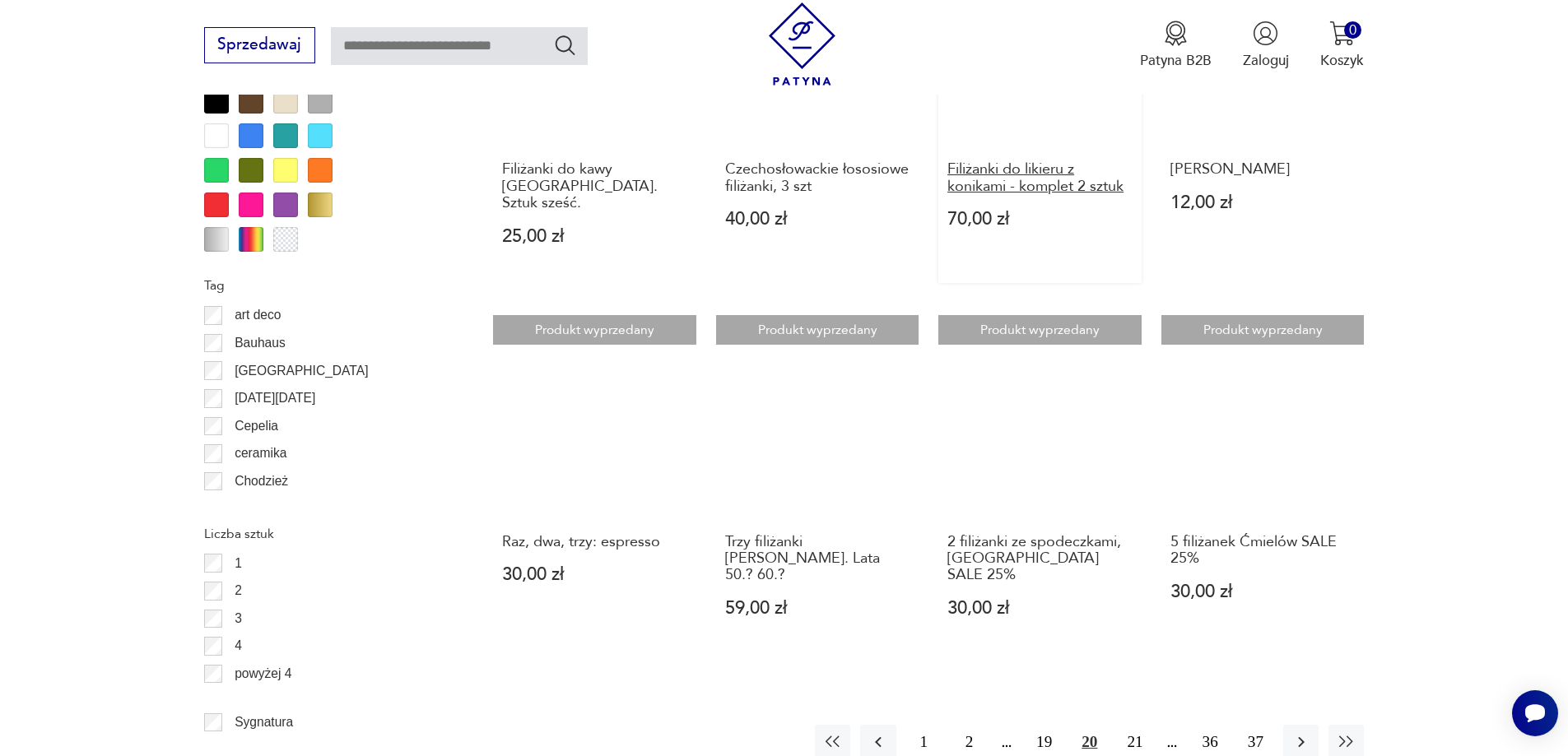
scroll to position [1701, 0]
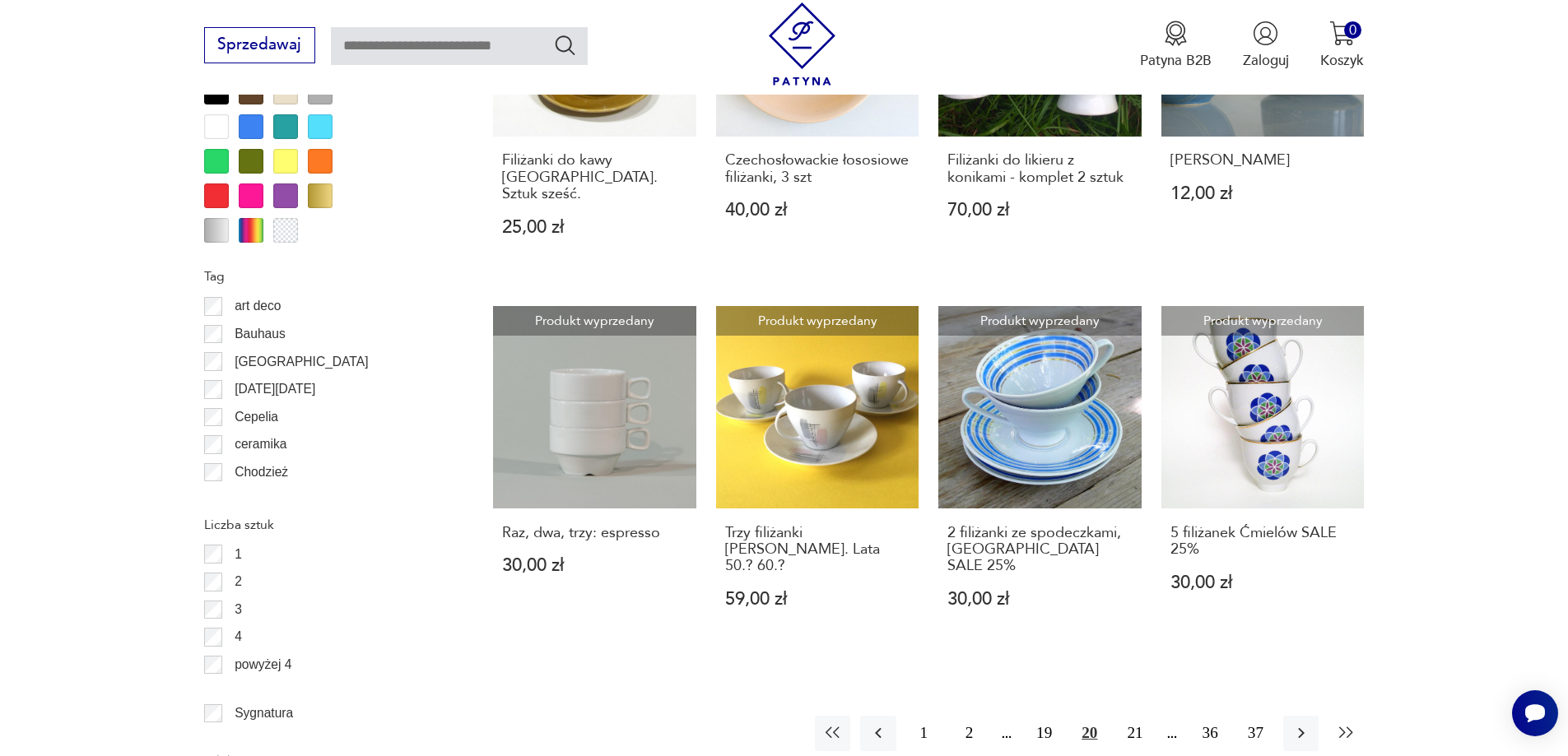
click at [1344, 723] on icon "button" at bounding box center [1346, 732] width 19 height 19
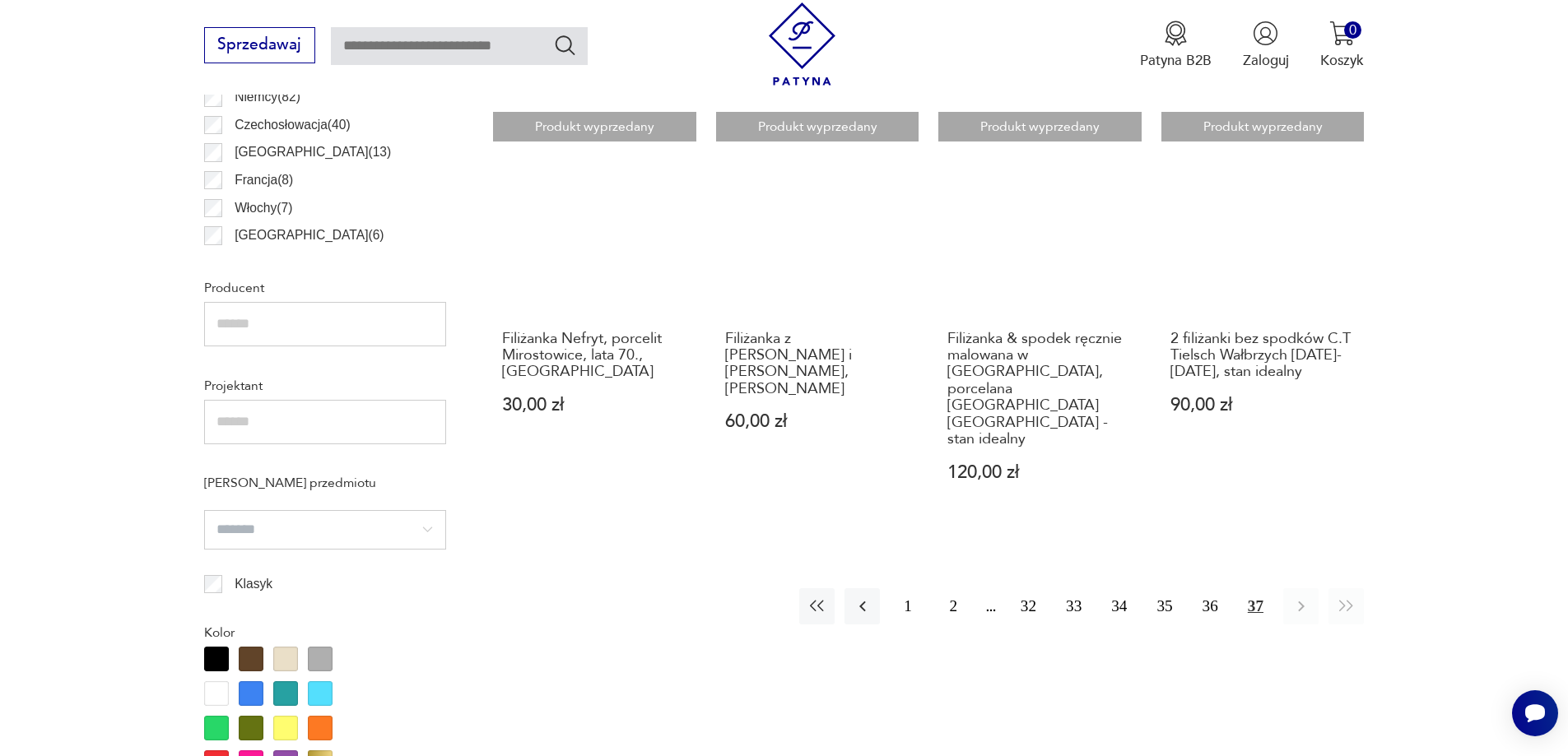
scroll to position [1124, 0]
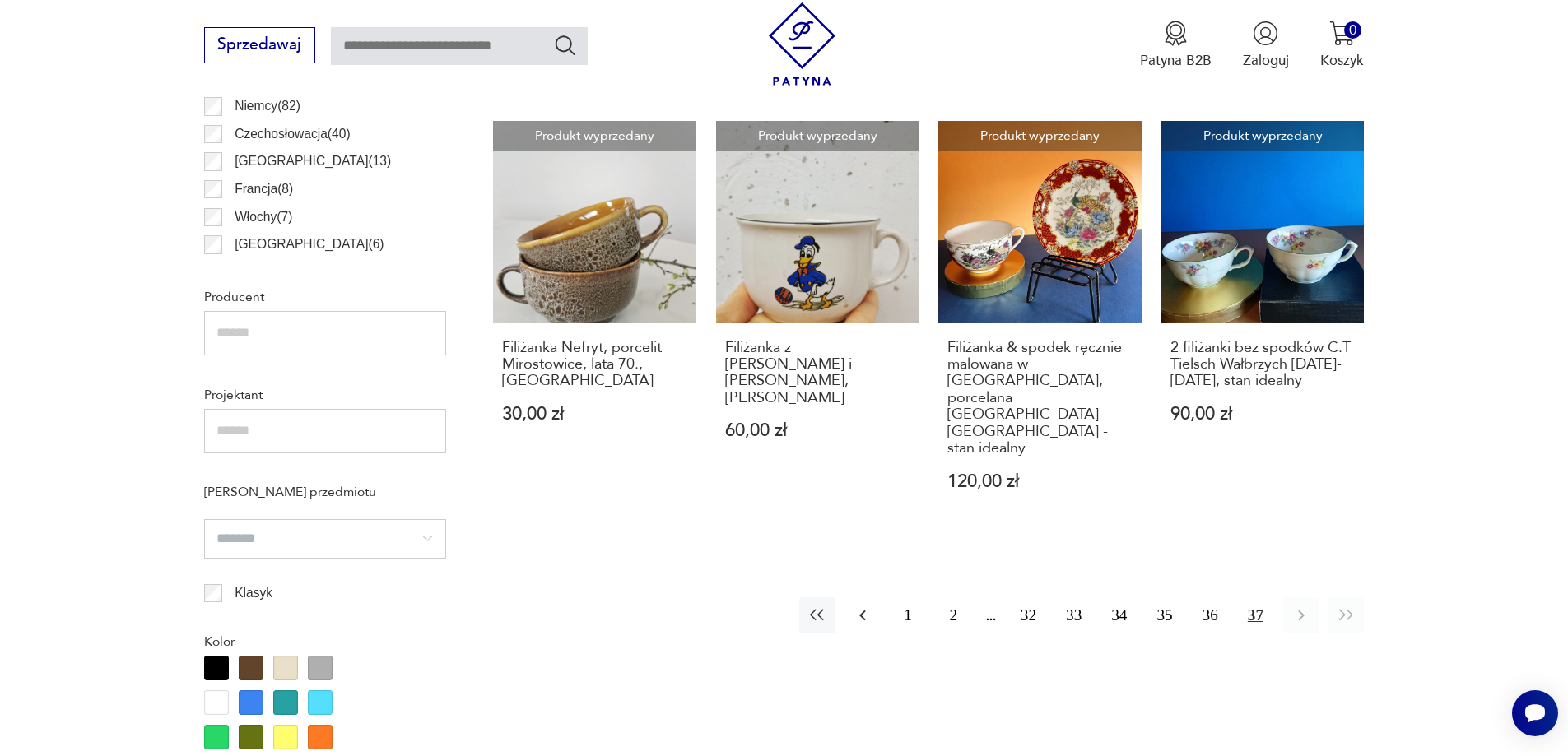
click at [865, 611] on icon "button" at bounding box center [863, 616] width 7 height 11
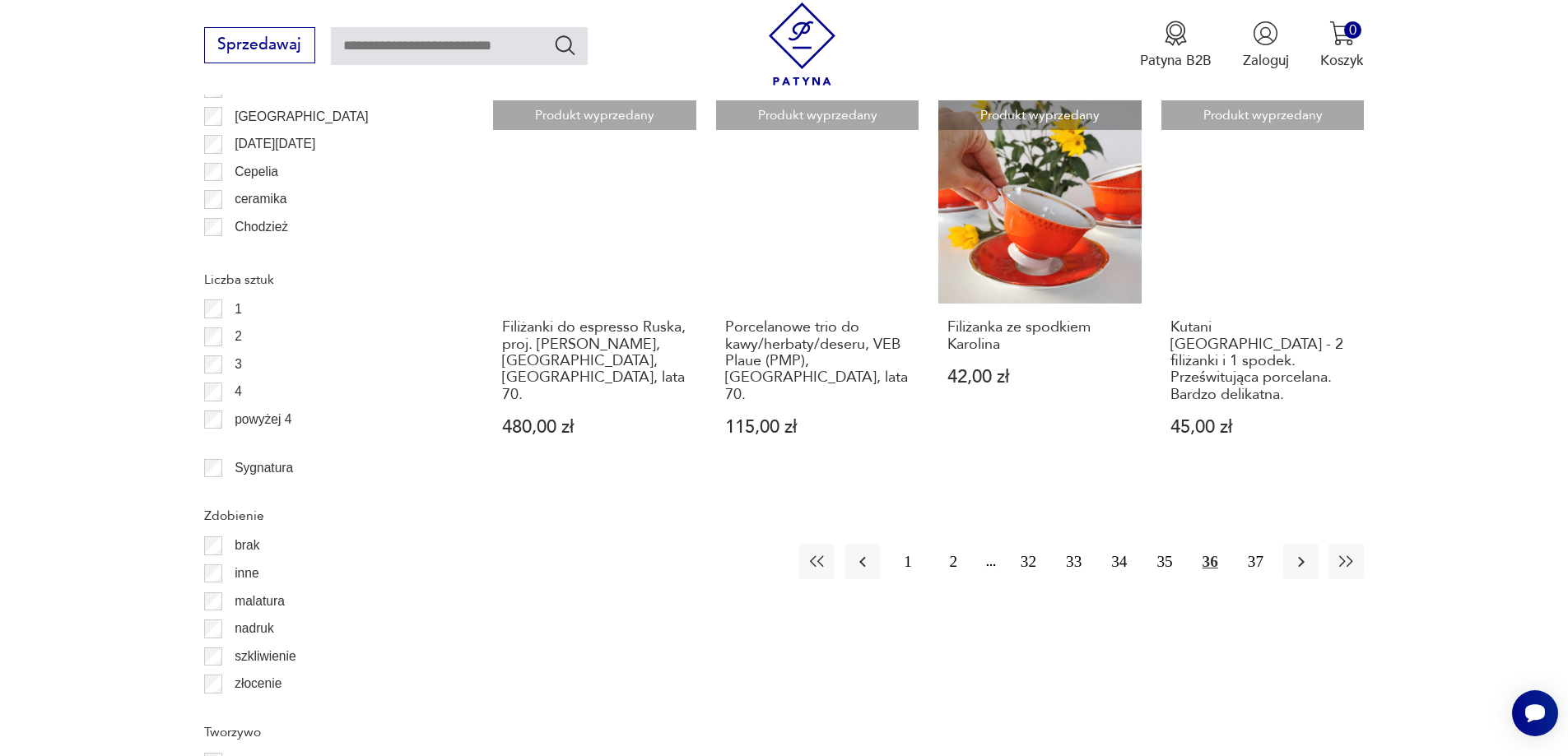
scroll to position [1948, 0]
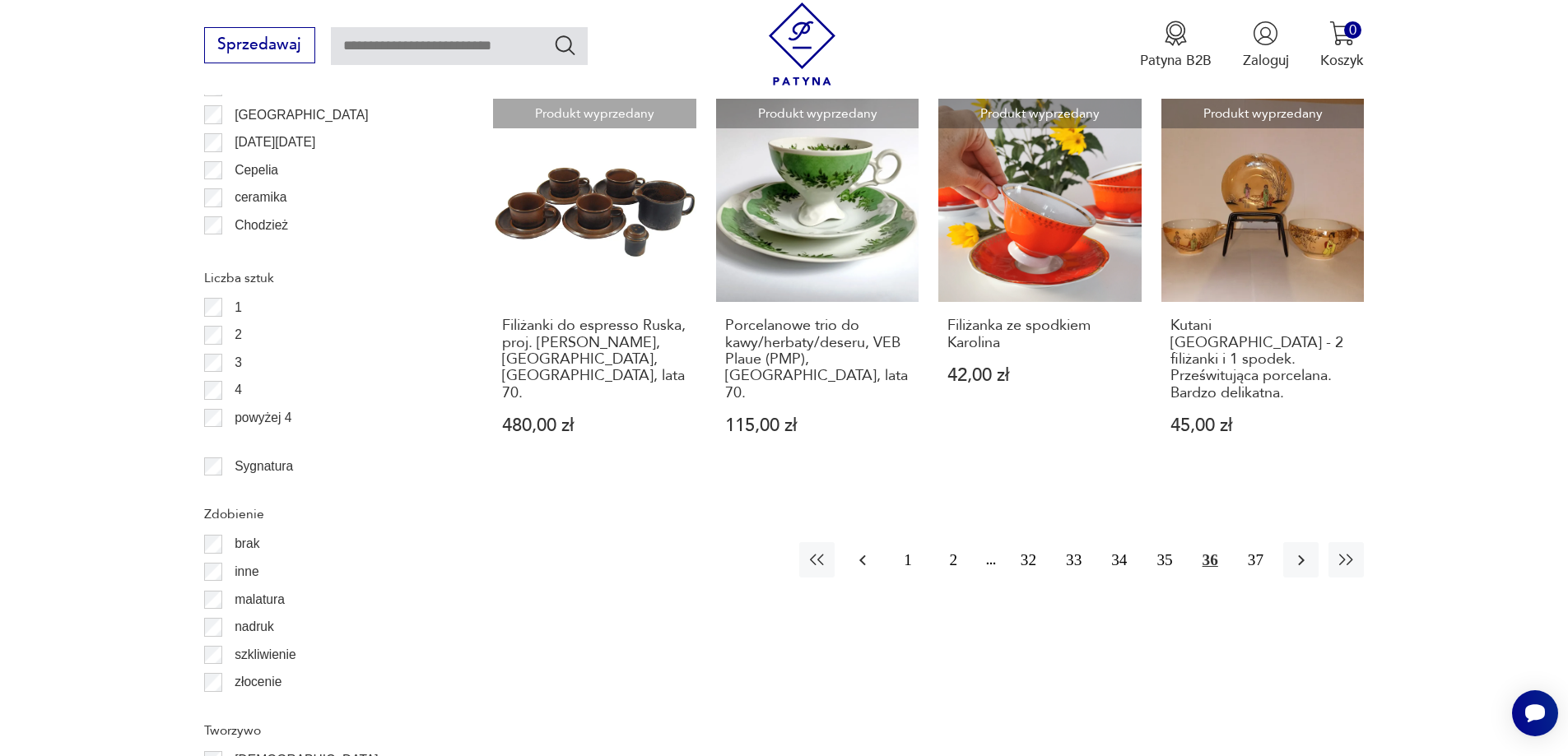
click at [861, 550] on icon "button" at bounding box center [862, 560] width 19 height 19
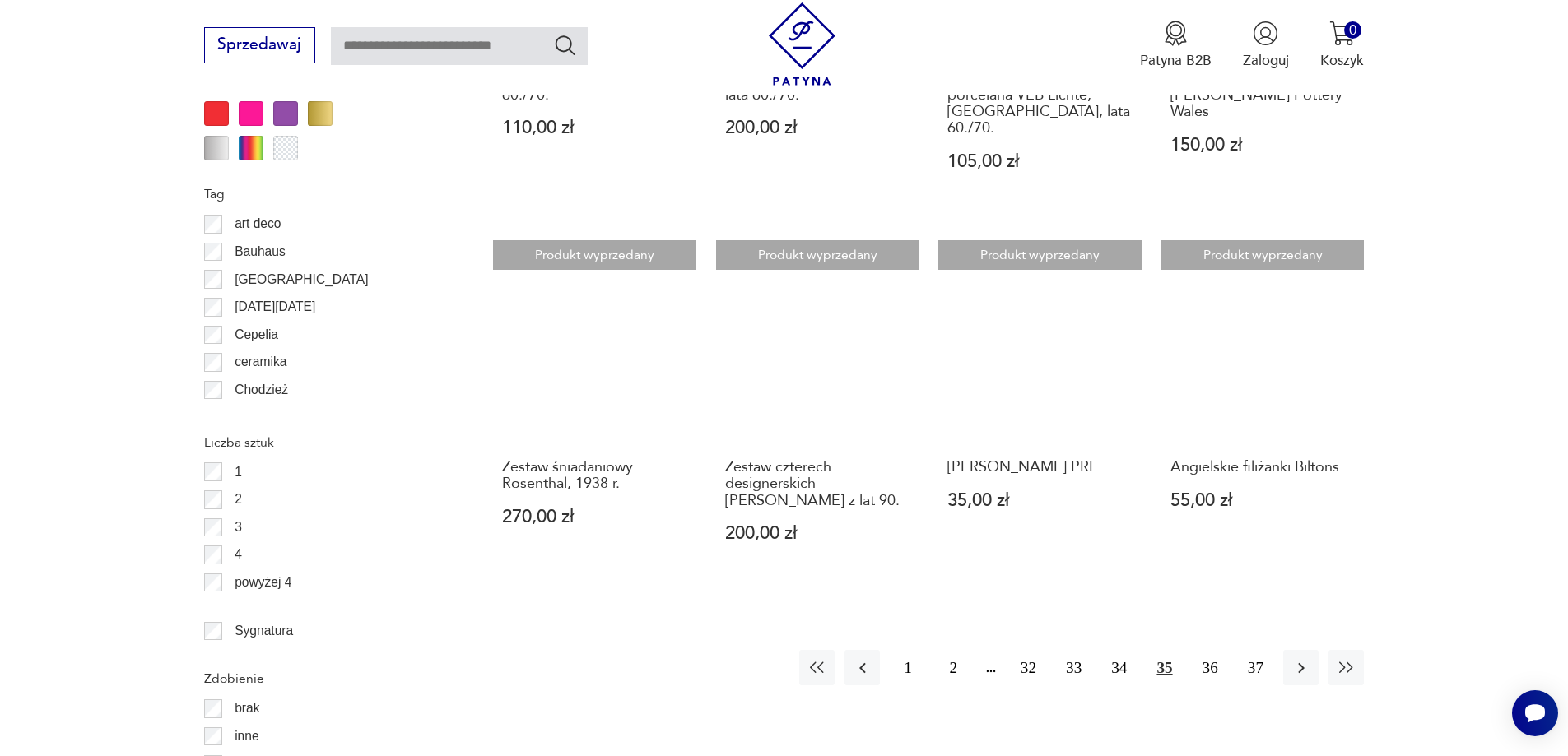
scroll to position [1865, 0]
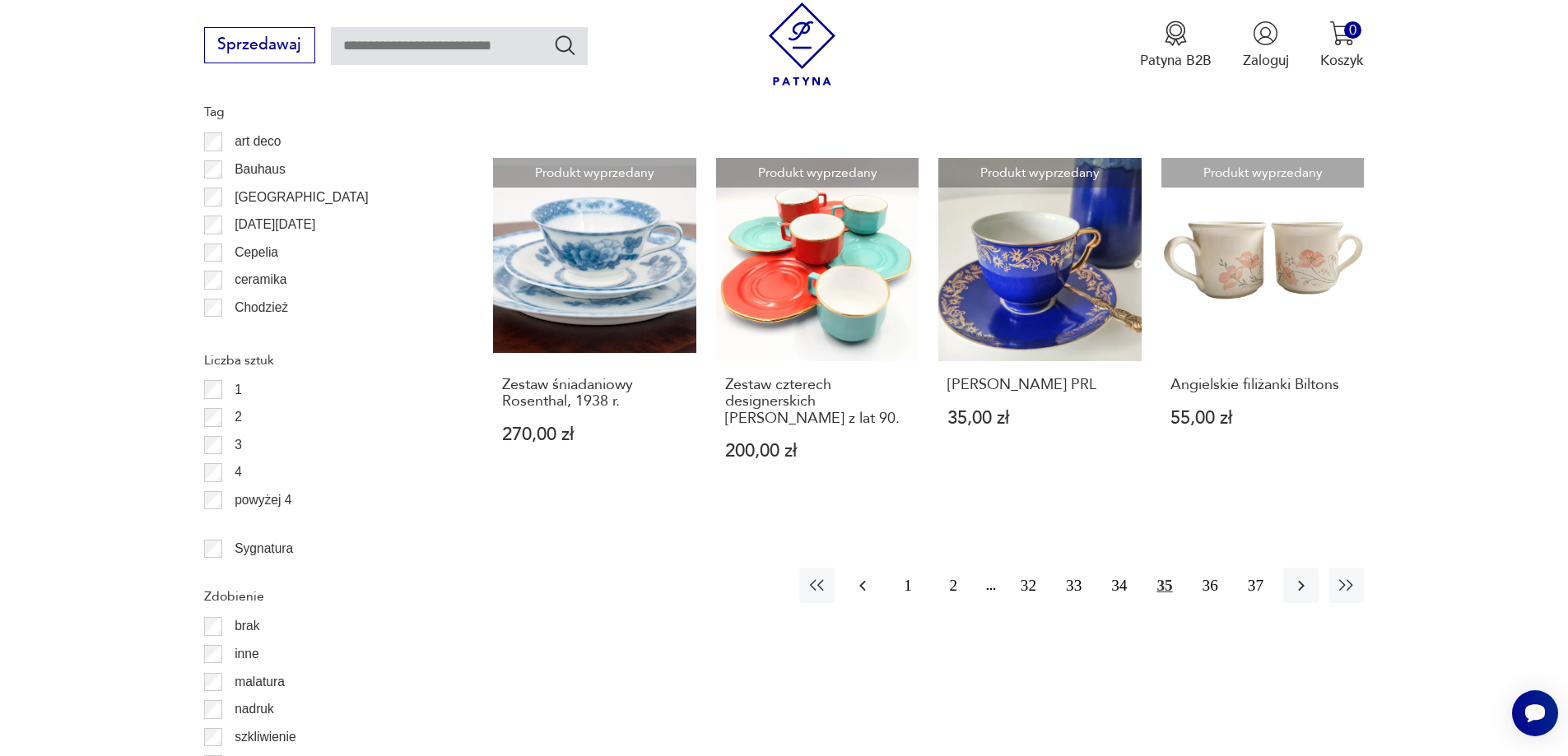
click at [866, 576] on icon "button" at bounding box center [862, 586] width 19 height 19
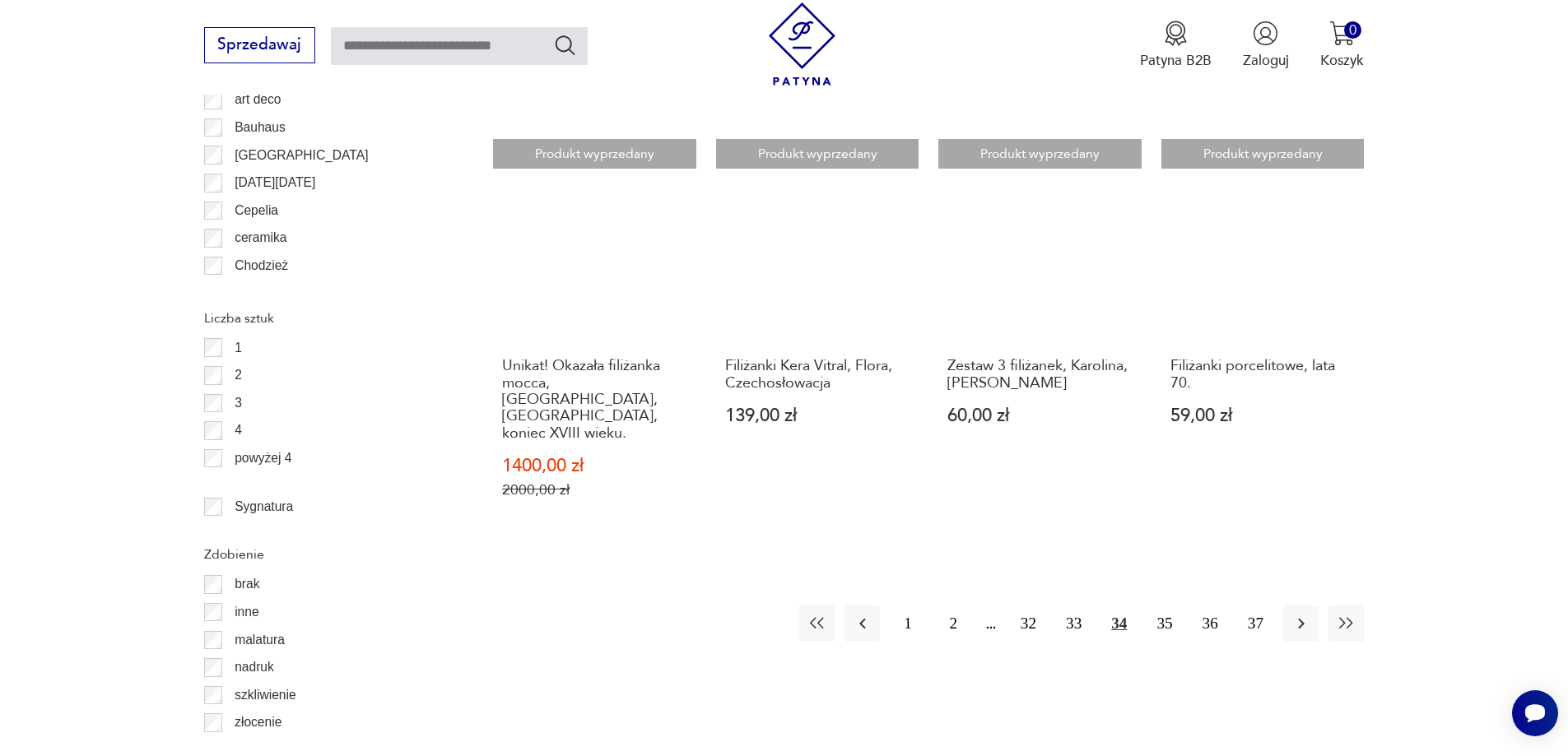
scroll to position [1948, 0]
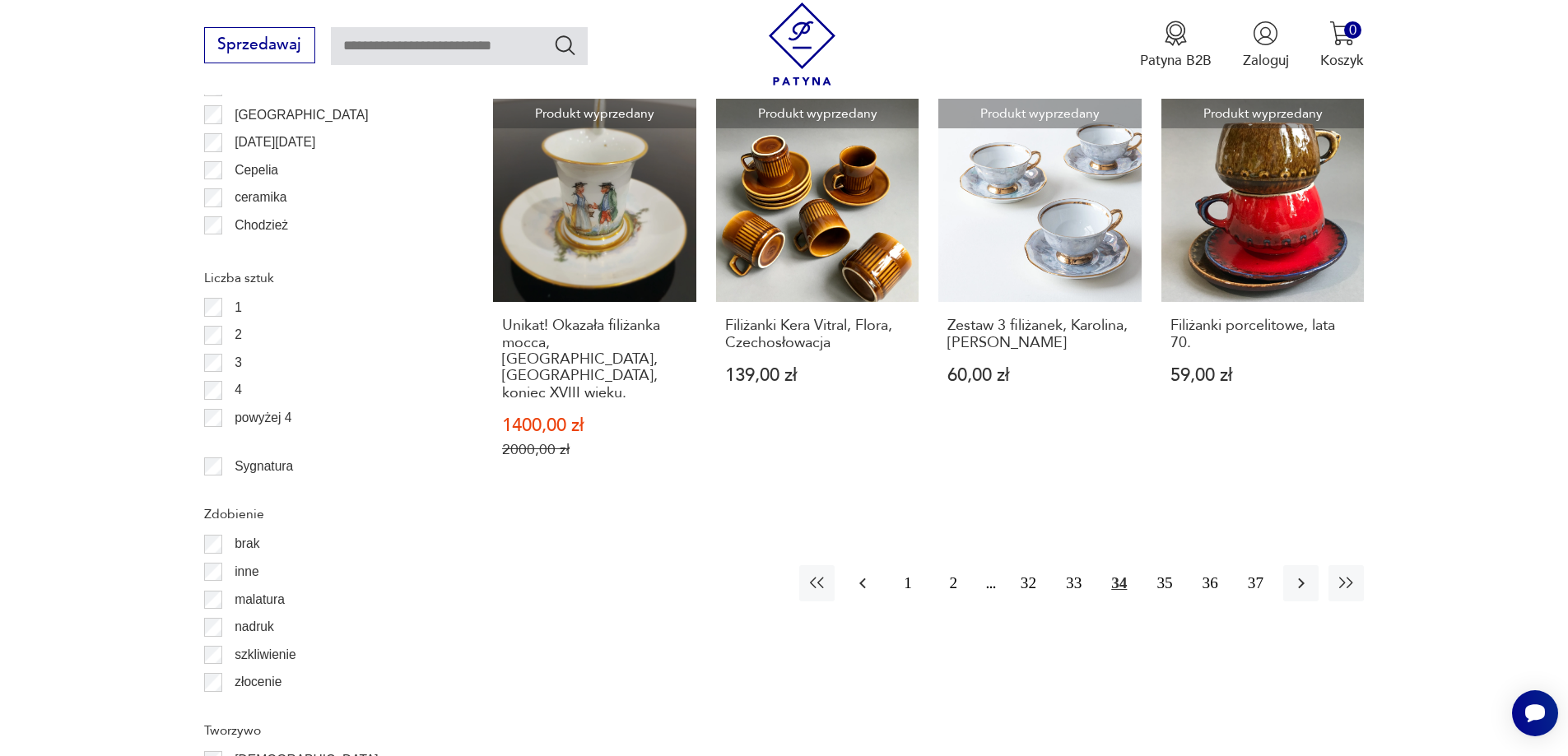
click at [862, 574] on icon "button" at bounding box center [862, 583] width 19 height 19
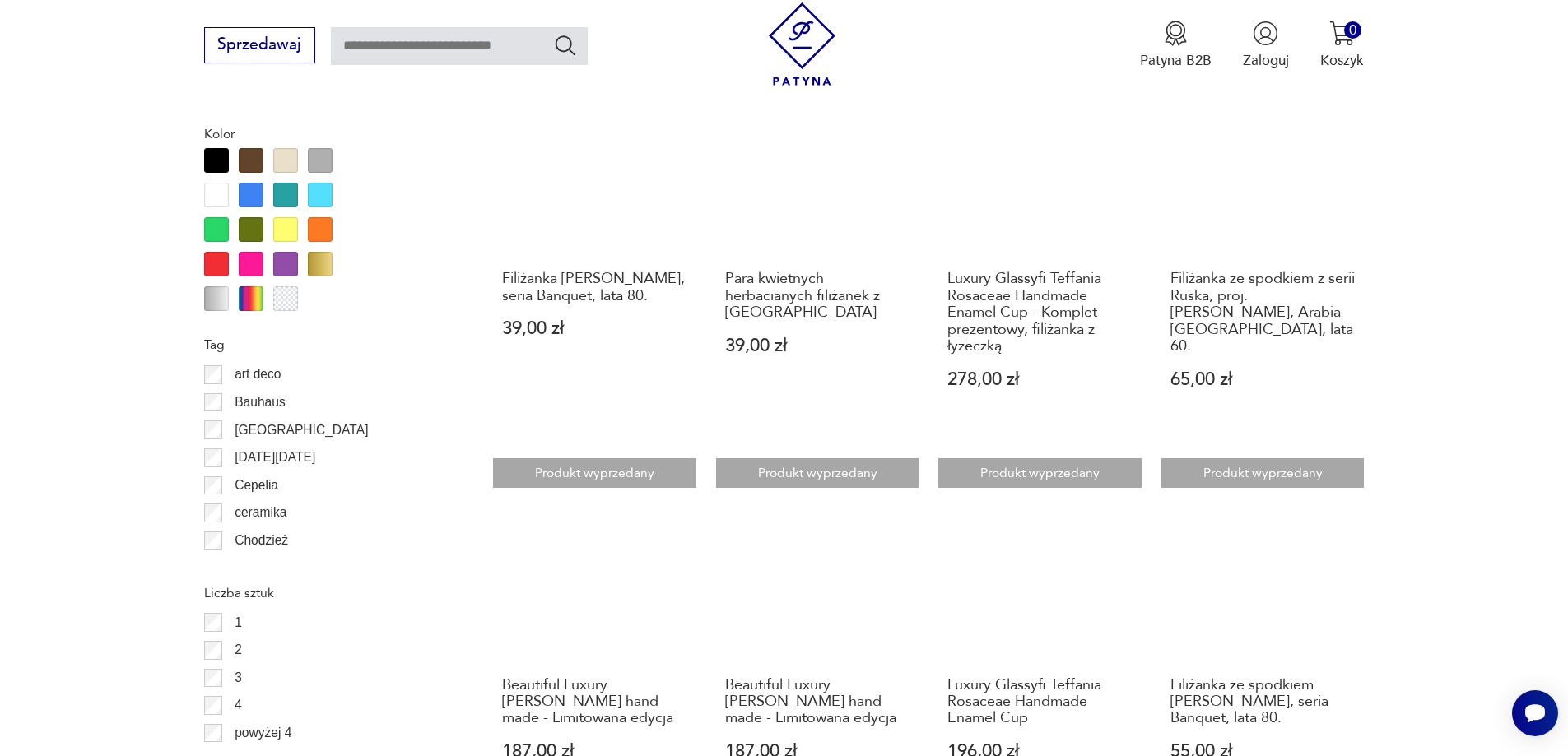
scroll to position [1865, 0]
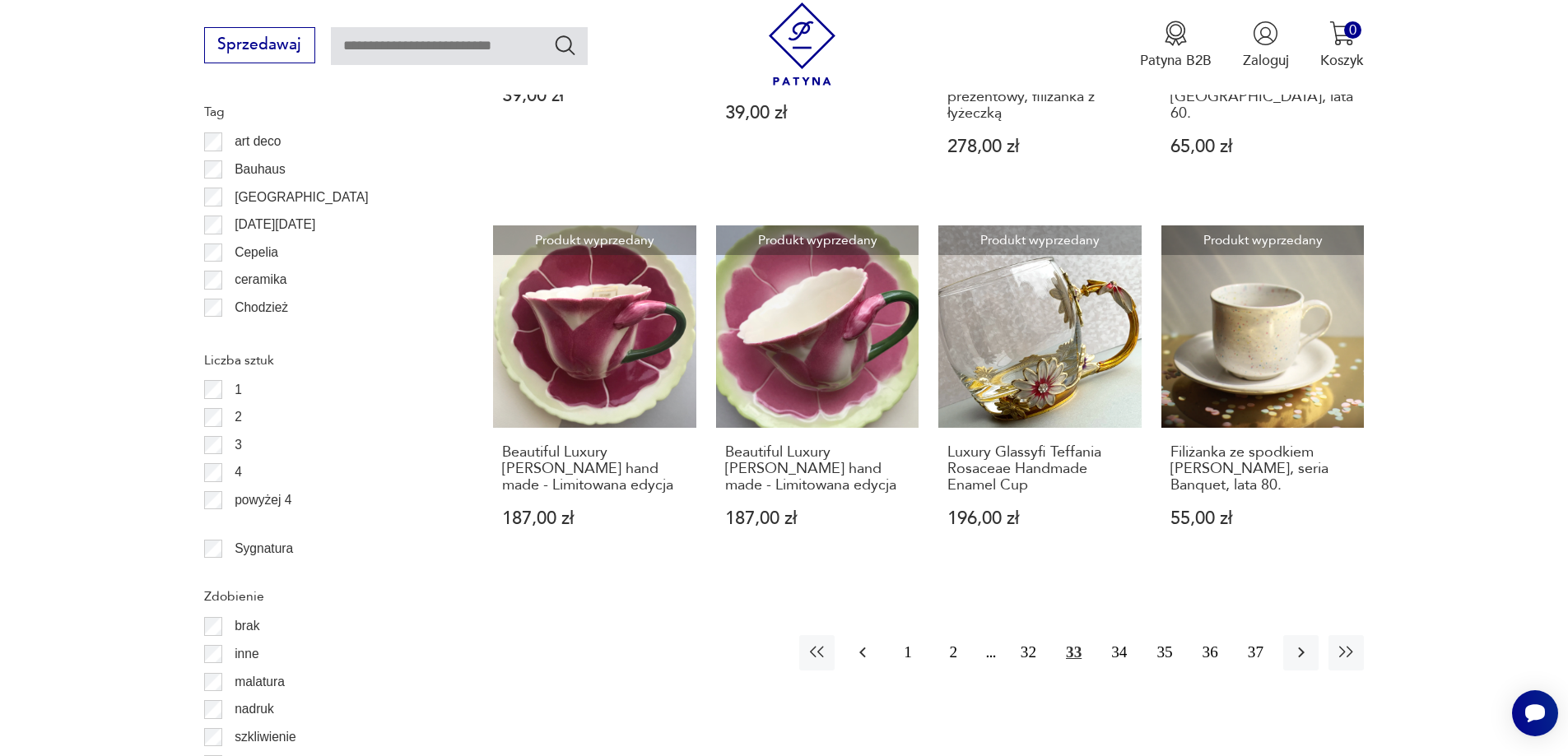
click at [859, 643] on icon "button" at bounding box center [862, 652] width 19 height 19
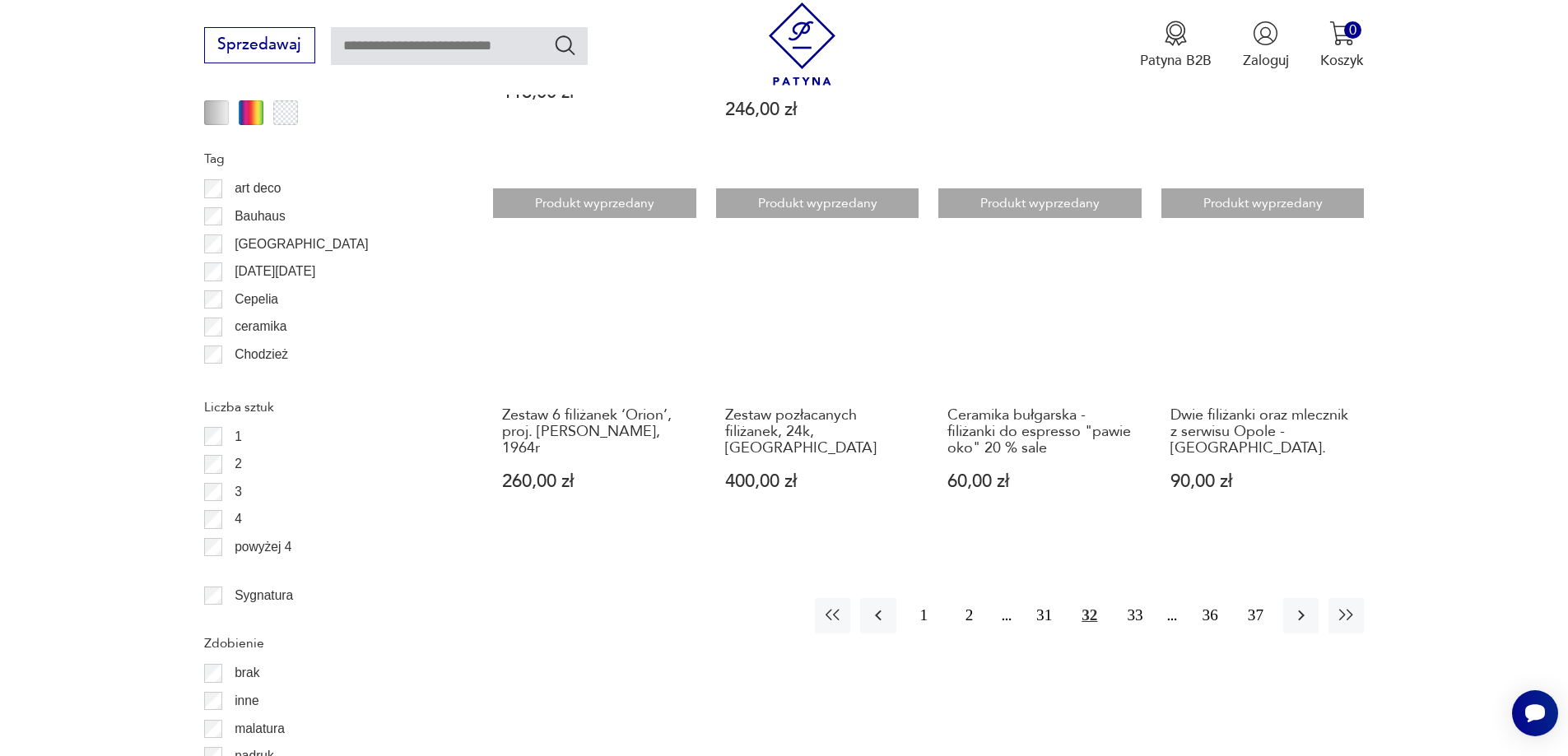
scroll to position [1948, 0]
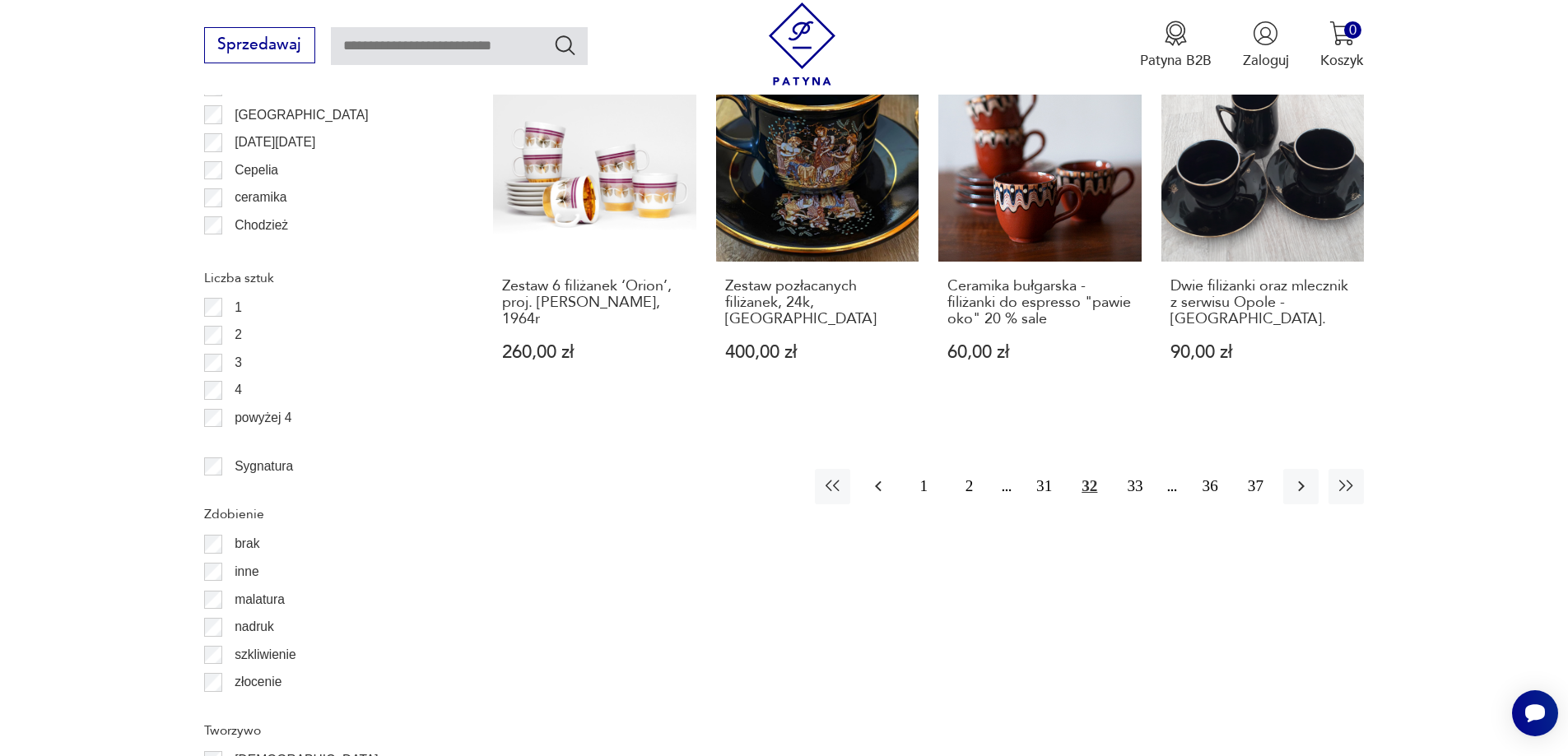
click at [878, 490] on icon "button" at bounding box center [878, 485] width 19 height 19
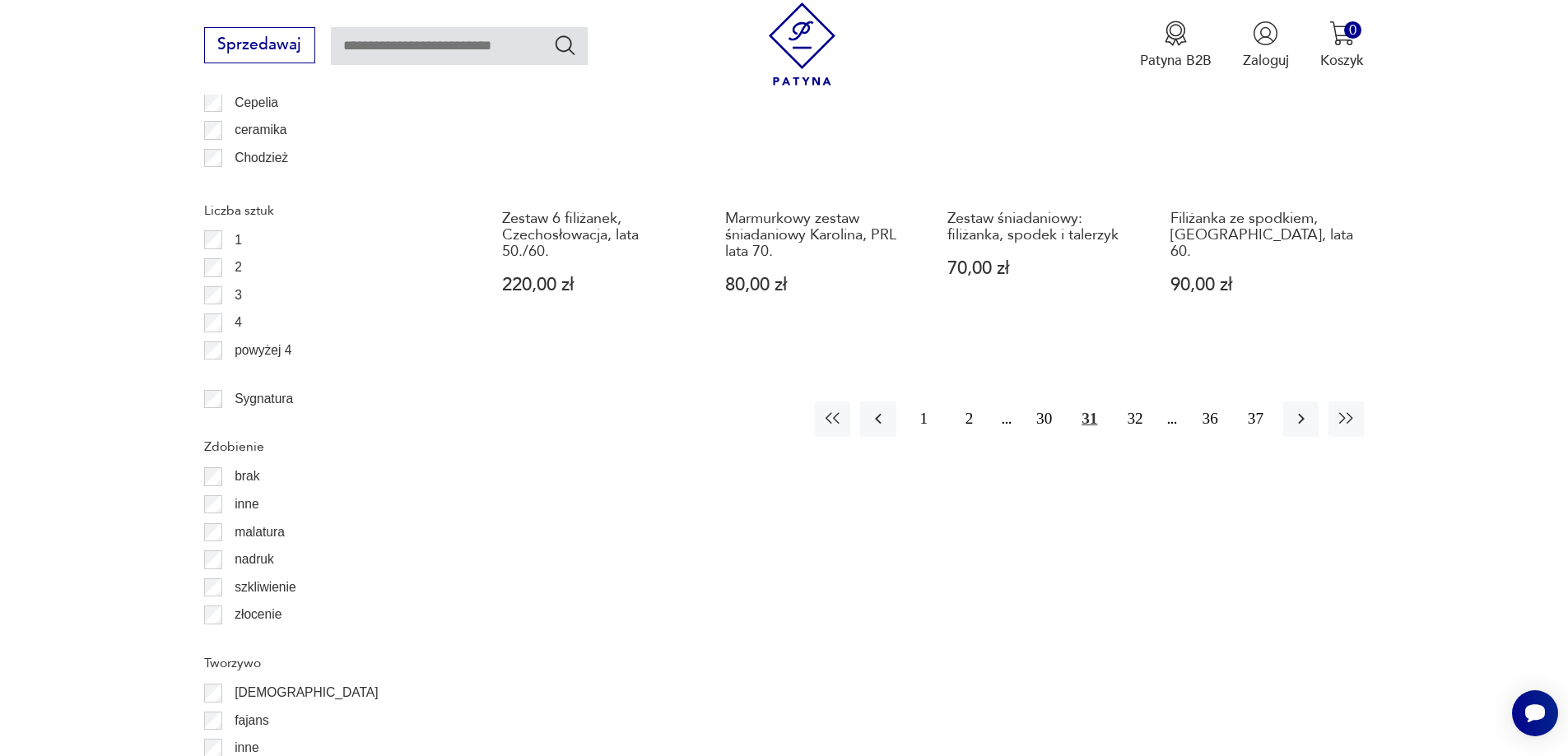
scroll to position [2029, 0]
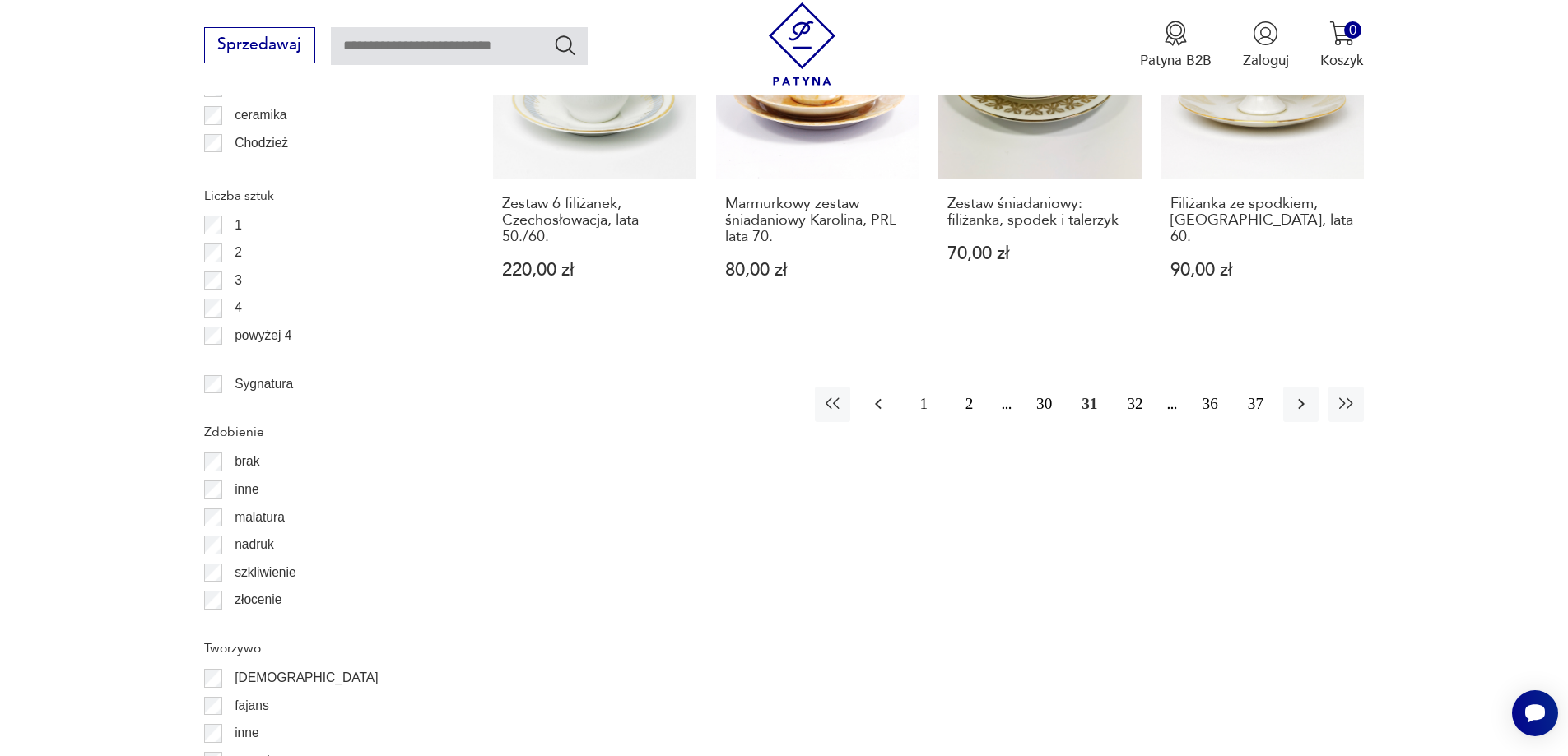
click at [877, 394] on icon "button" at bounding box center [878, 404] width 19 height 19
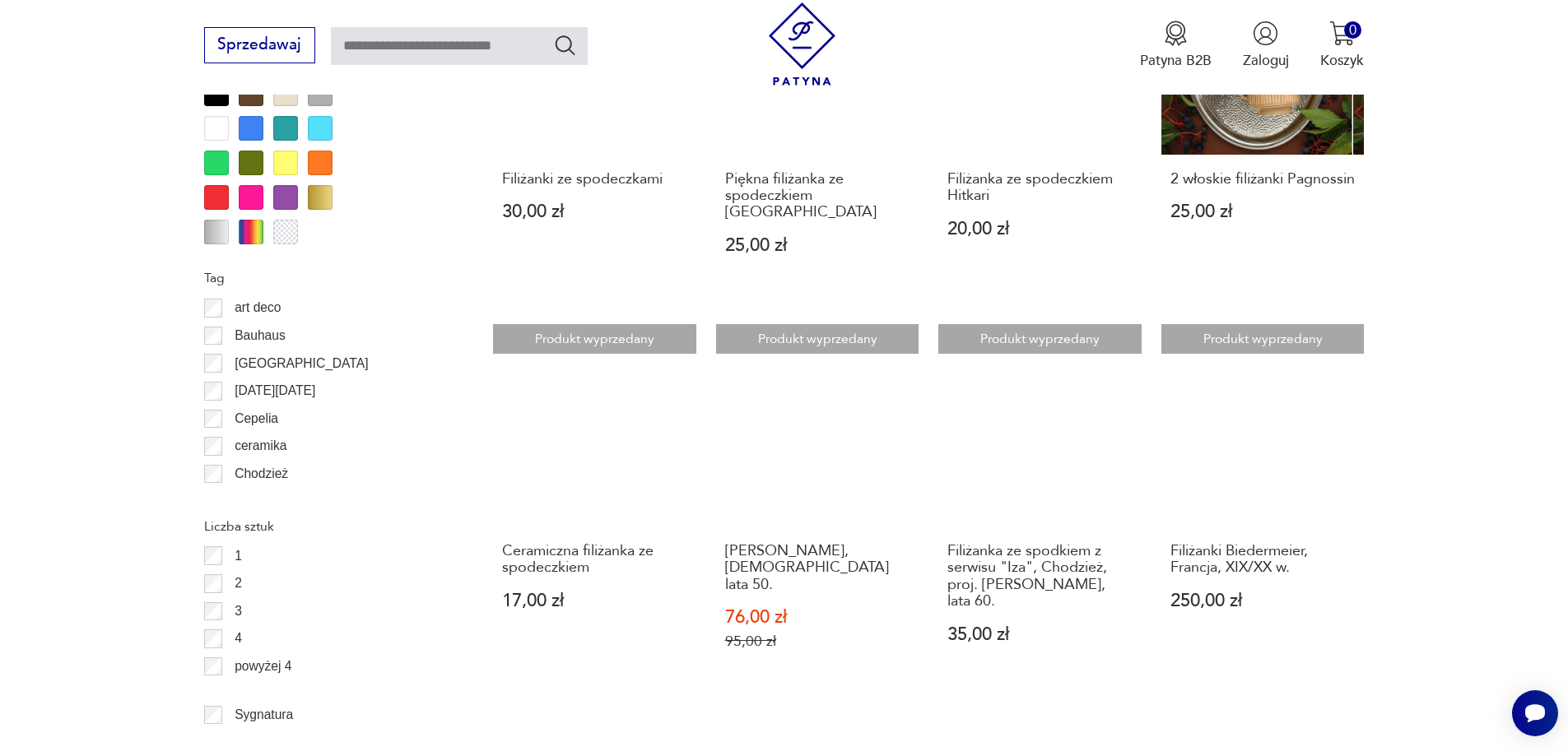
scroll to position [1865, 0]
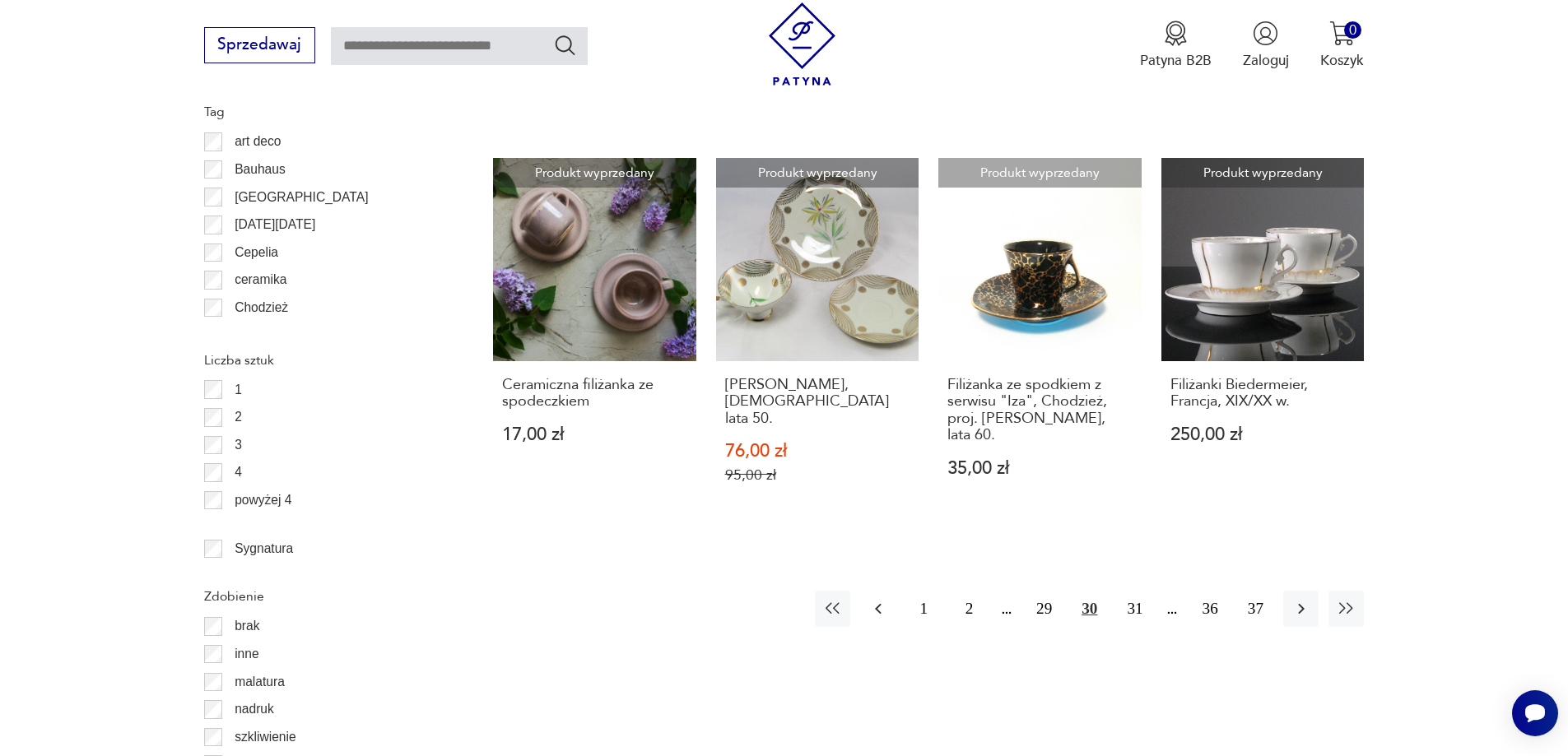
click at [883, 599] on icon "button" at bounding box center [878, 609] width 19 height 19
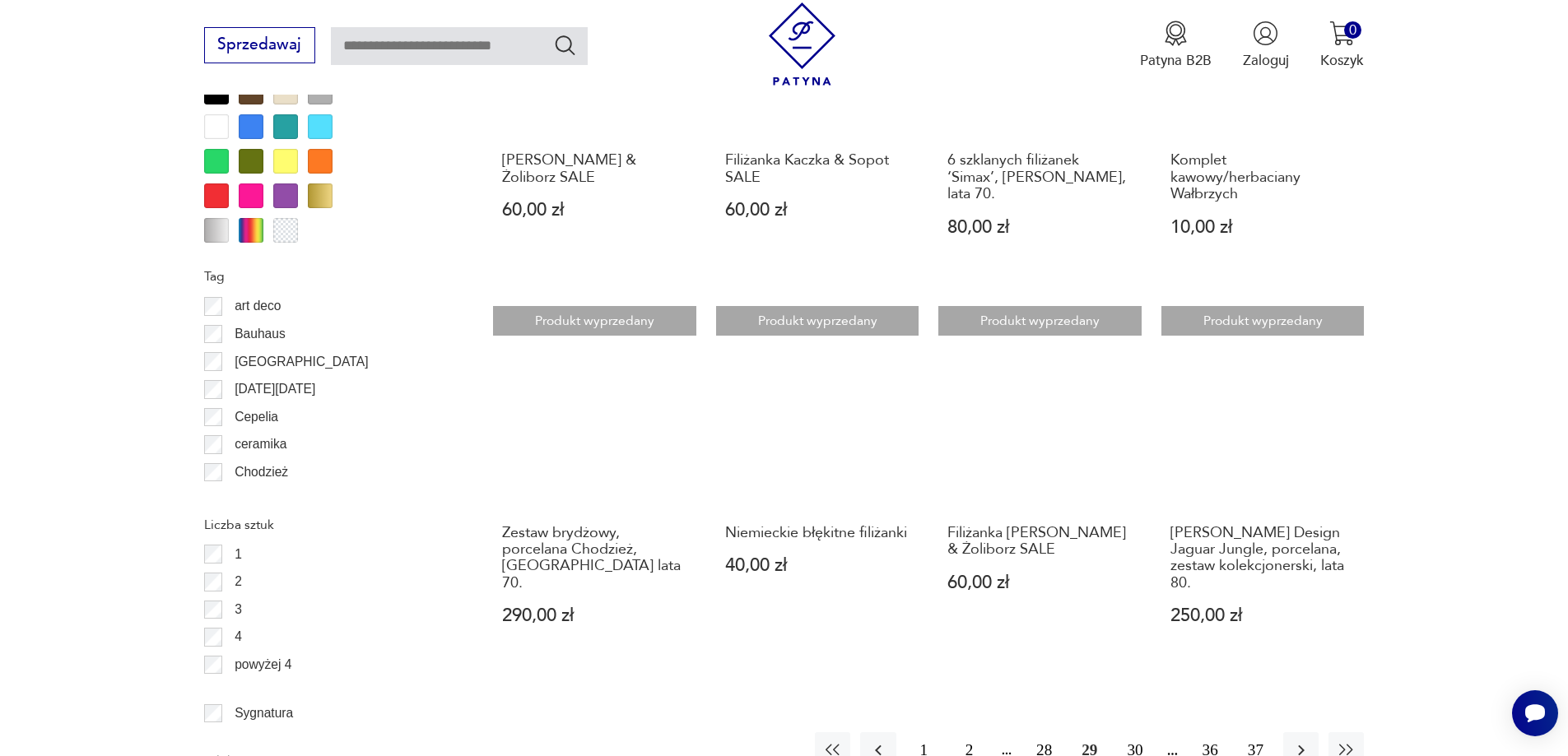
scroll to position [2112, 0]
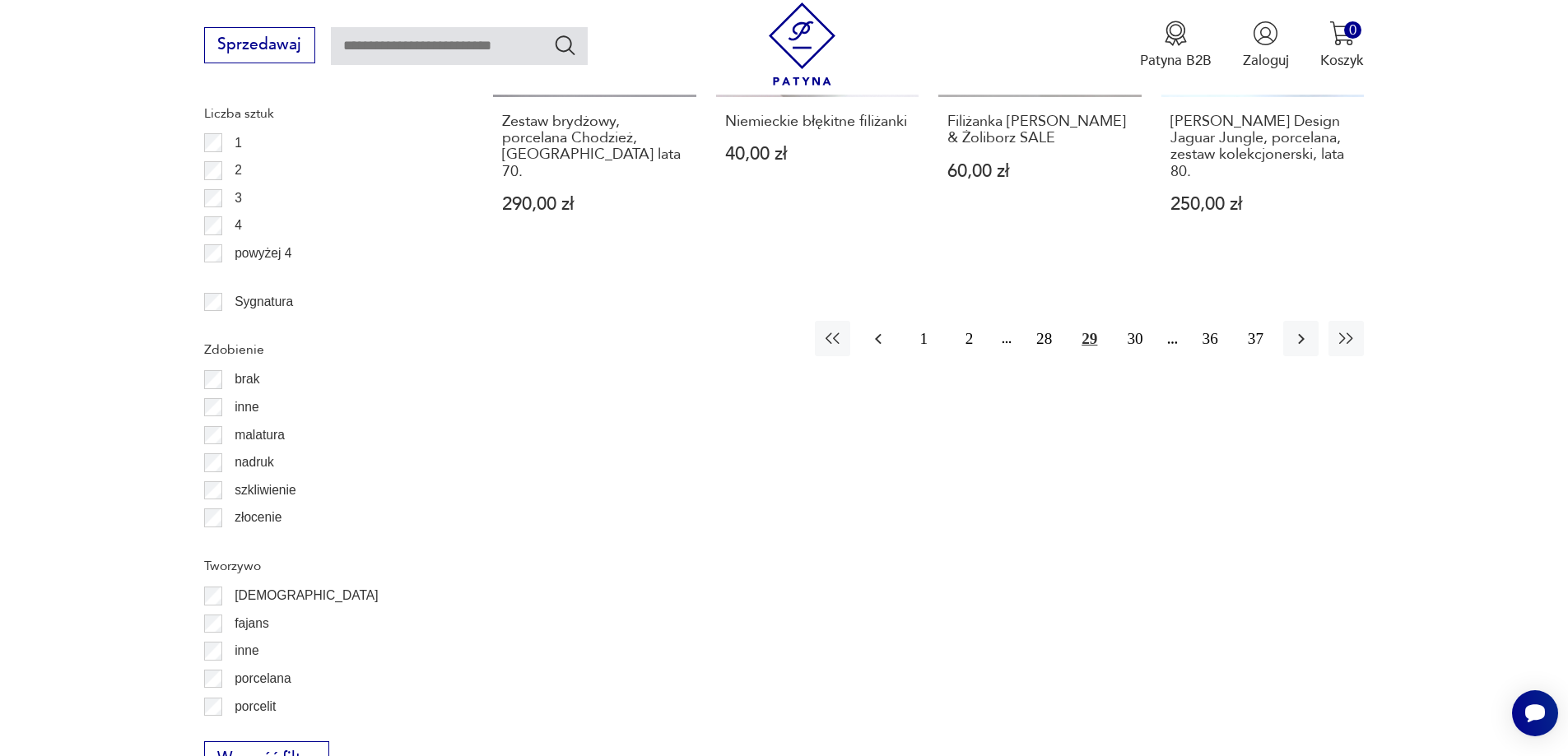
click at [878, 334] on icon "button" at bounding box center [878, 339] width 7 height 11
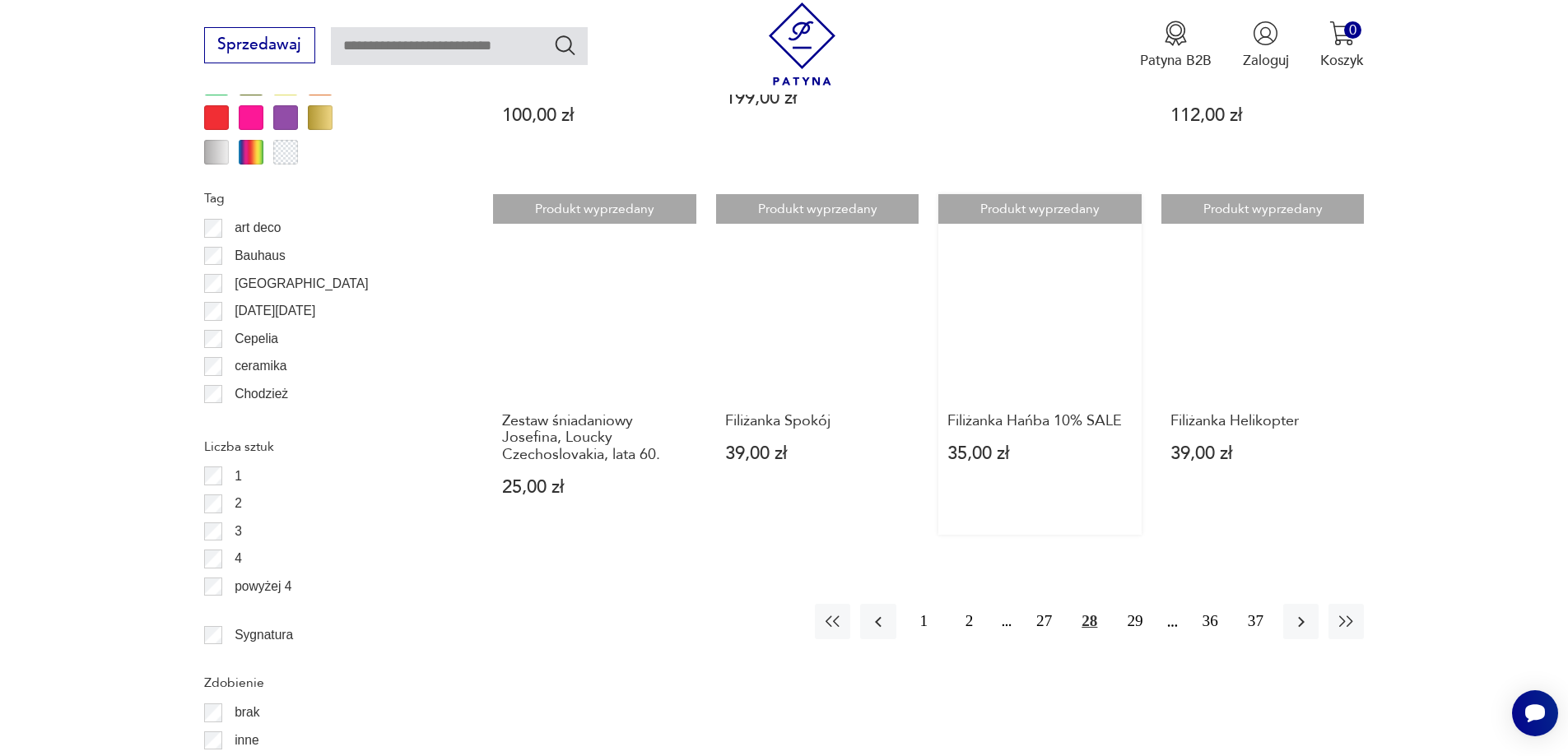
scroll to position [1948, 0]
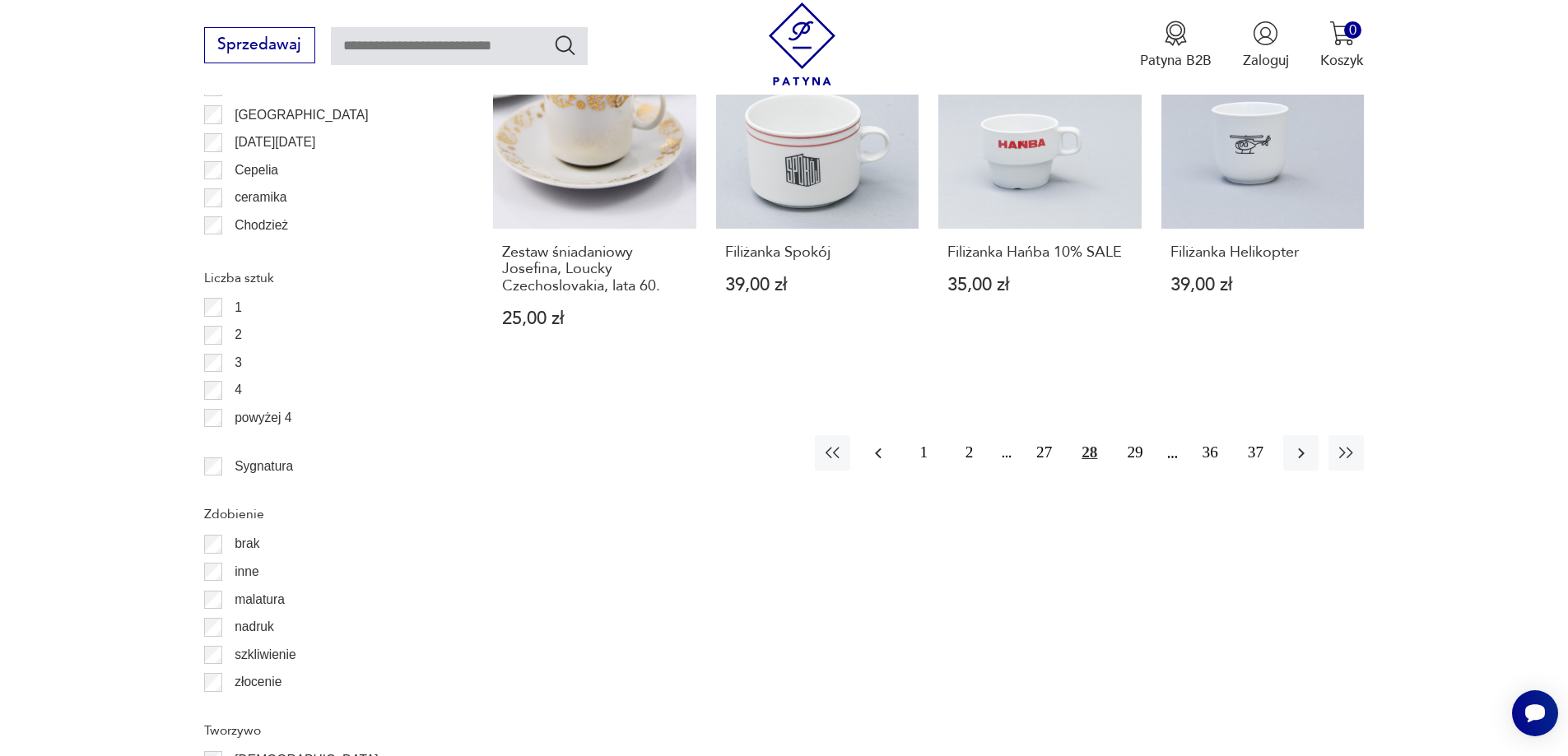
click at [888, 453] on icon "button" at bounding box center [878, 453] width 19 height 19
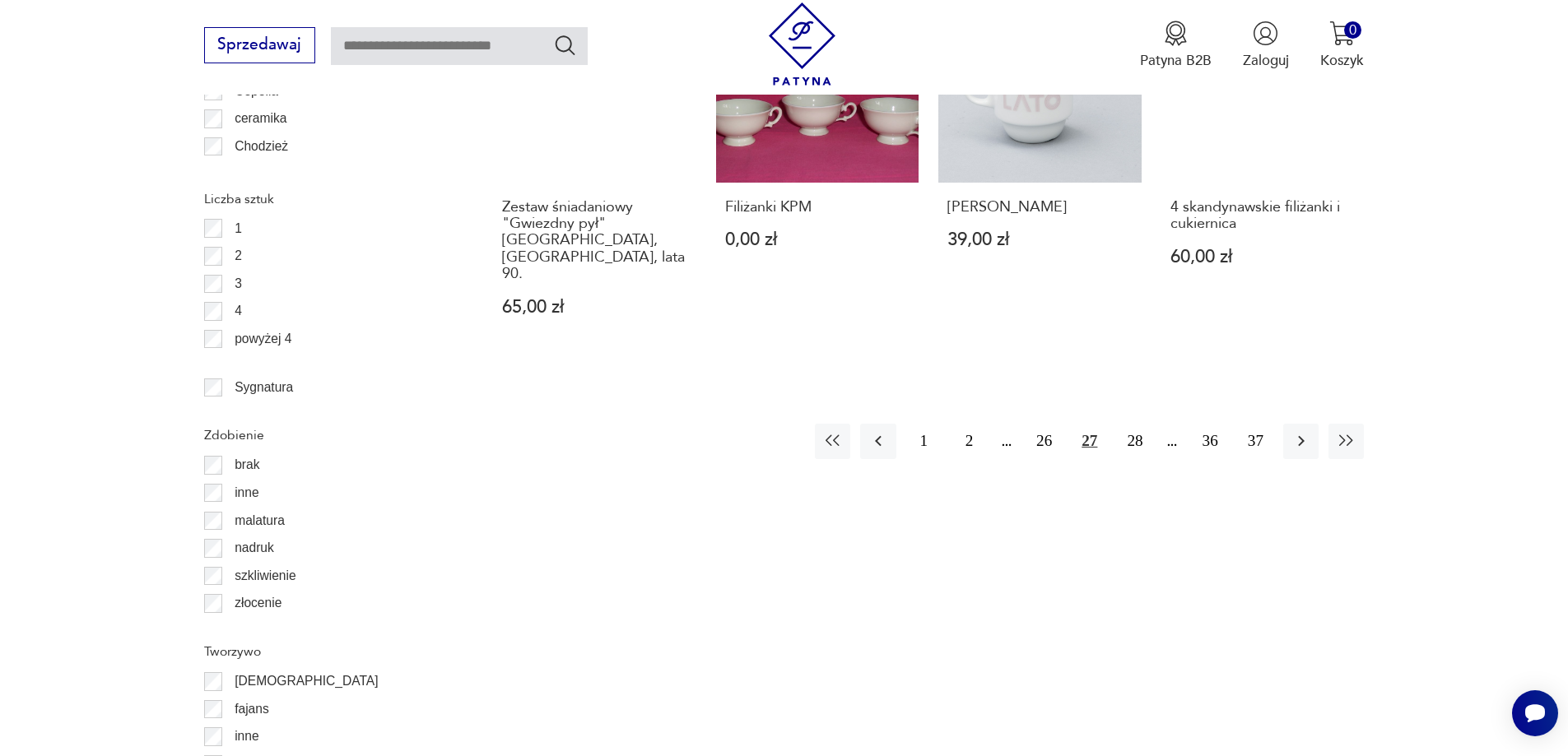
scroll to position [2029, 0]
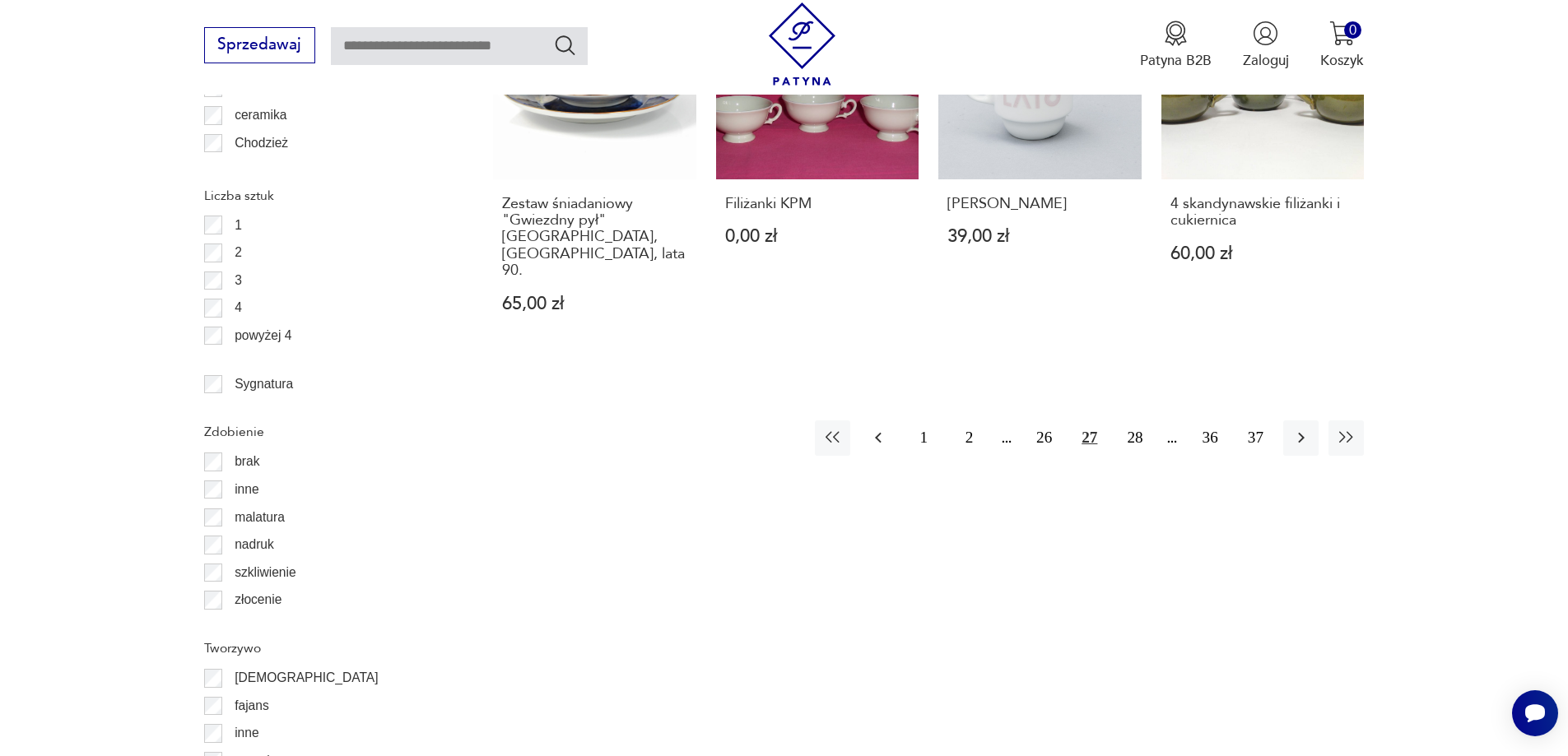
click at [878, 428] on icon "button" at bounding box center [878, 437] width 19 height 19
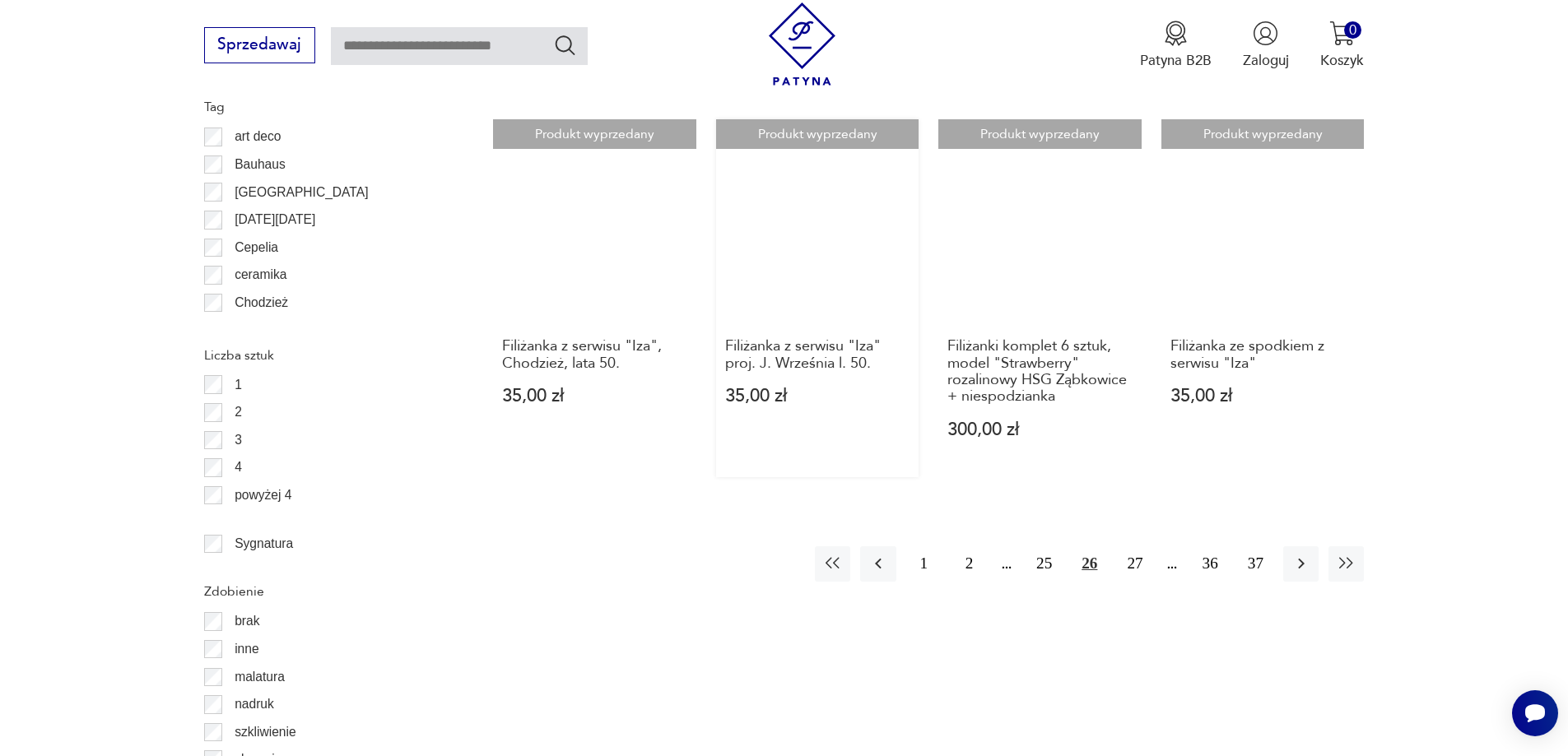
scroll to position [1948, 0]
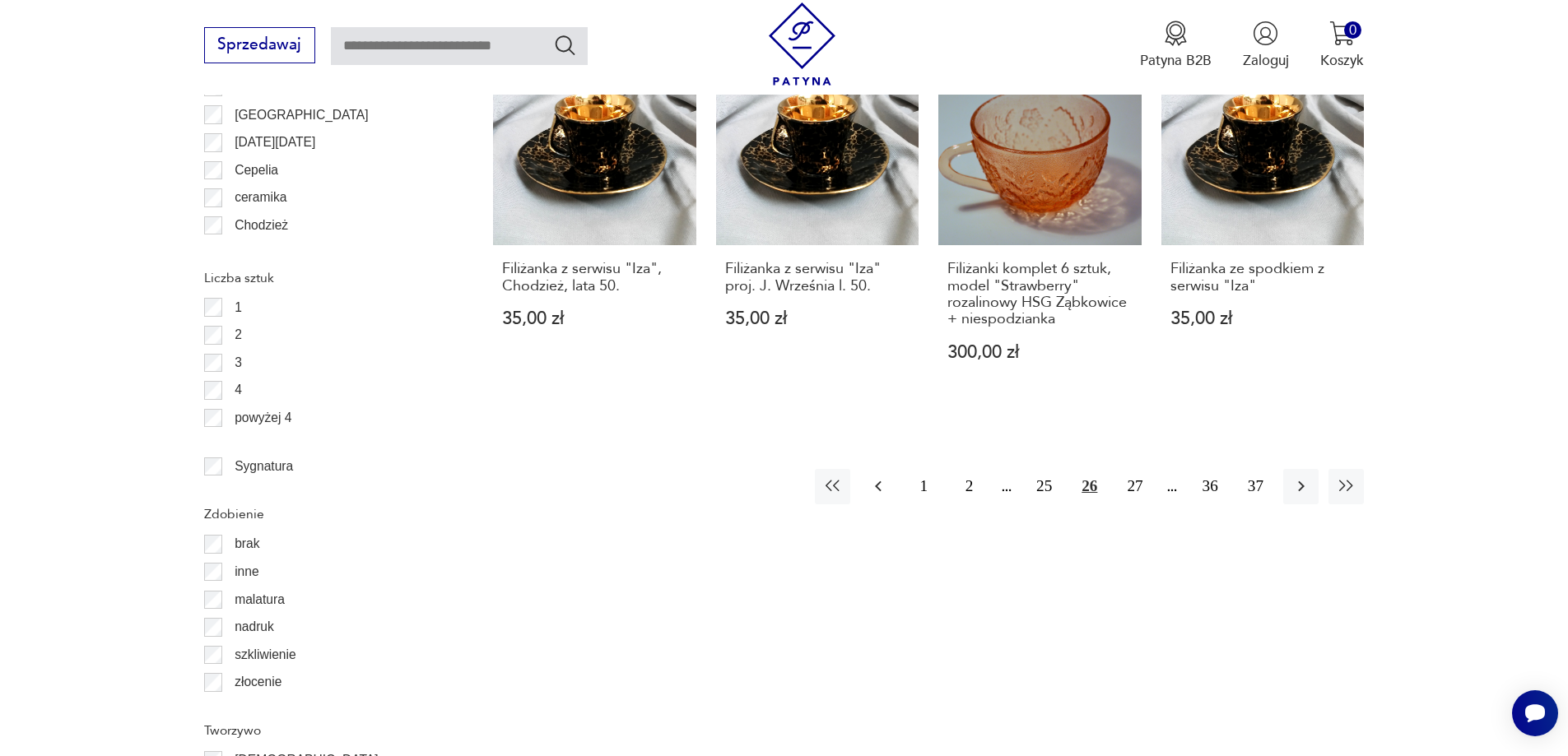
click at [884, 476] on icon "button" at bounding box center [878, 485] width 19 height 19
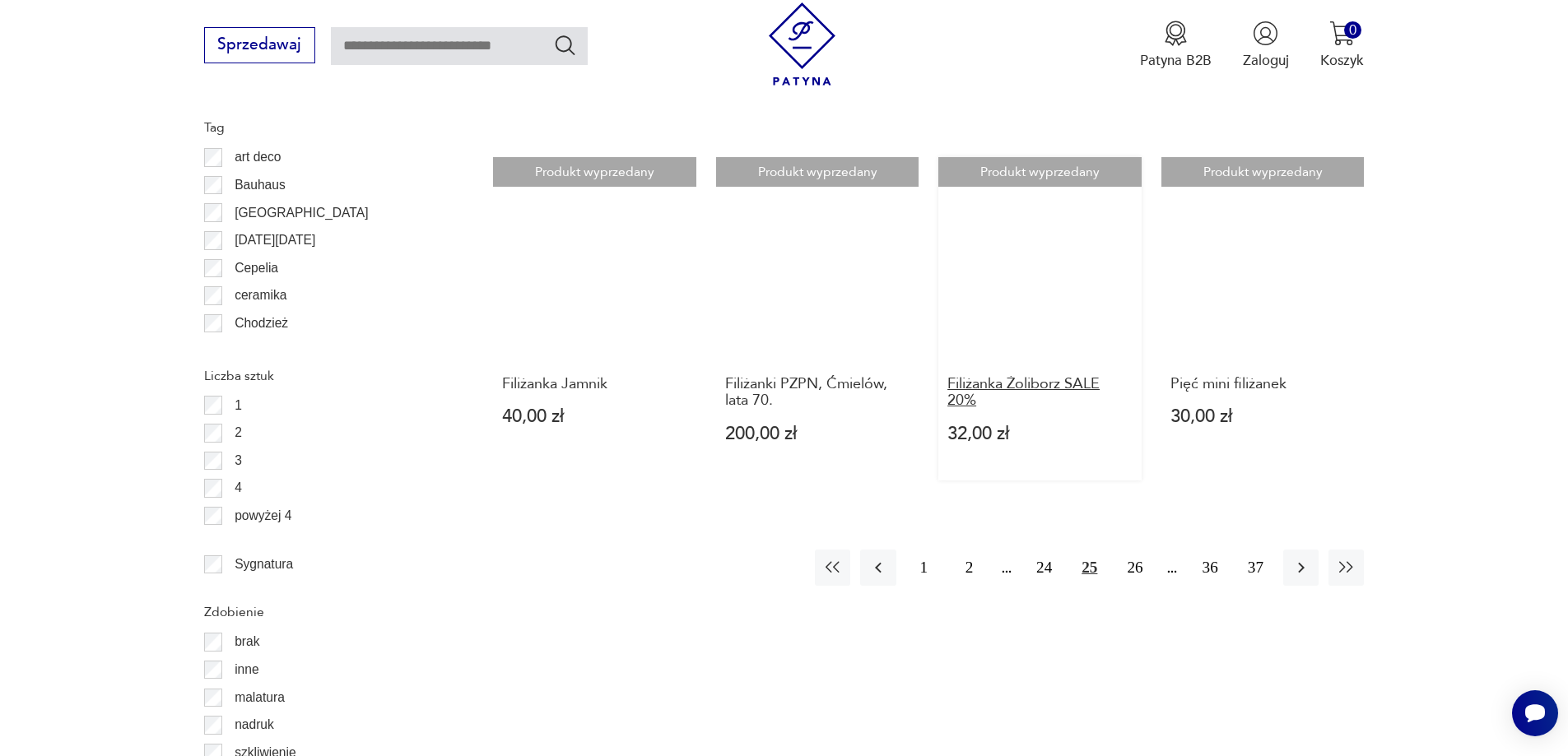
scroll to position [1948, 0]
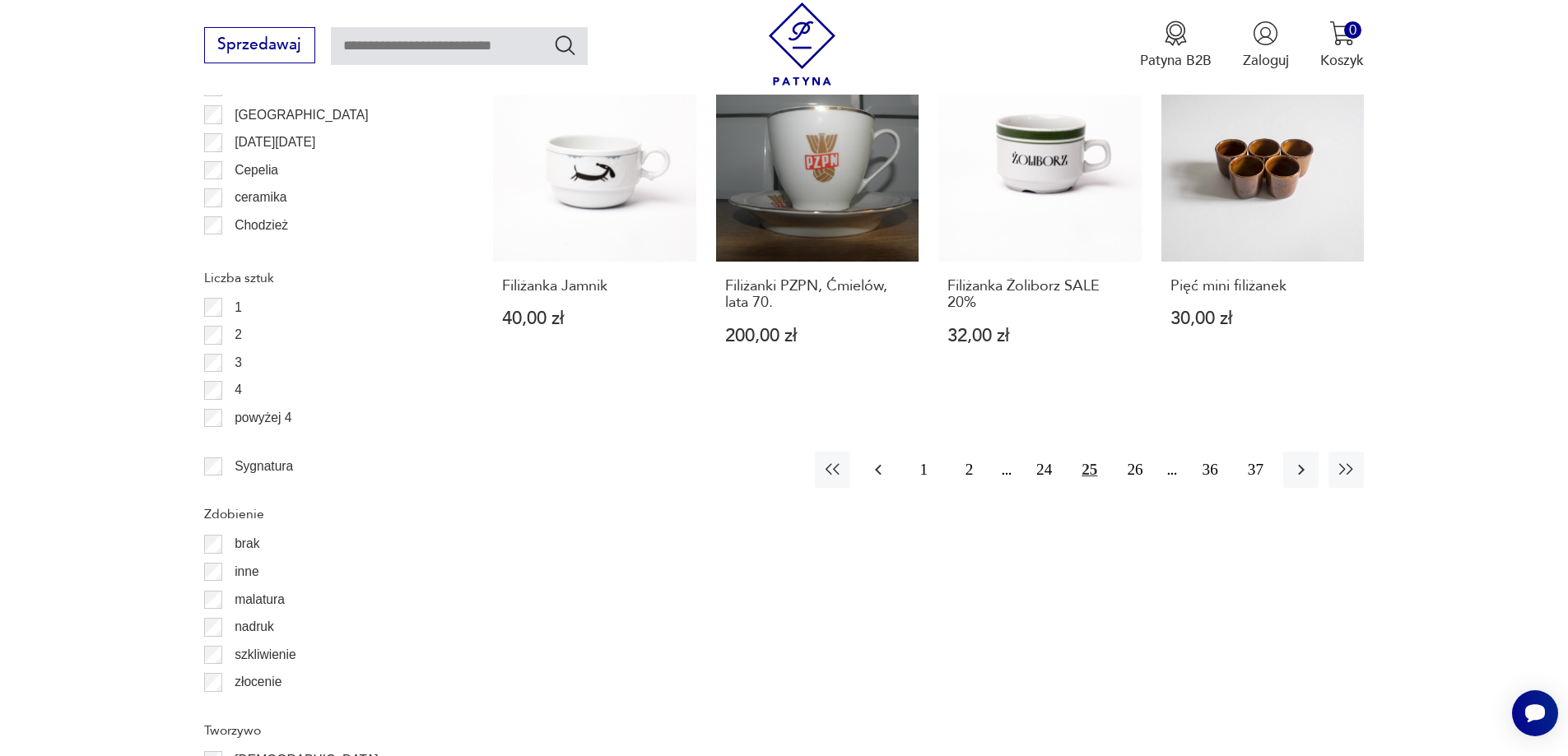
click at [878, 465] on icon "button" at bounding box center [878, 470] width 7 height 11
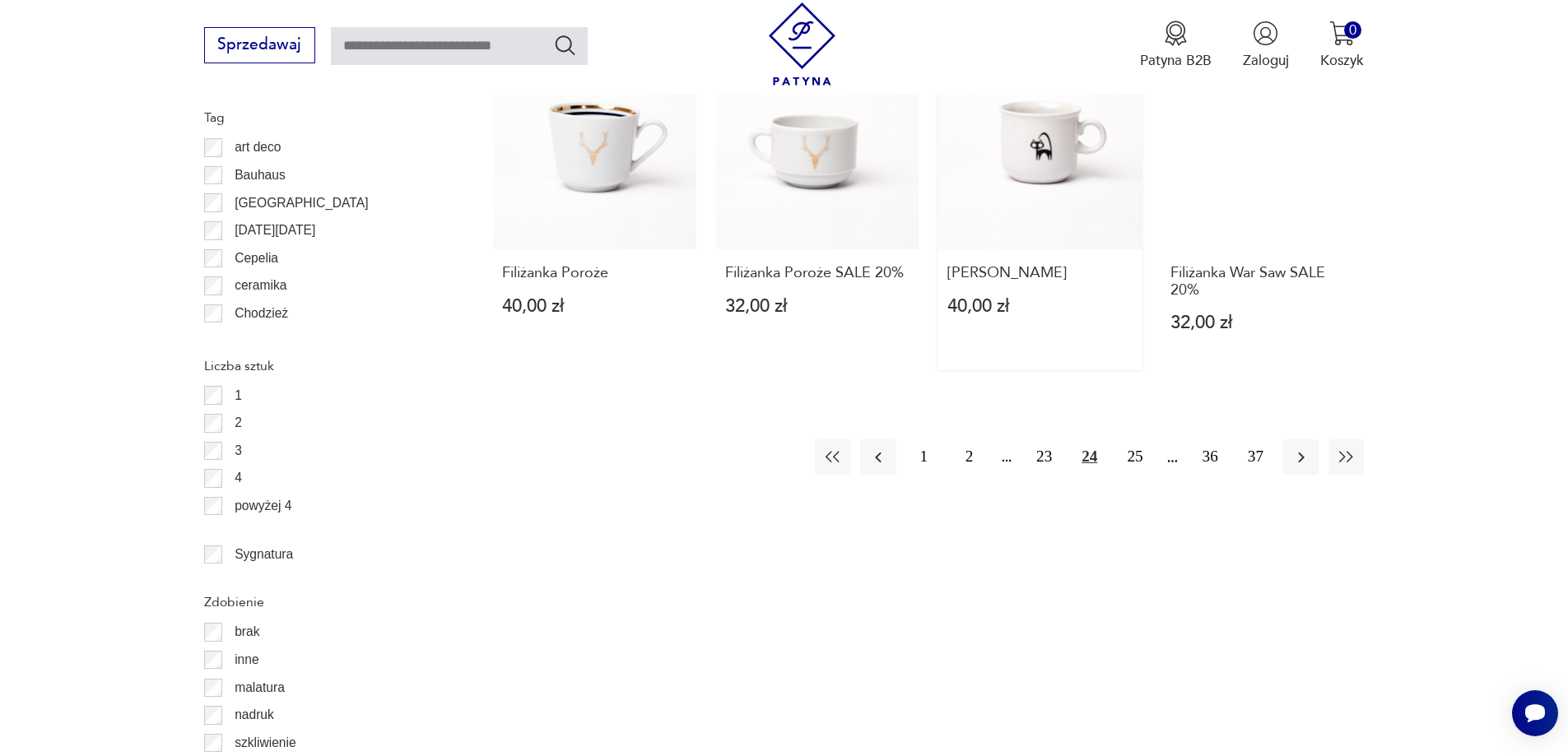
scroll to position [1865, 0]
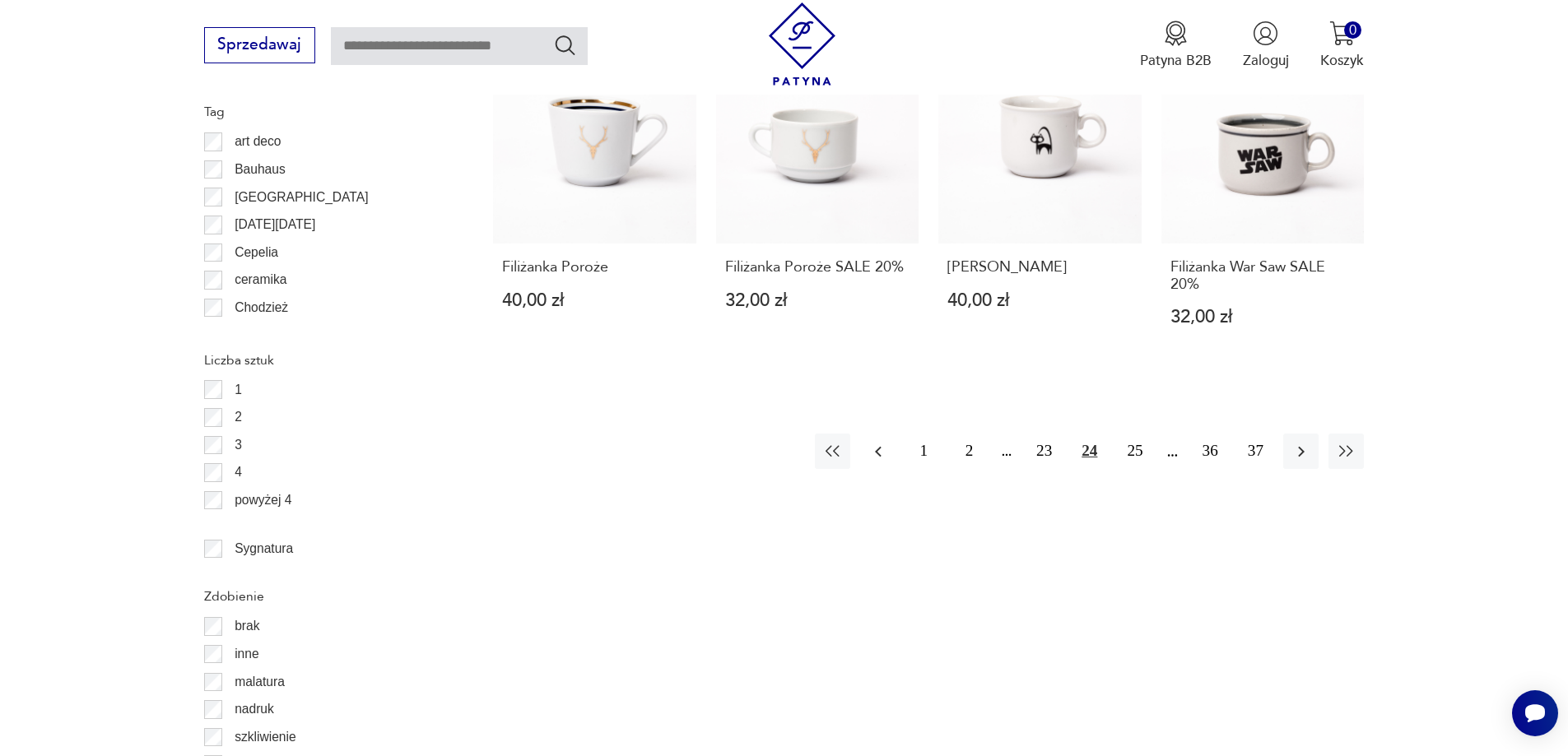
click at [886, 449] on icon "button" at bounding box center [878, 451] width 19 height 19
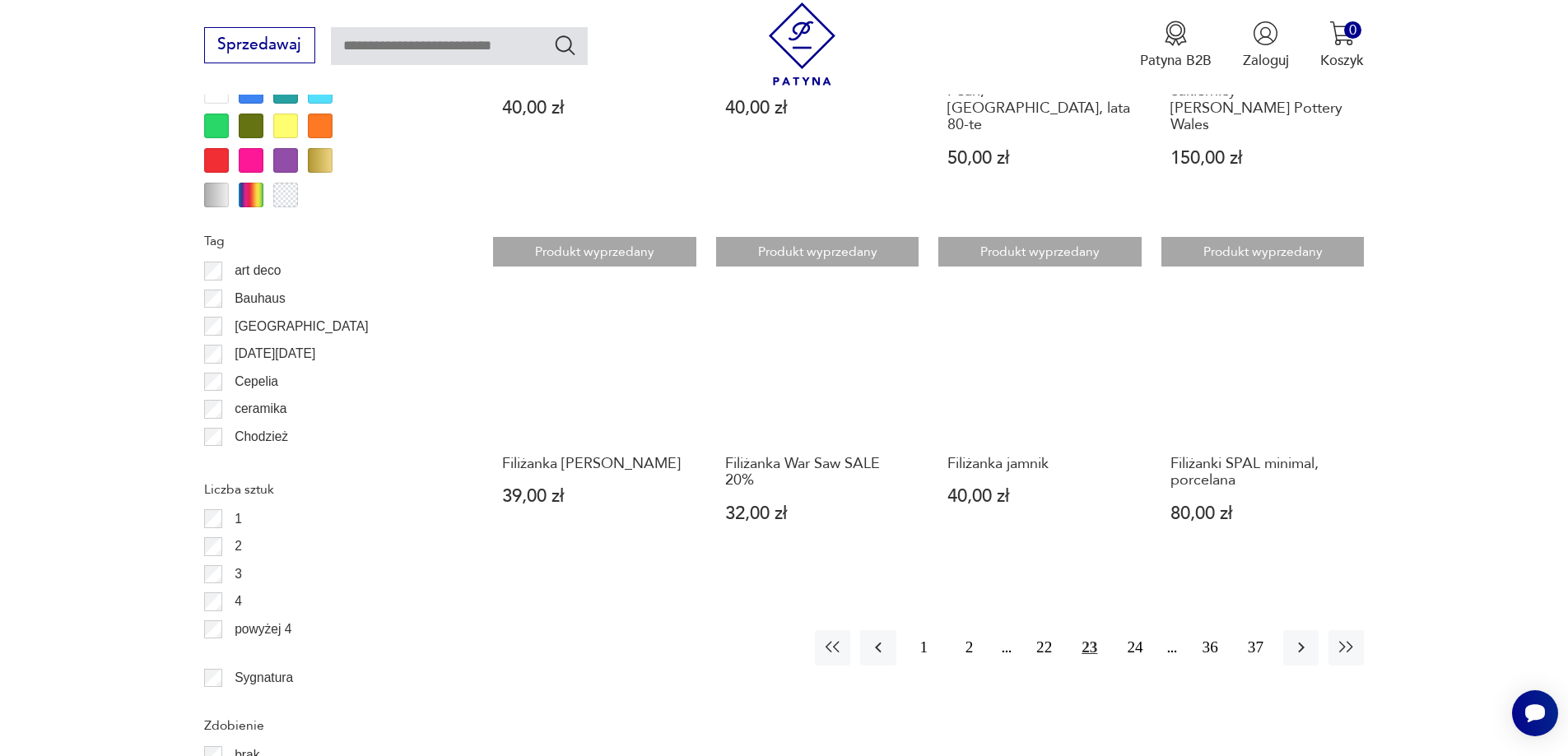
scroll to position [1783, 0]
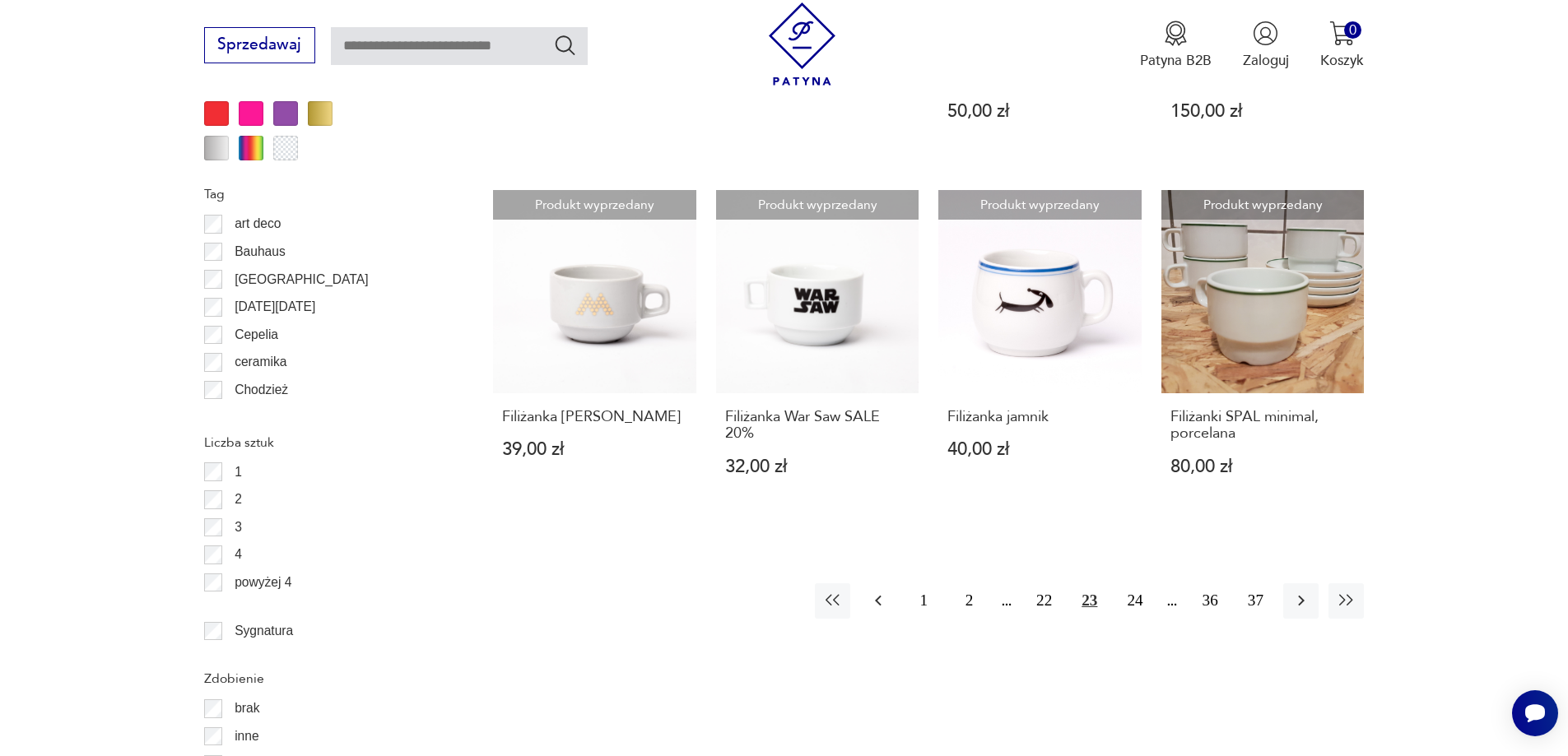
click at [872, 591] on icon "button" at bounding box center [878, 600] width 19 height 19
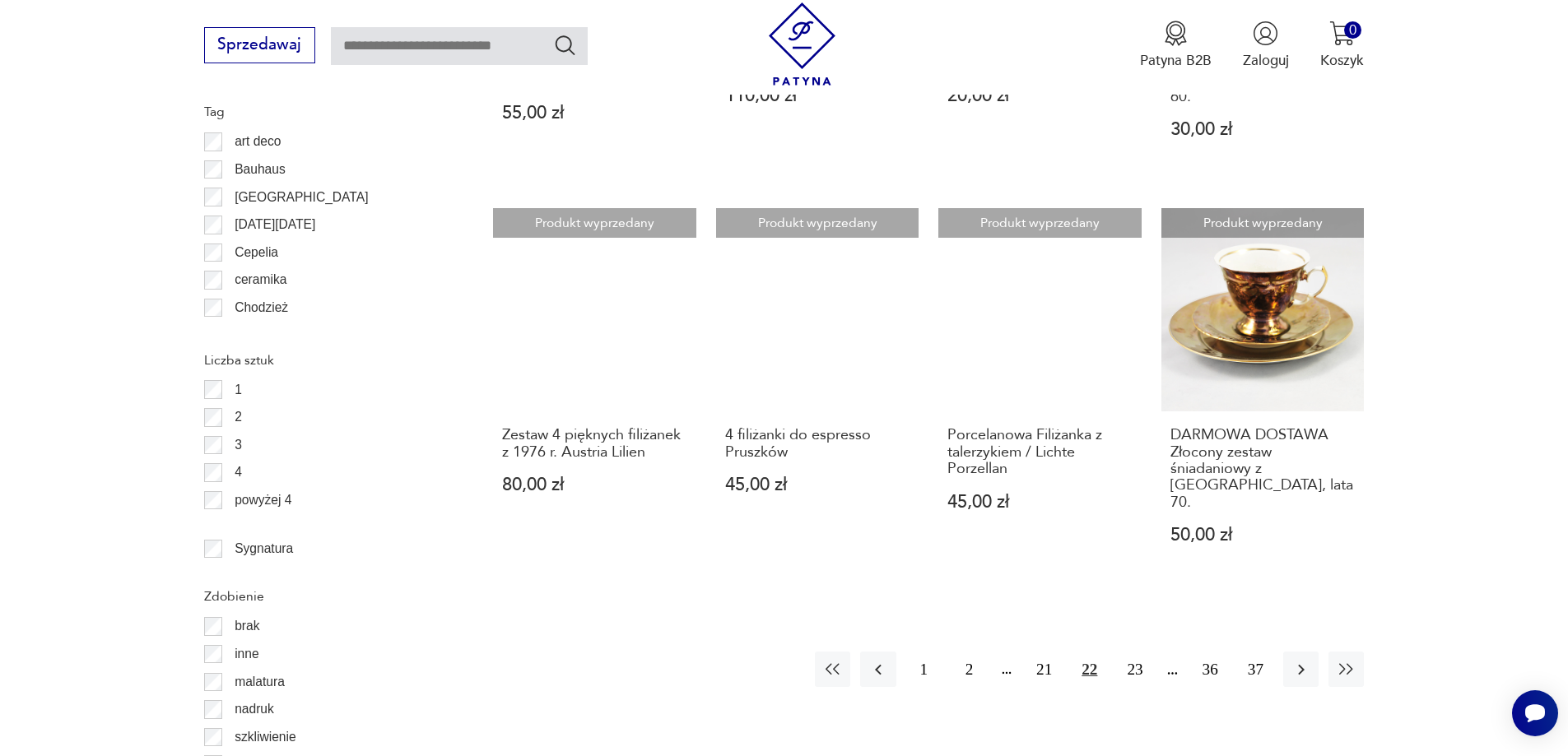
scroll to position [1948, 0]
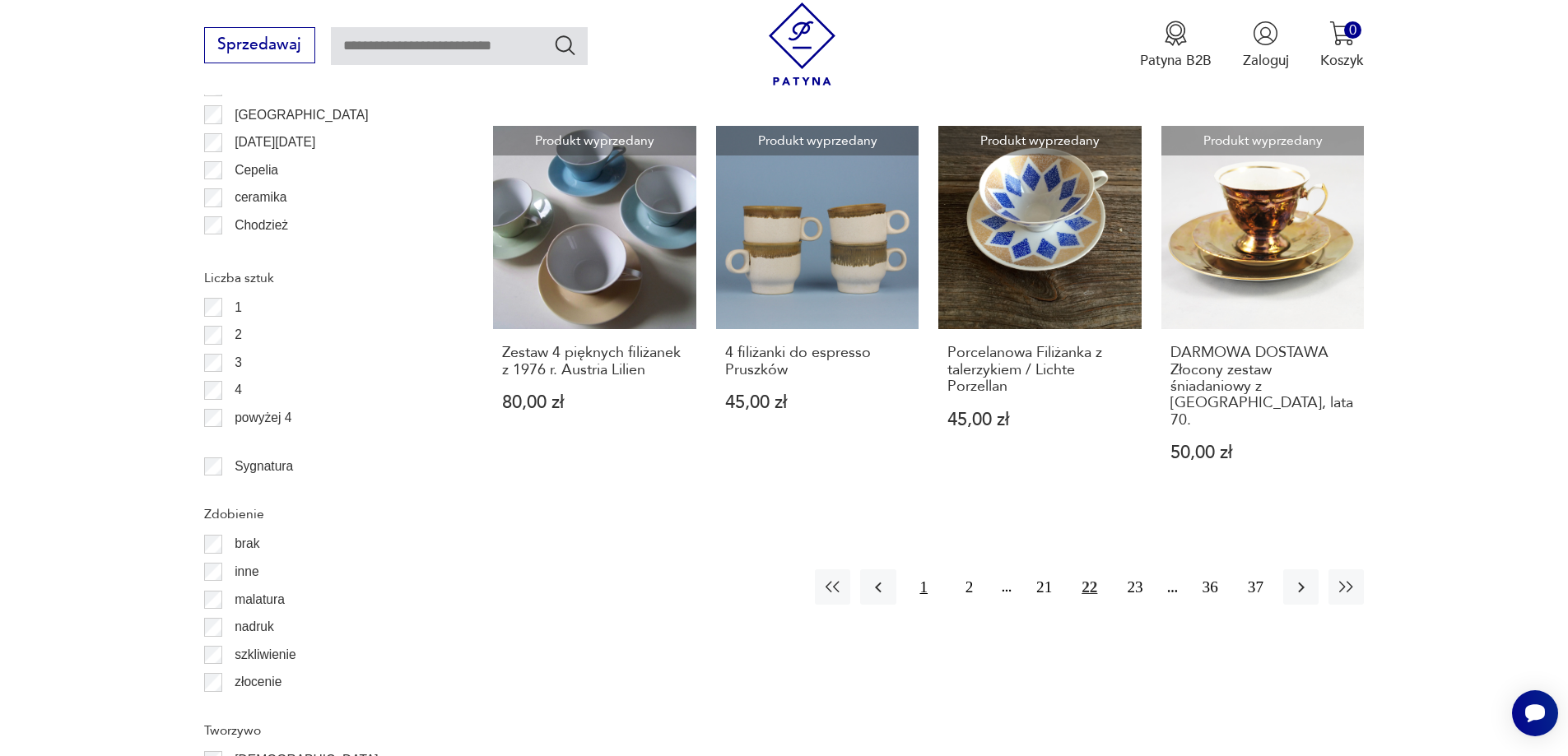
click at [920, 570] on button "1" at bounding box center [924, 587] width 35 height 35
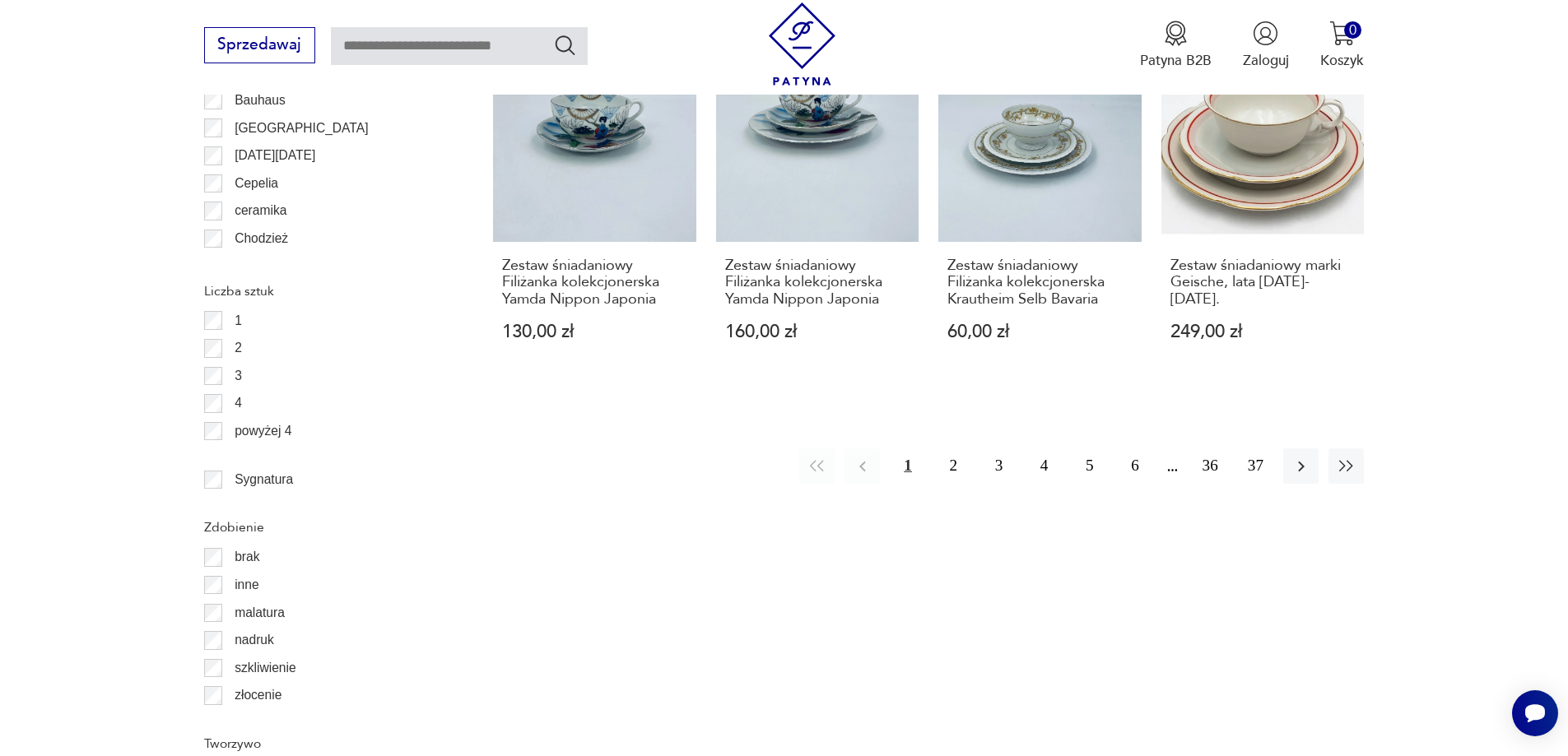
scroll to position [1948, 0]
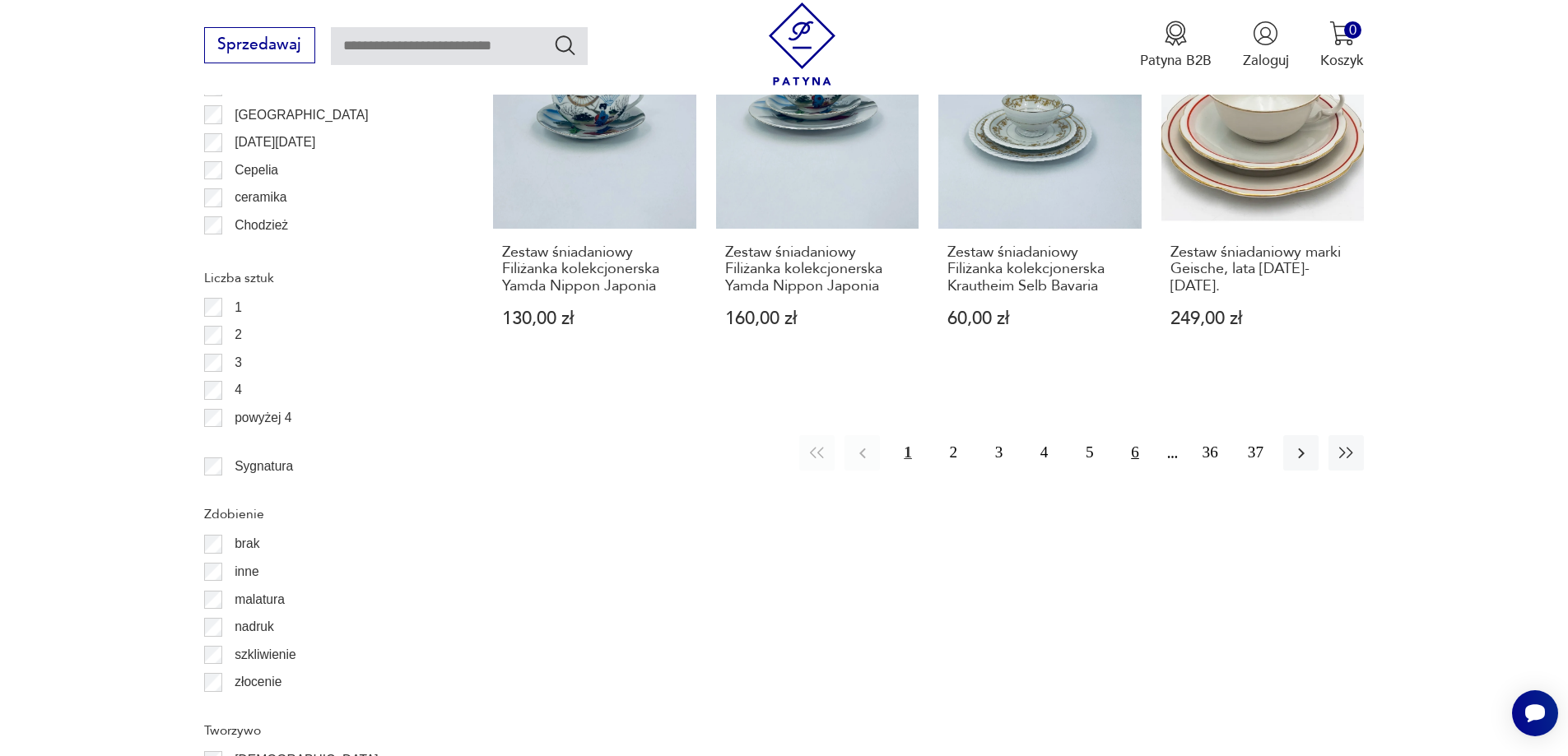
click at [1133, 457] on button "6" at bounding box center [1135, 453] width 35 height 35
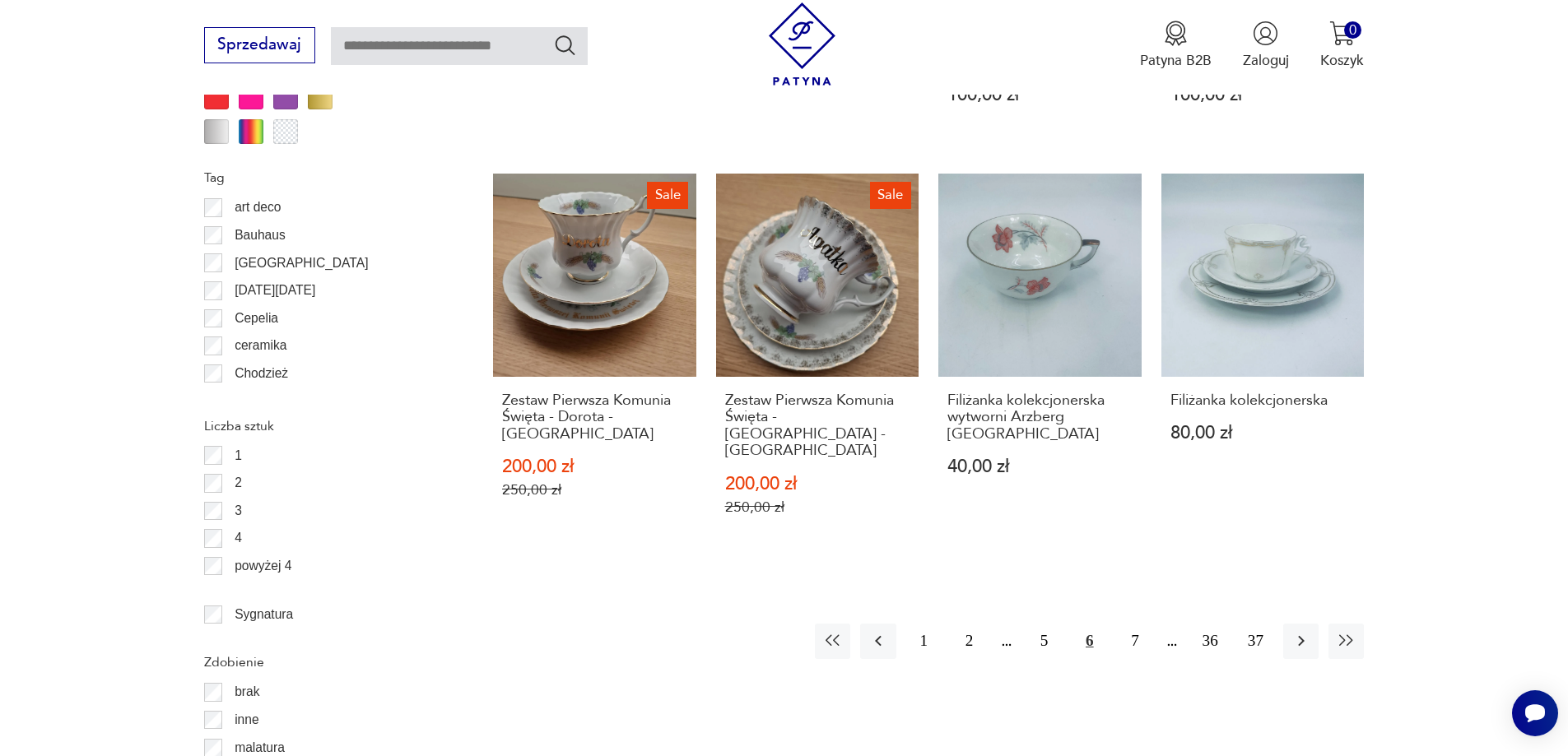
scroll to position [1948, 0]
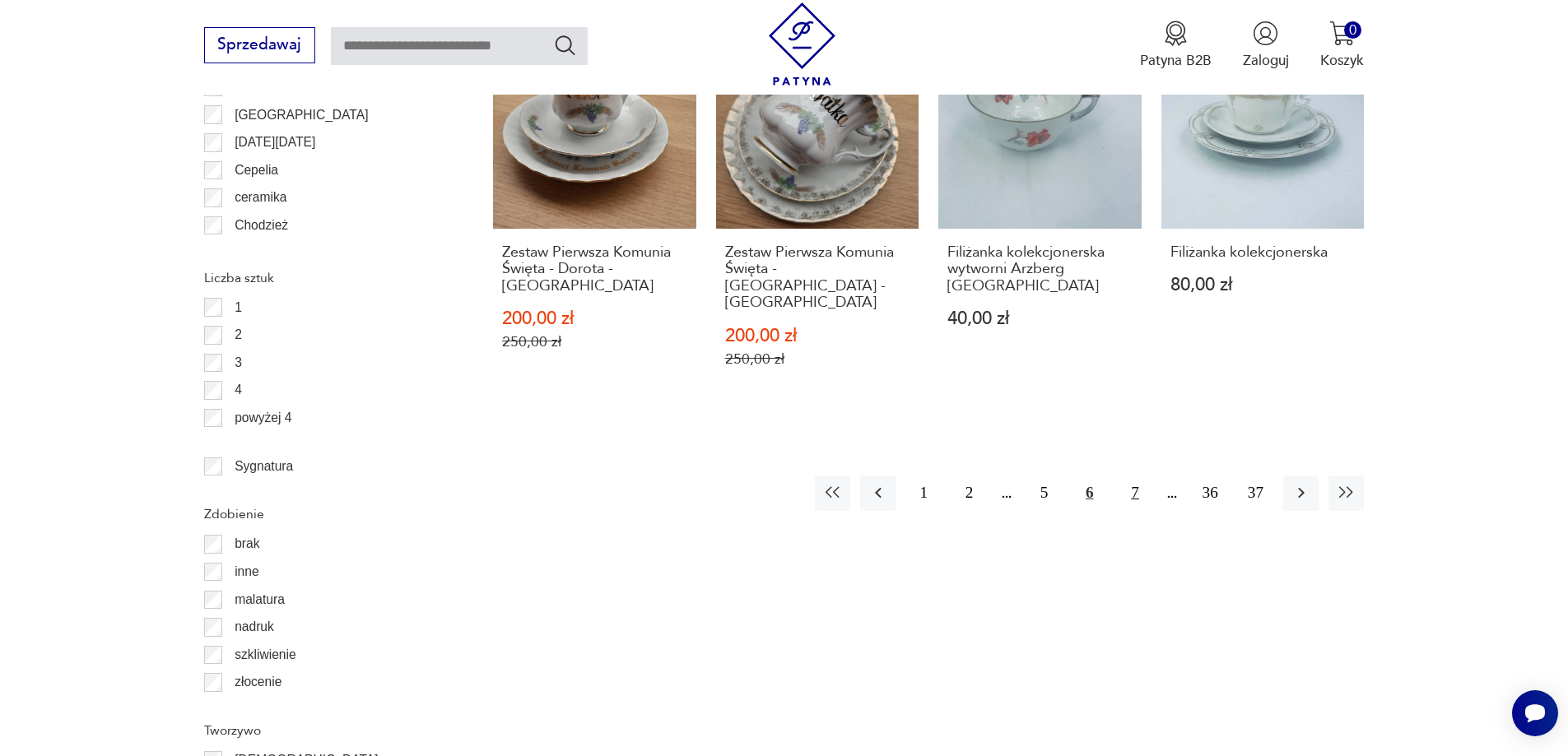
click at [1136, 475] on button "7" at bounding box center [1135, 493] width 35 height 35
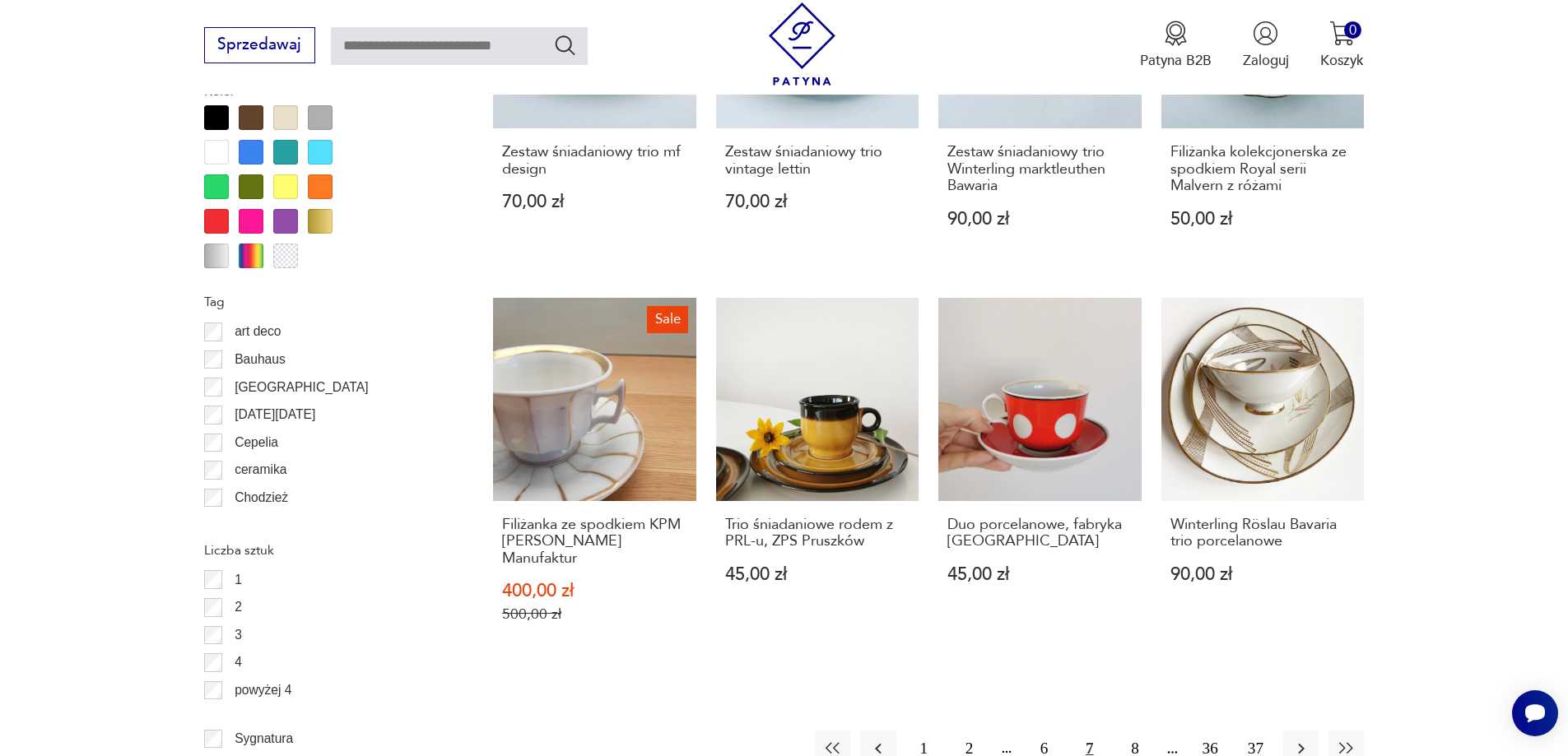
scroll to position [1783, 0]
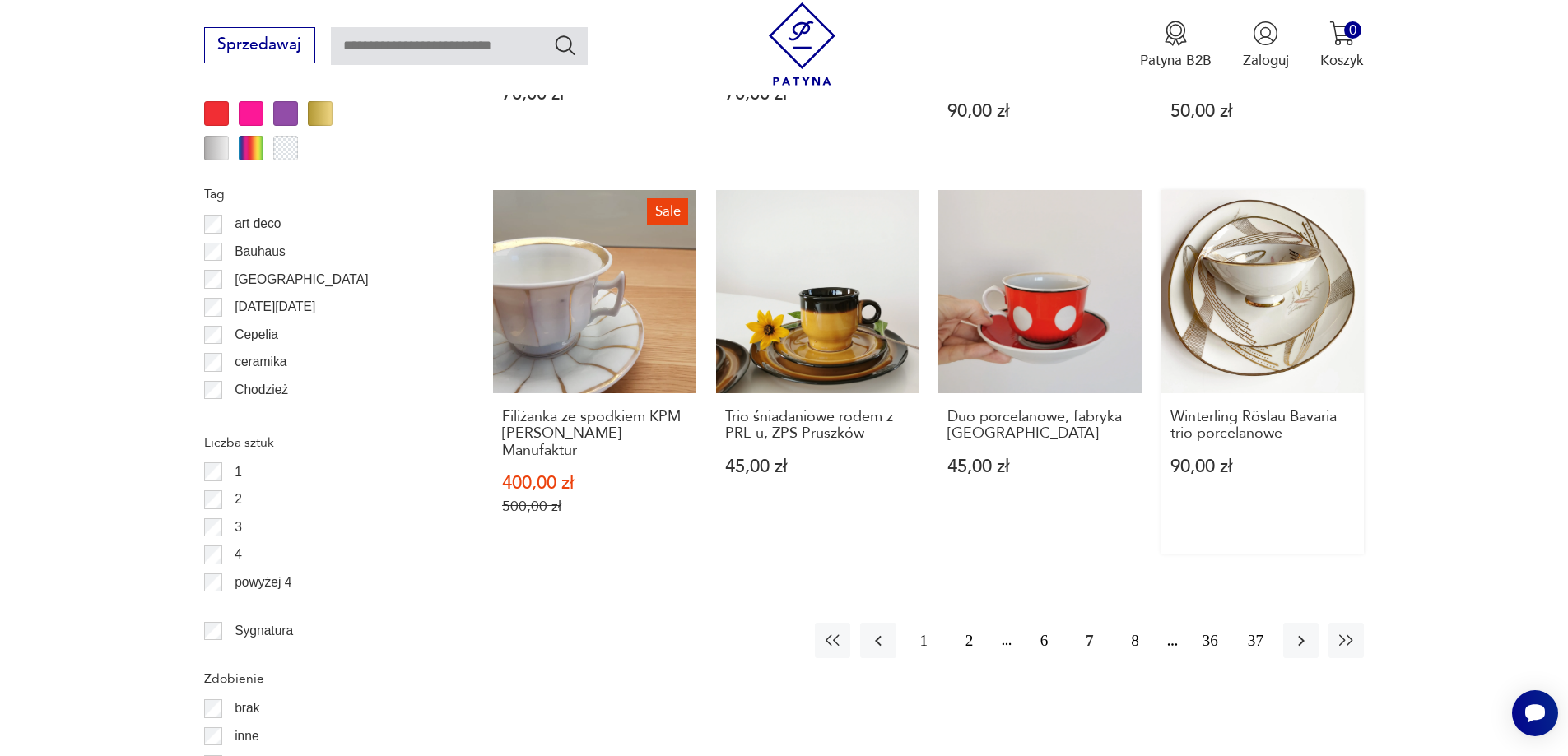
click at [1252, 285] on link "Winterling Röslau Bavaria trio porcelanowe 90,00 zł" at bounding box center [1263, 373] width 203 height 364
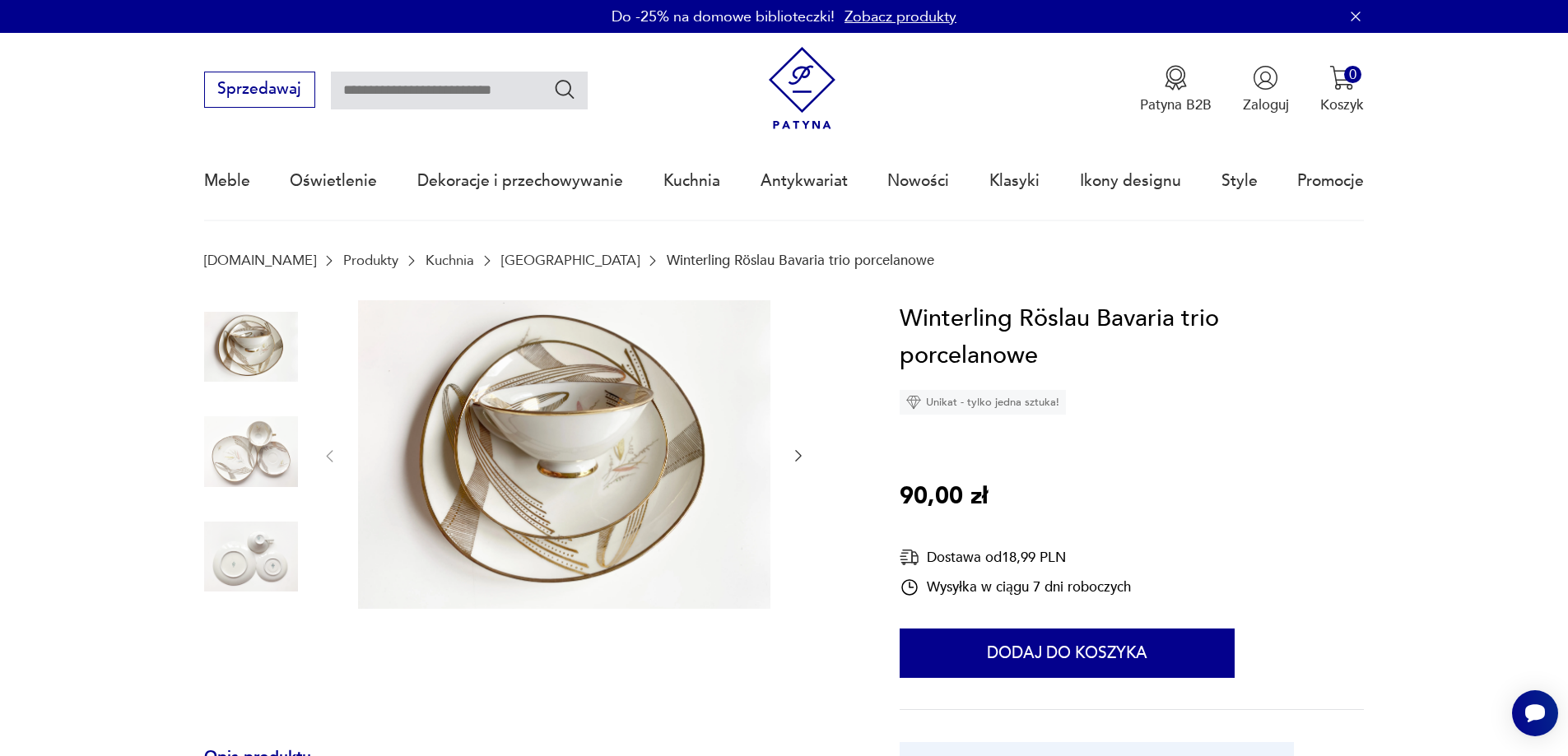
click at [241, 448] on img at bounding box center [250, 451] width 94 height 94
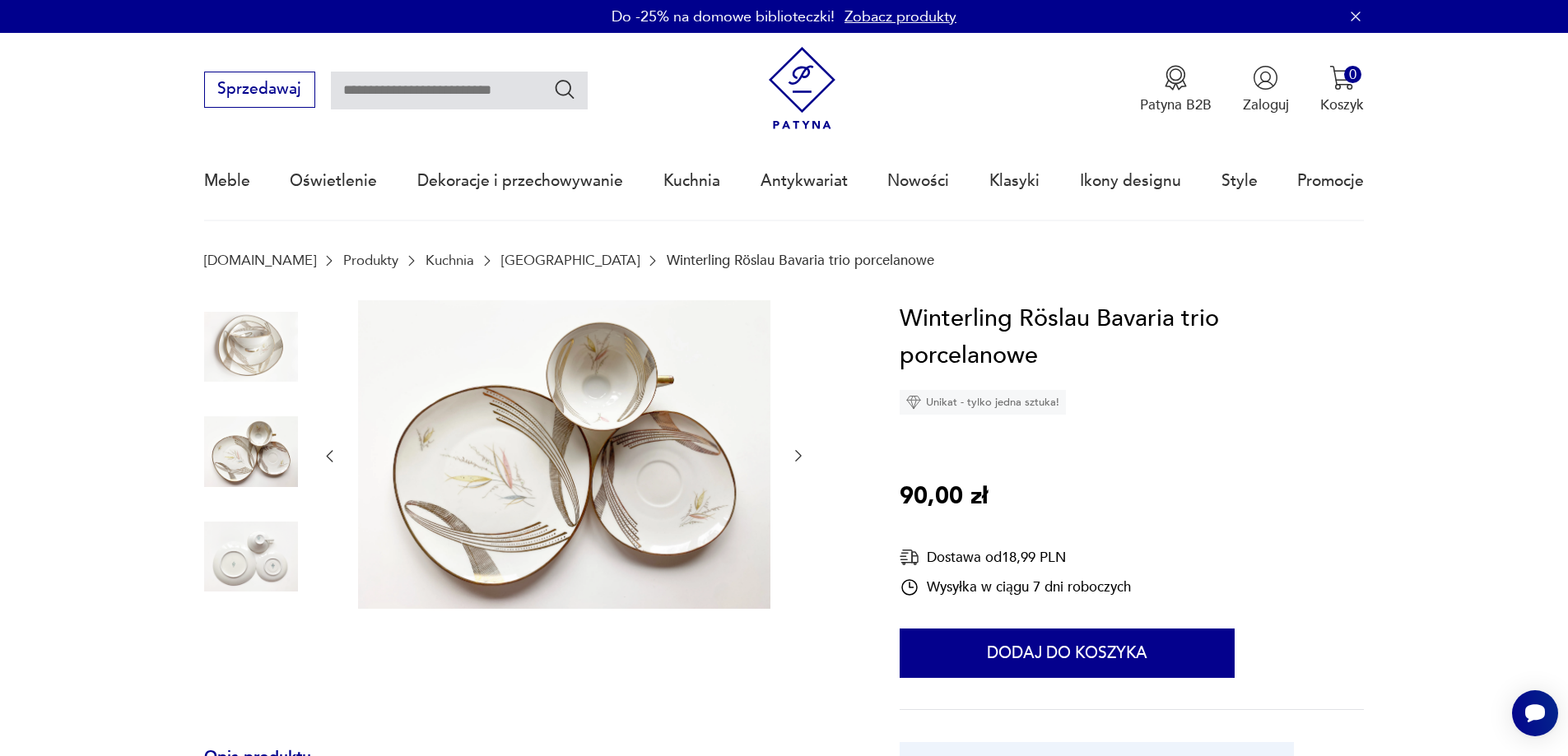
click at [236, 550] on img at bounding box center [250, 556] width 94 height 94
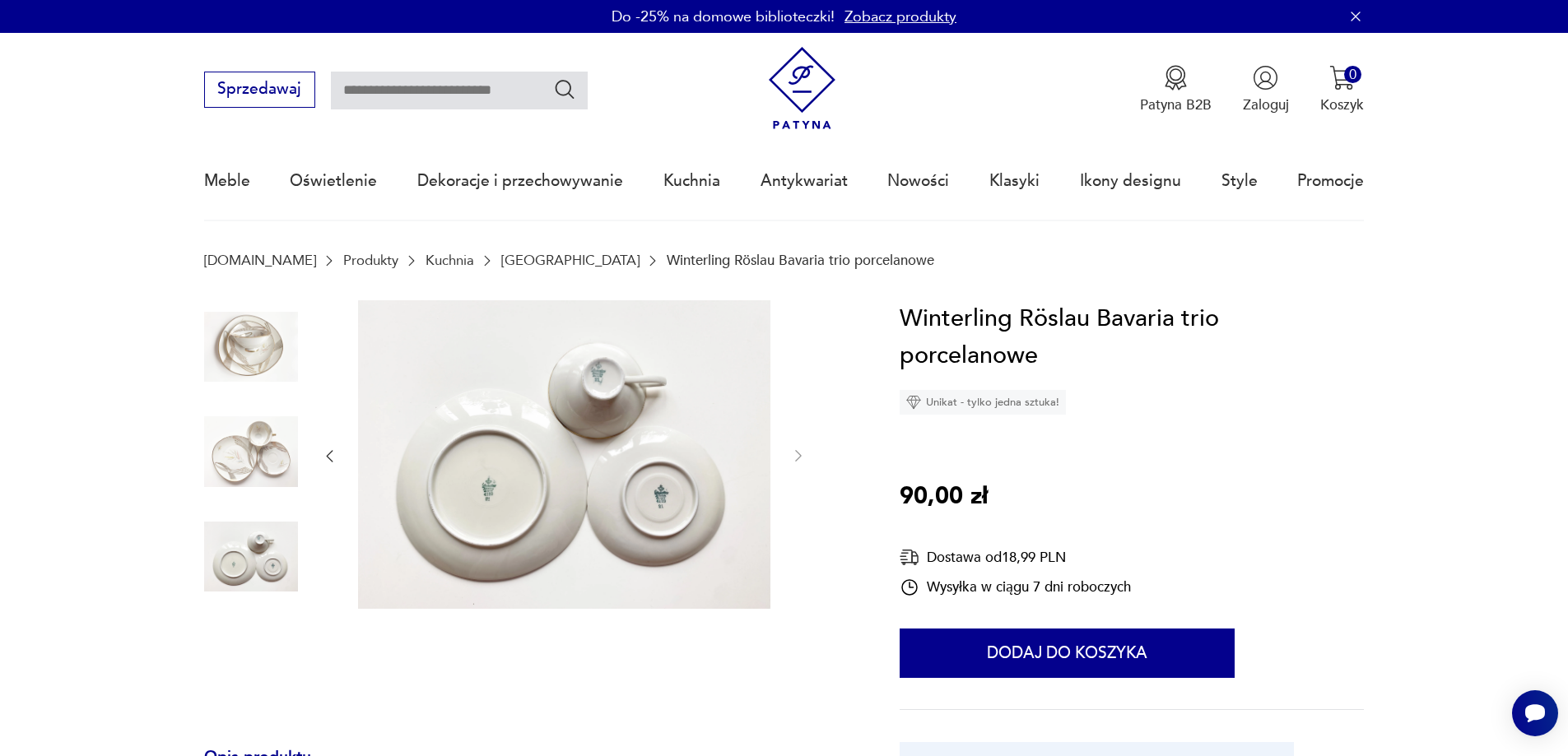
click at [265, 439] on img at bounding box center [250, 451] width 94 height 94
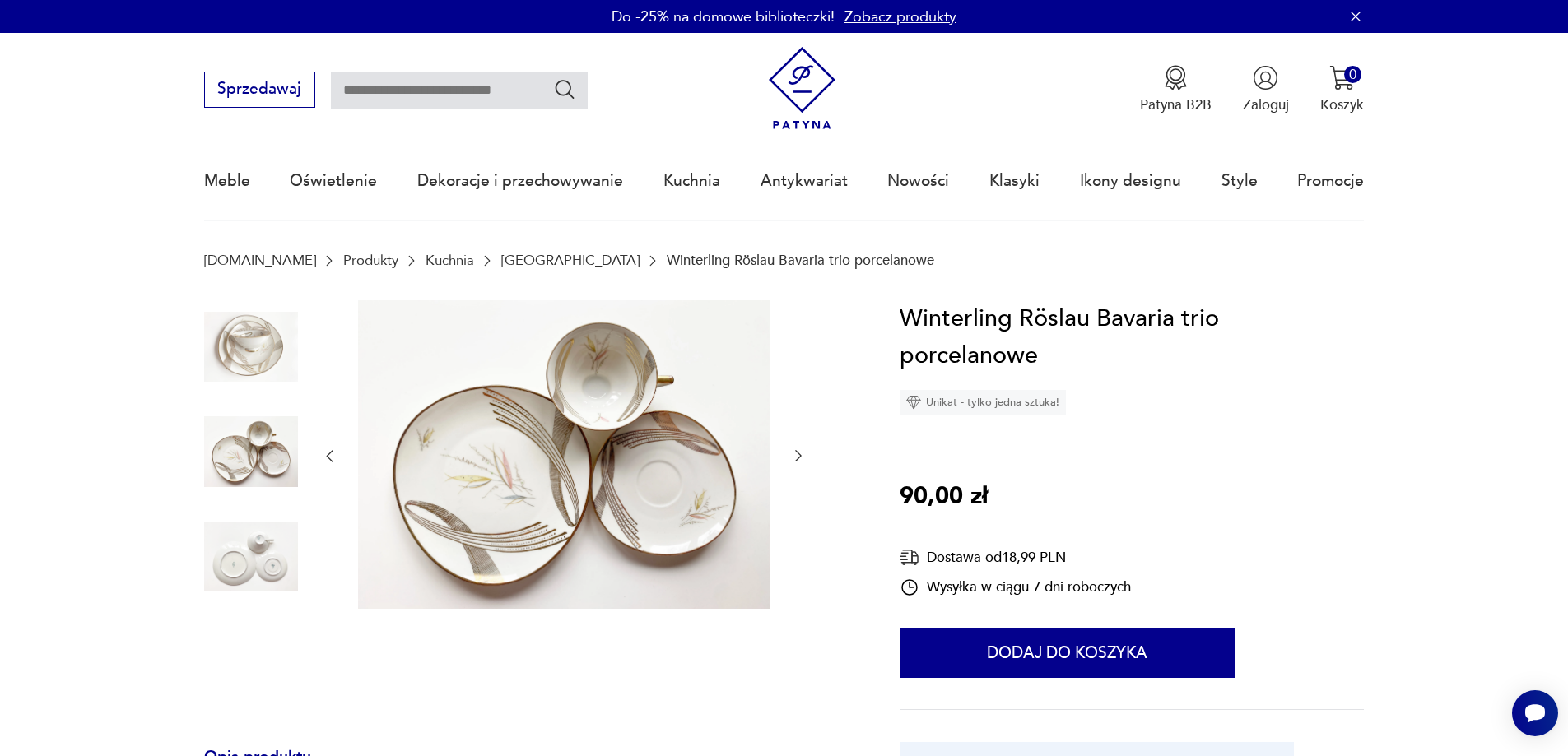
click at [260, 346] on img at bounding box center [250, 346] width 94 height 94
